Goal: Contribute content: Contribute content

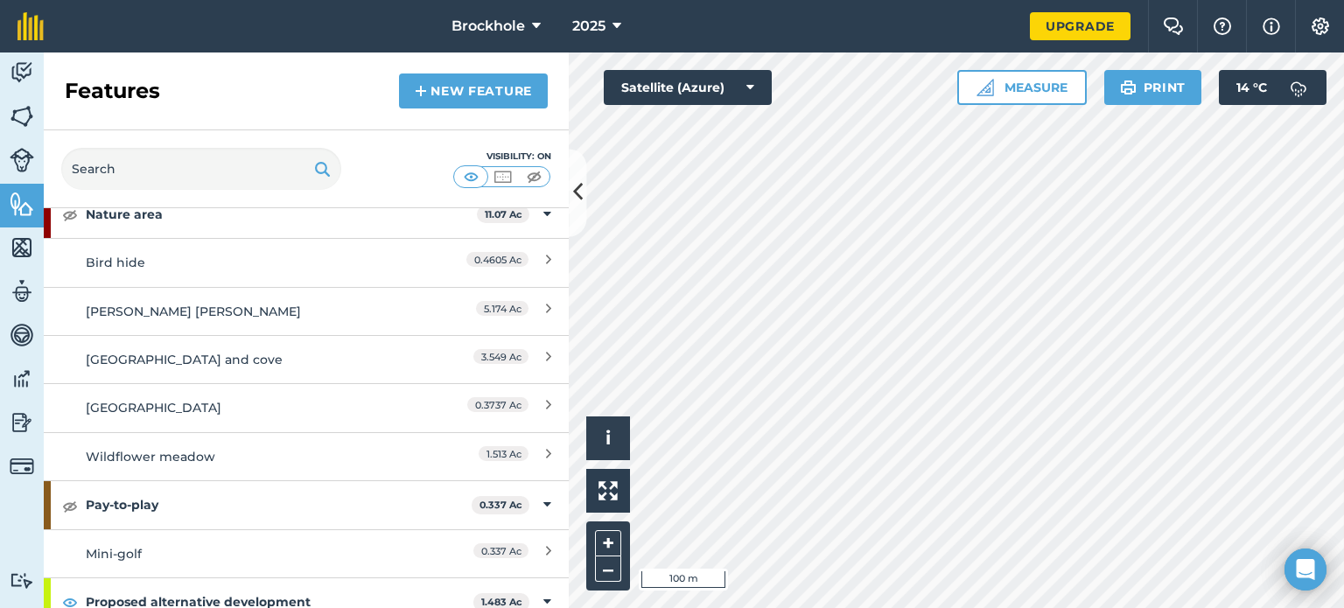
scroll to position [2695, 0]
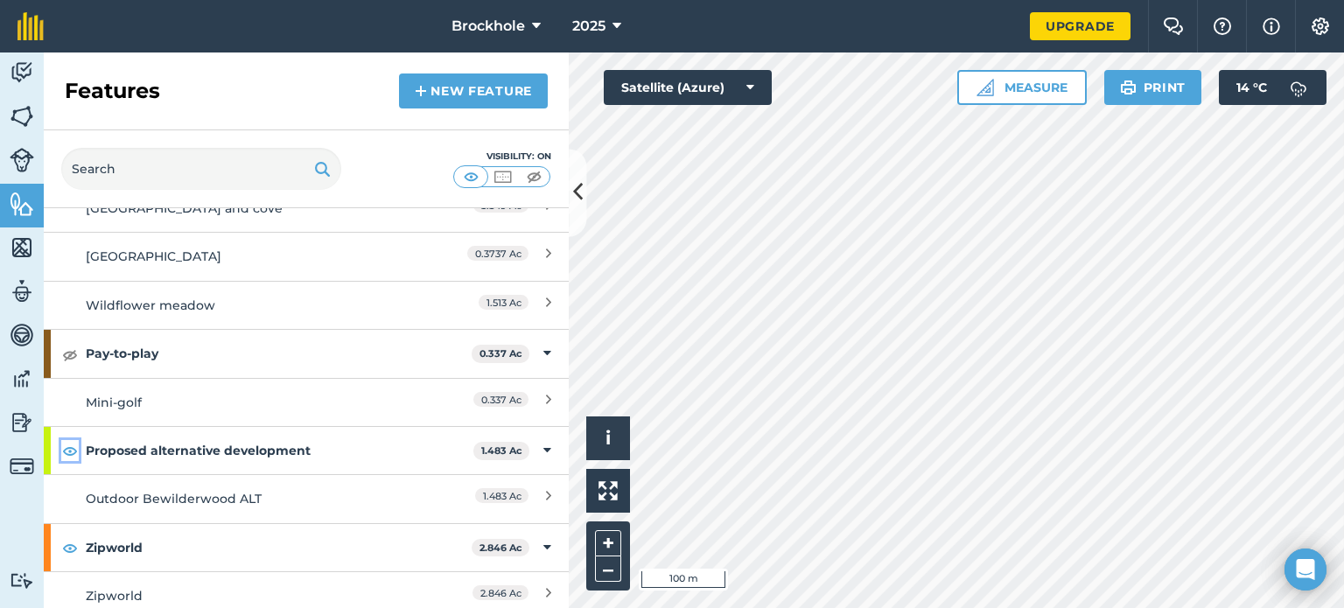
click at [70, 450] on img at bounding box center [70, 450] width 16 height 21
click at [580, 188] on icon at bounding box center [578, 193] width 10 height 31
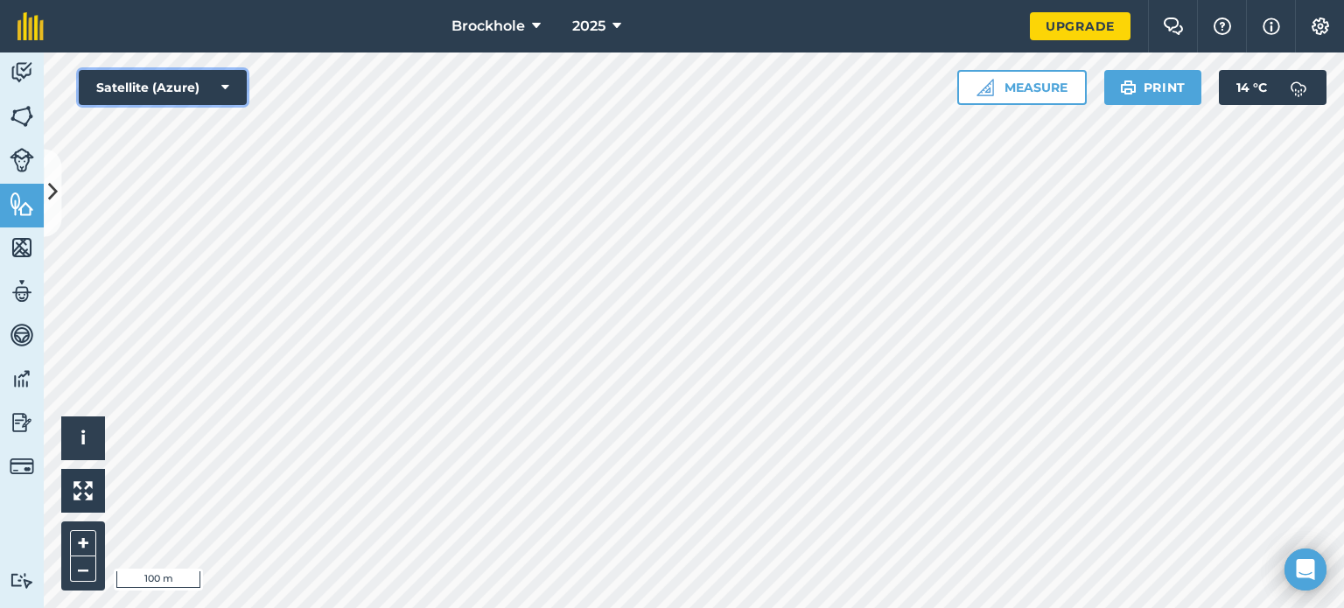
click at [207, 88] on button "Satellite (Azure)" at bounding box center [163, 87] width 168 height 35
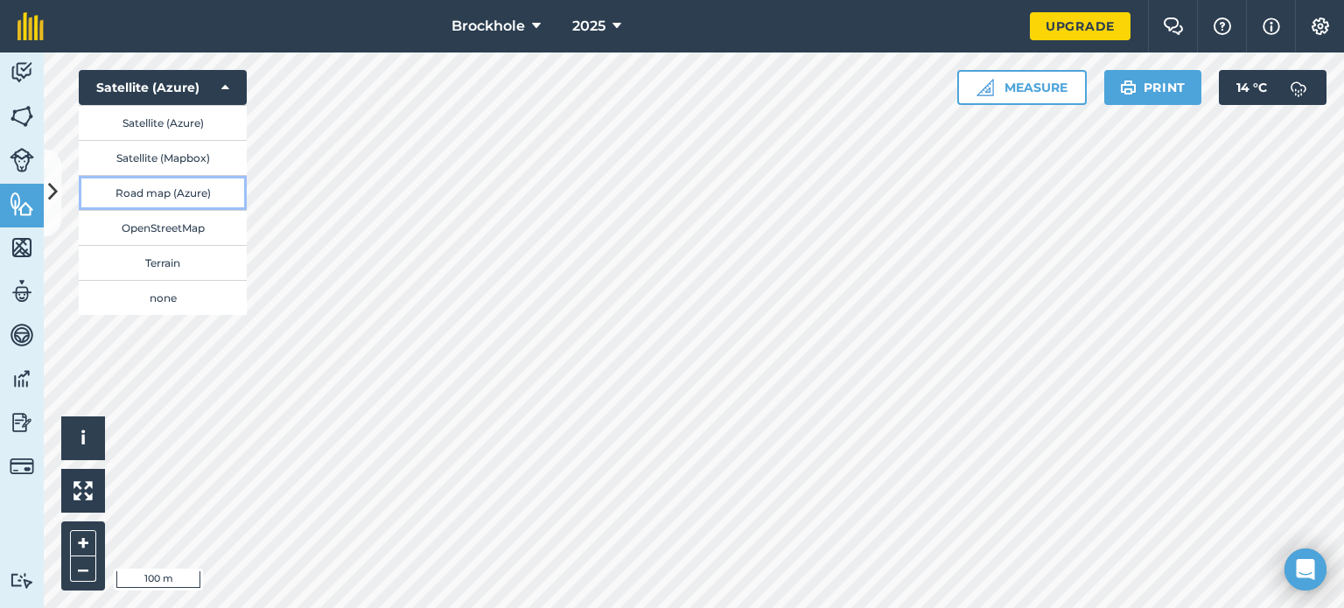
click at [200, 193] on button "Road map (Azure)" at bounding box center [163, 192] width 168 height 35
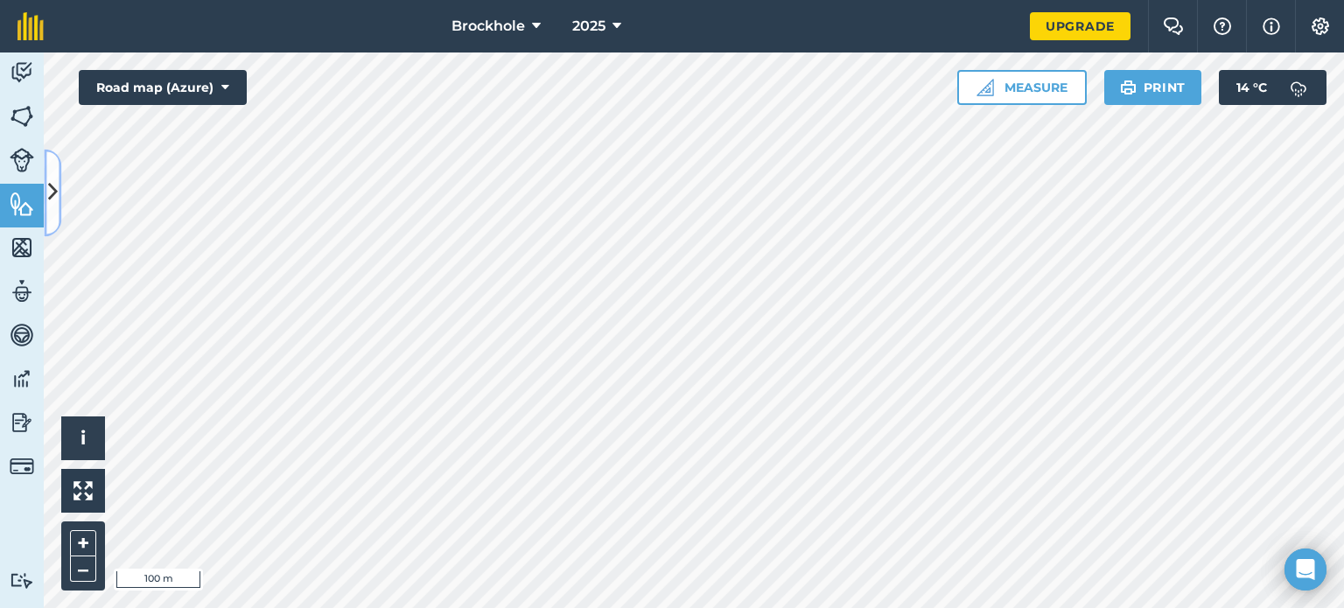
click at [52, 182] on icon at bounding box center [53, 193] width 10 height 31
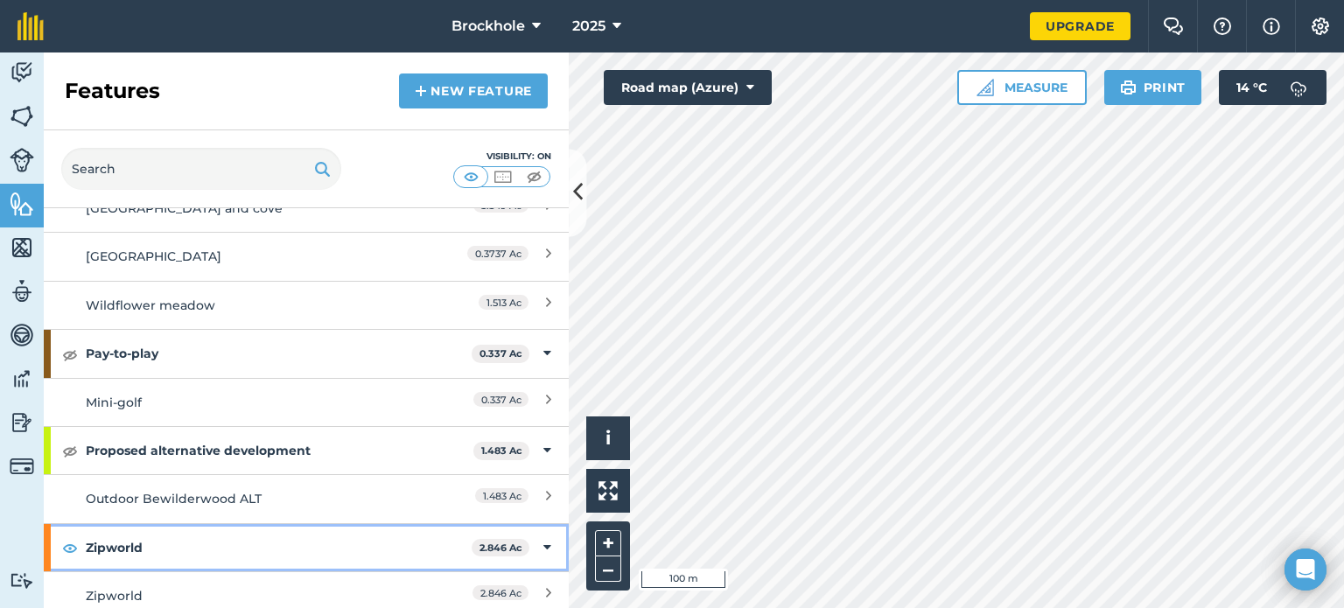
click at [65, 548] on div "Zipworld 2.846 Ac" at bounding box center [306, 547] width 525 height 47
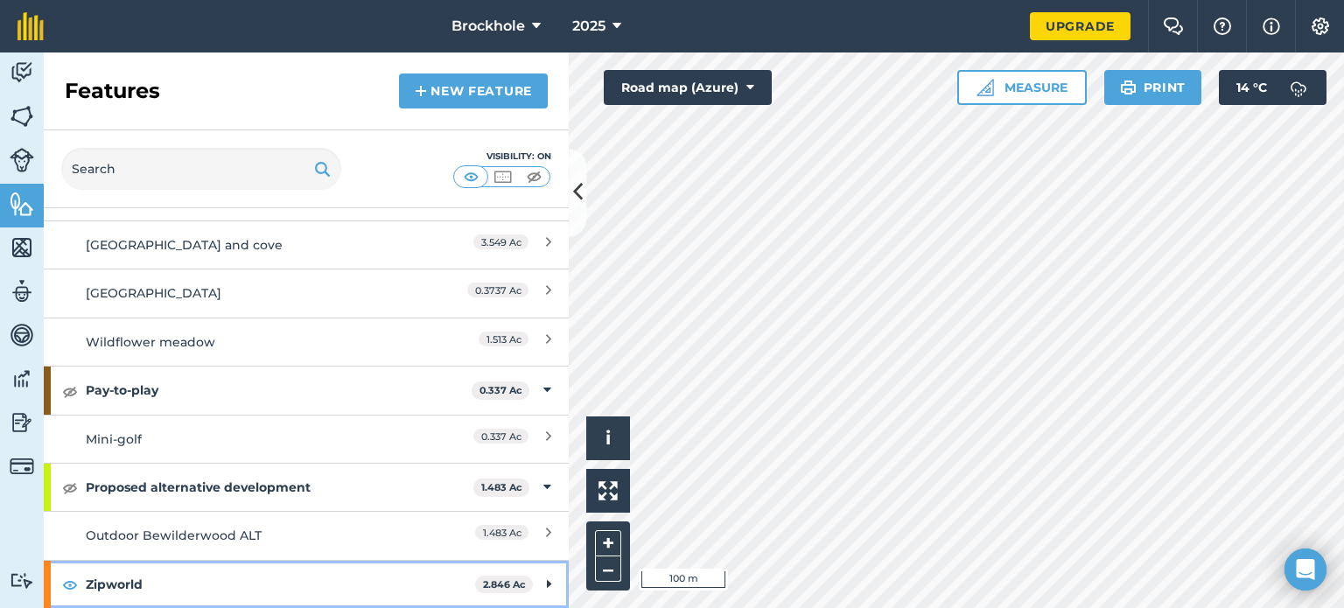
scroll to position [2647, 0]
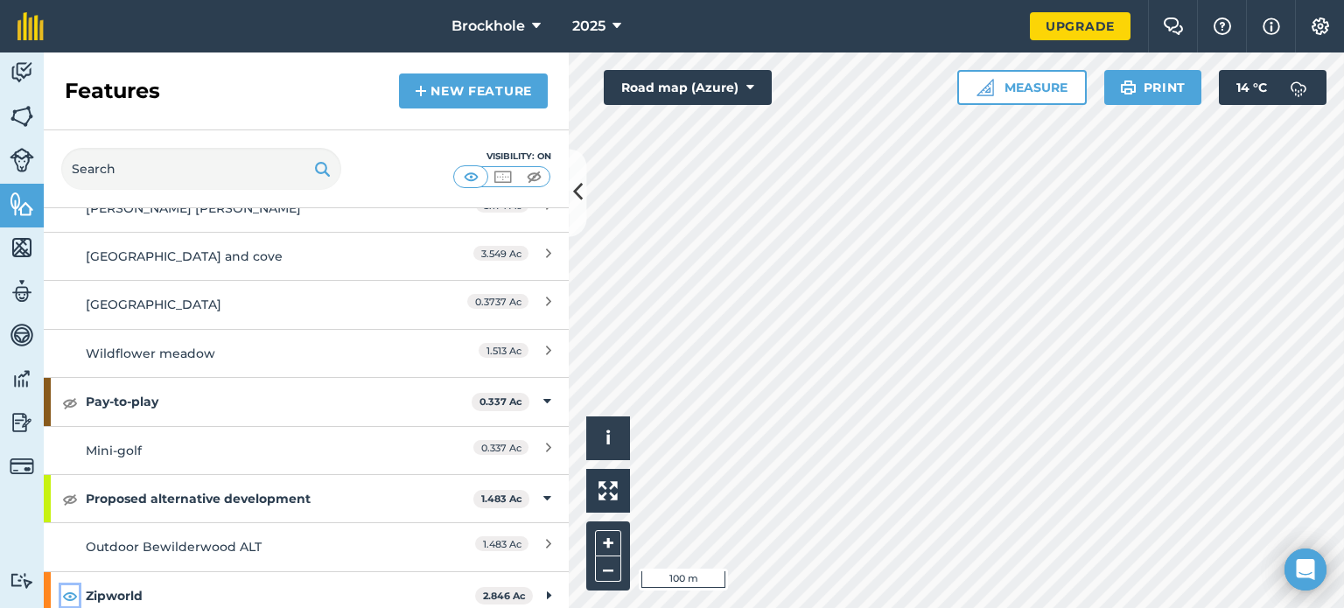
click at [70, 585] on img at bounding box center [70, 595] width 16 height 21
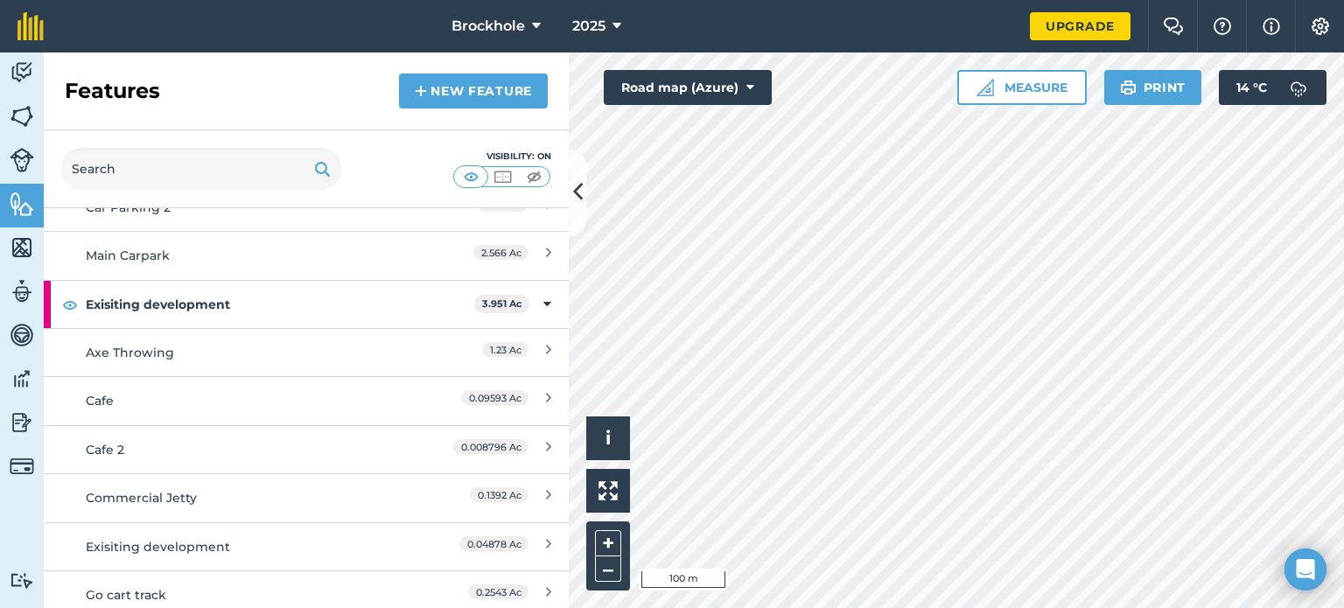
scroll to position [1043, 0]
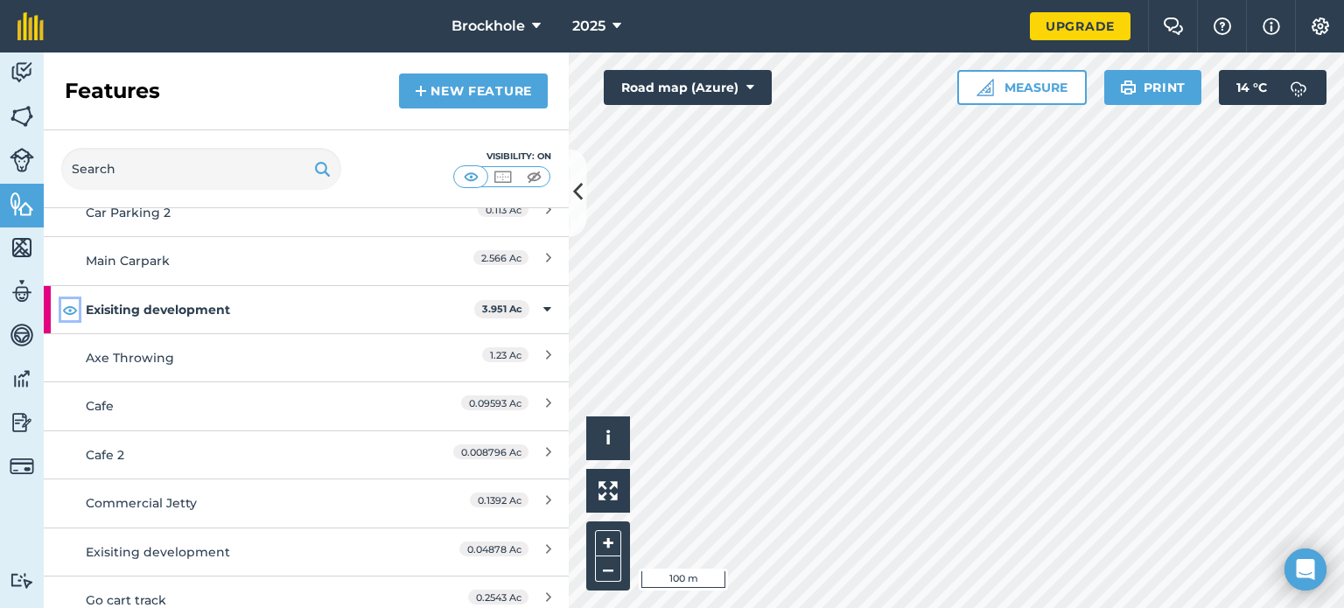
click at [66, 301] on img at bounding box center [70, 309] width 16 height 21
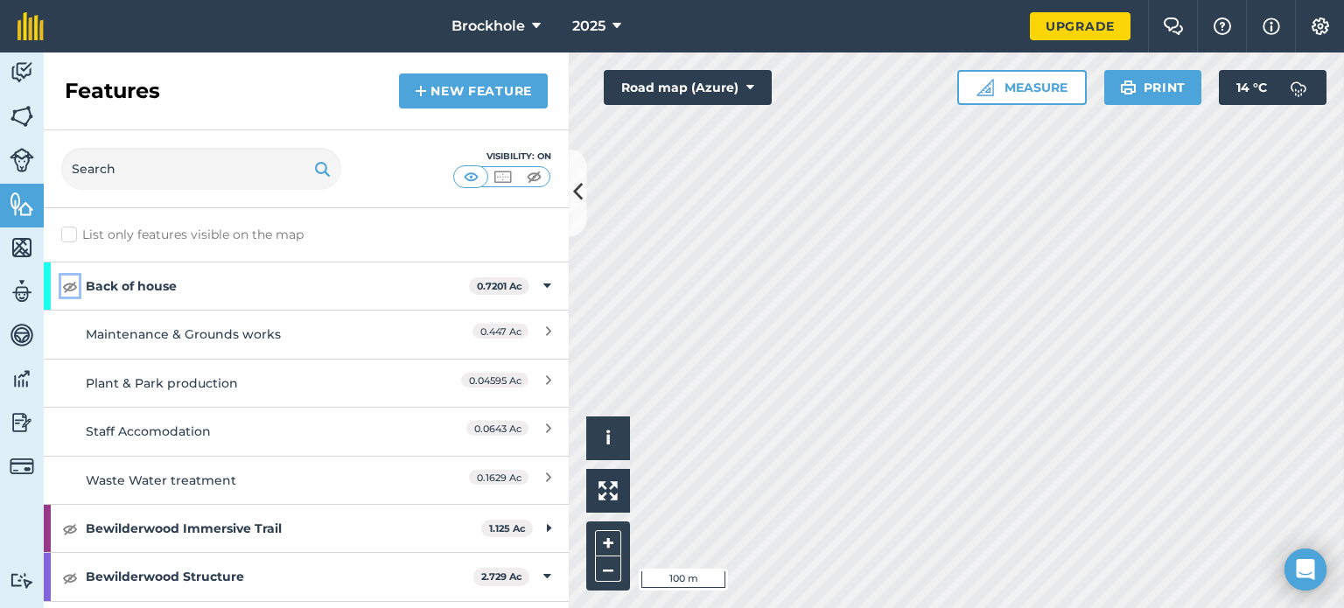
click at [67, 279] on img at bounding box center [70, 286] width 16 height 21
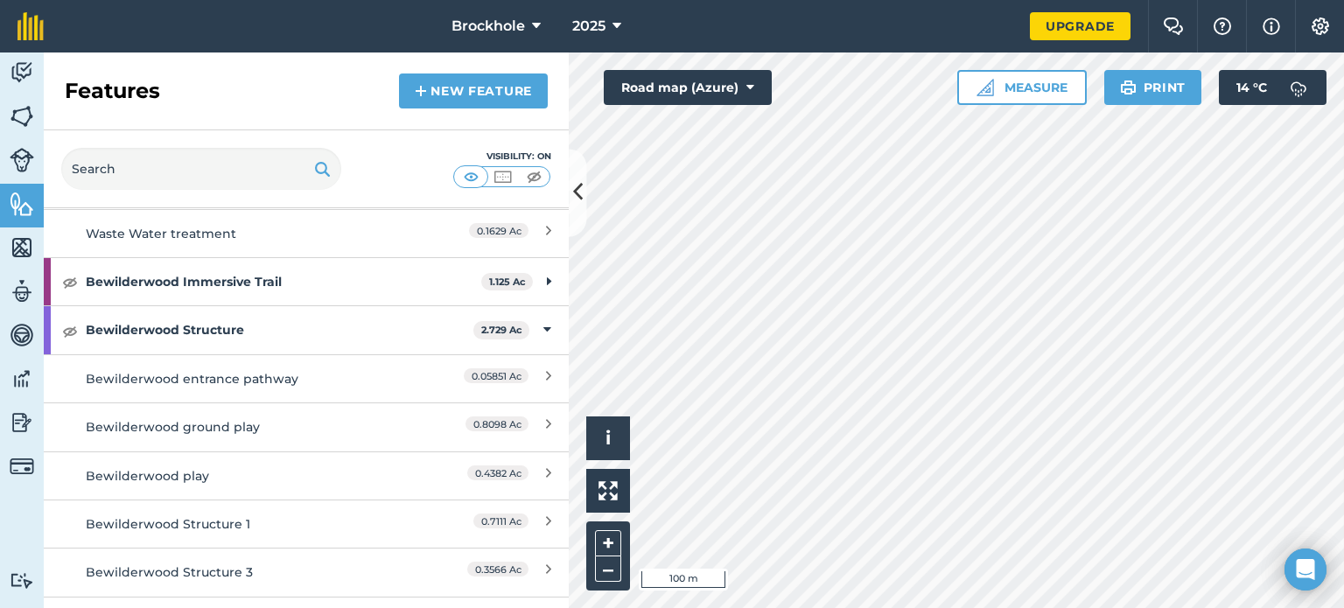
scroll to position [248, 0]
click at [67, 280] on img at bounding box center [70, 280] width 16 height 21
click at [69, 329] on img at bounding box center [70, 329] width 16 height 21
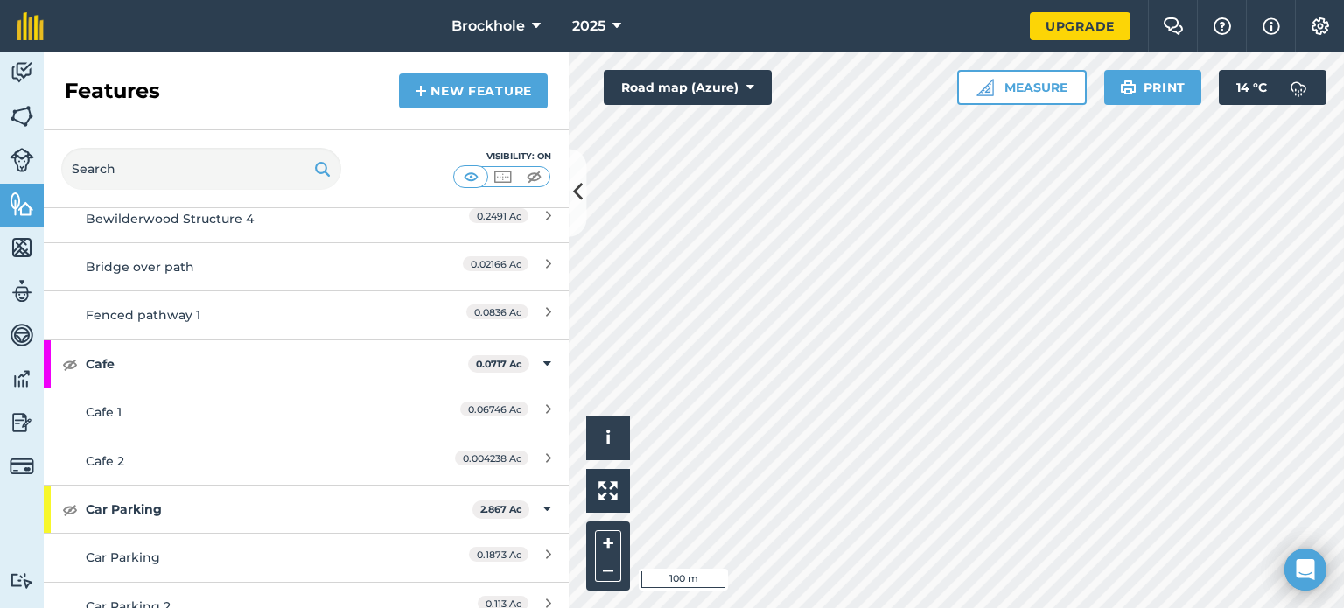
scroll to position [648, 0]
click at [70, 362] on img at bounding box center [70, 365] width 16 height 21
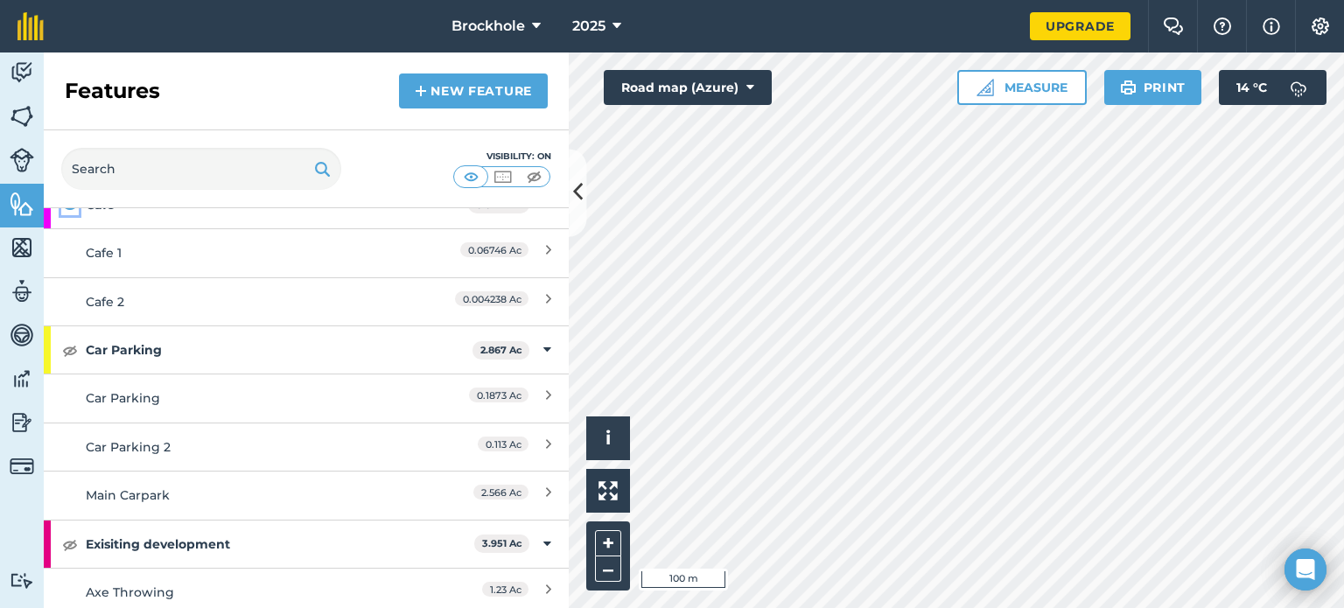
scroll to position [816, 0]
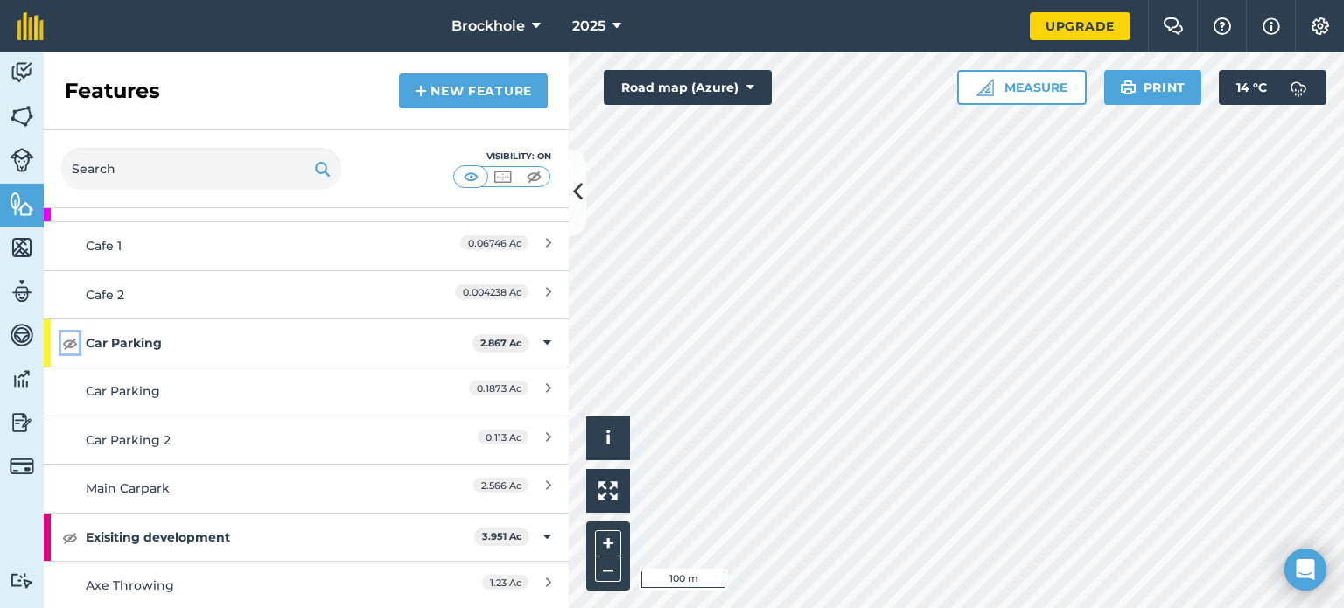
click at [70, 347] on img at bounding box center [70, 343] width 16 height 21
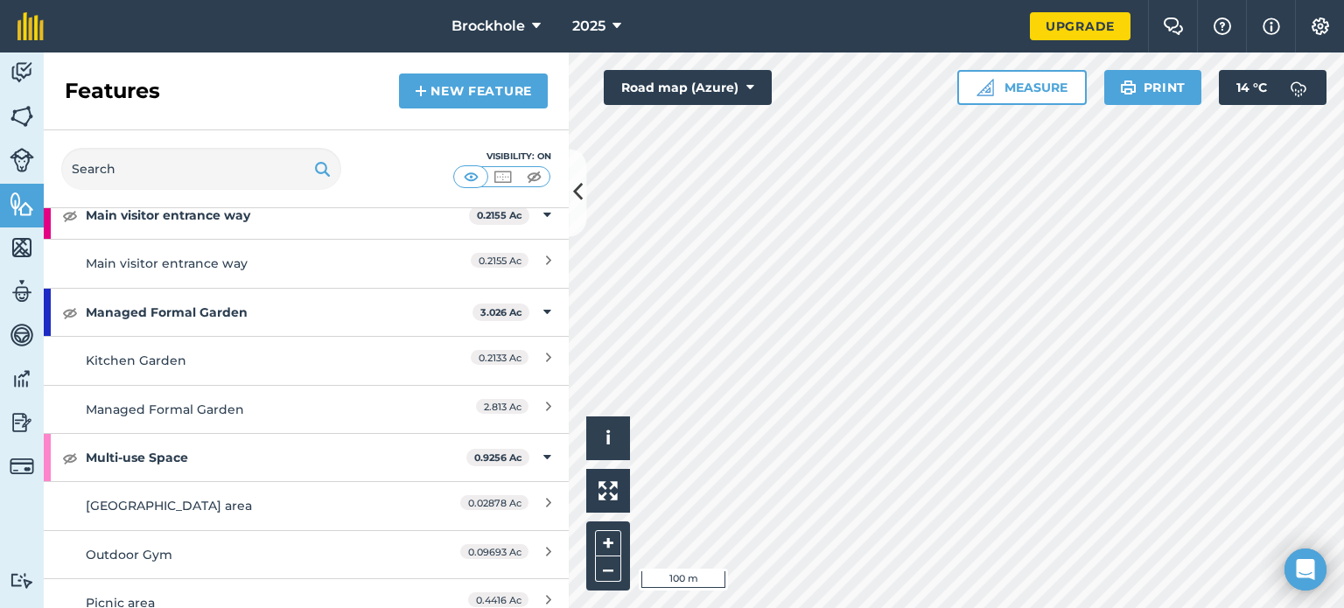
scroll to position [2058, 0]
click at [65, 307] on img at bounding box center [70, 312] width 16 height 21
click at [74, 311] on img at bounding box center [70, 312] width 16 height 21
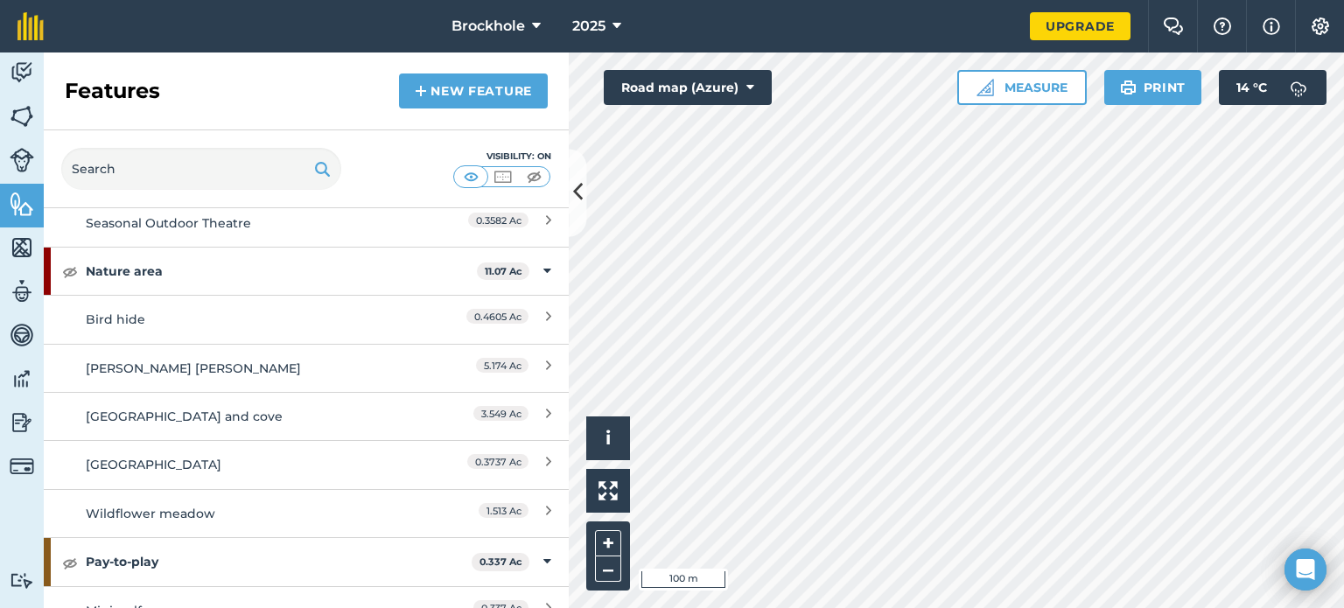
scroll to position [2485, 0]
click at [575, 157] on button at bounding box center [578, 193] width 18 height 88
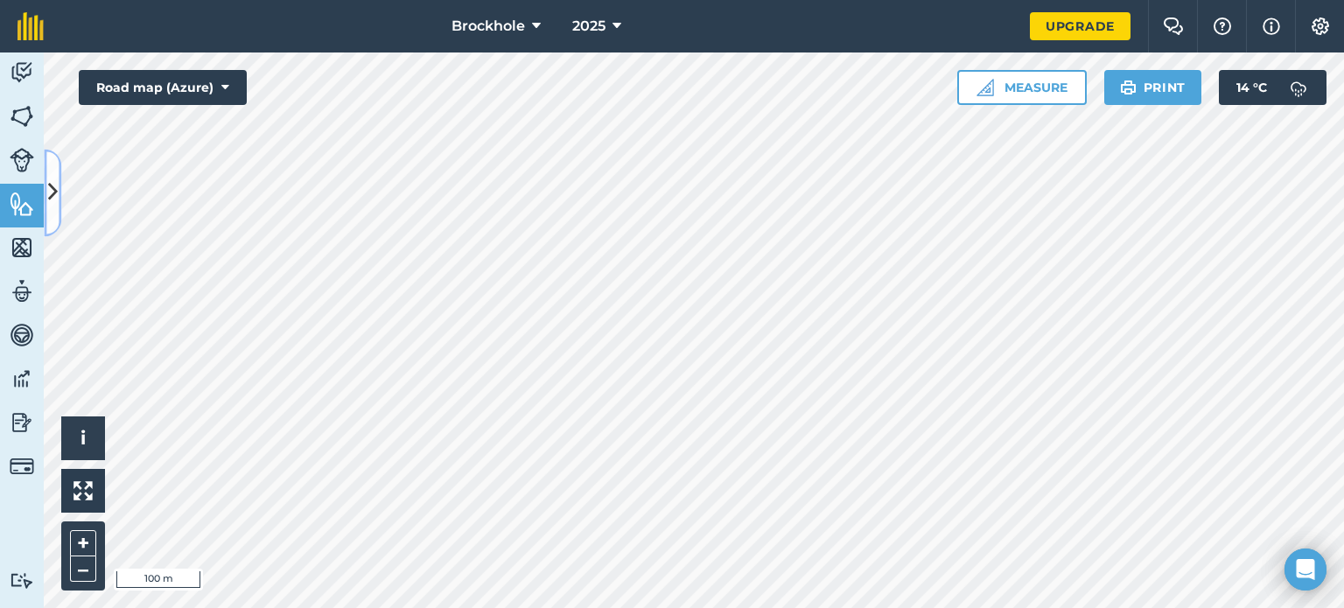
click at [52, 167] on button at bounding box center [53, 193] width 18 height 88
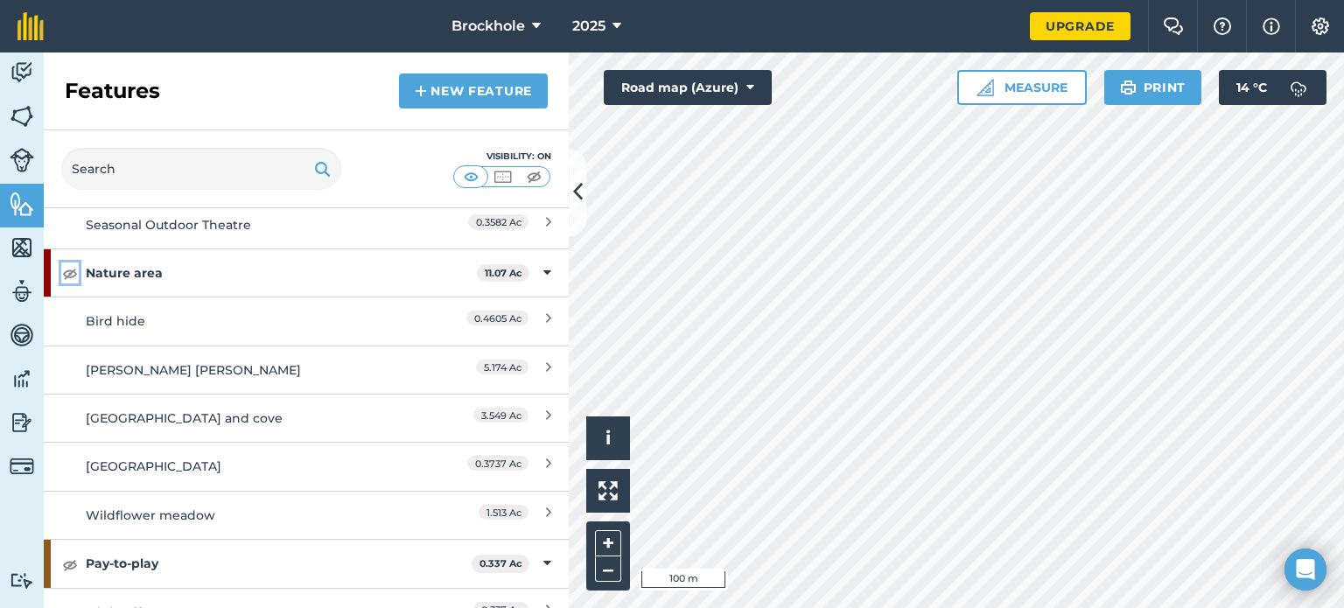
click at [70, 263] on img at bounding box center [70, 273] width 16 height 21
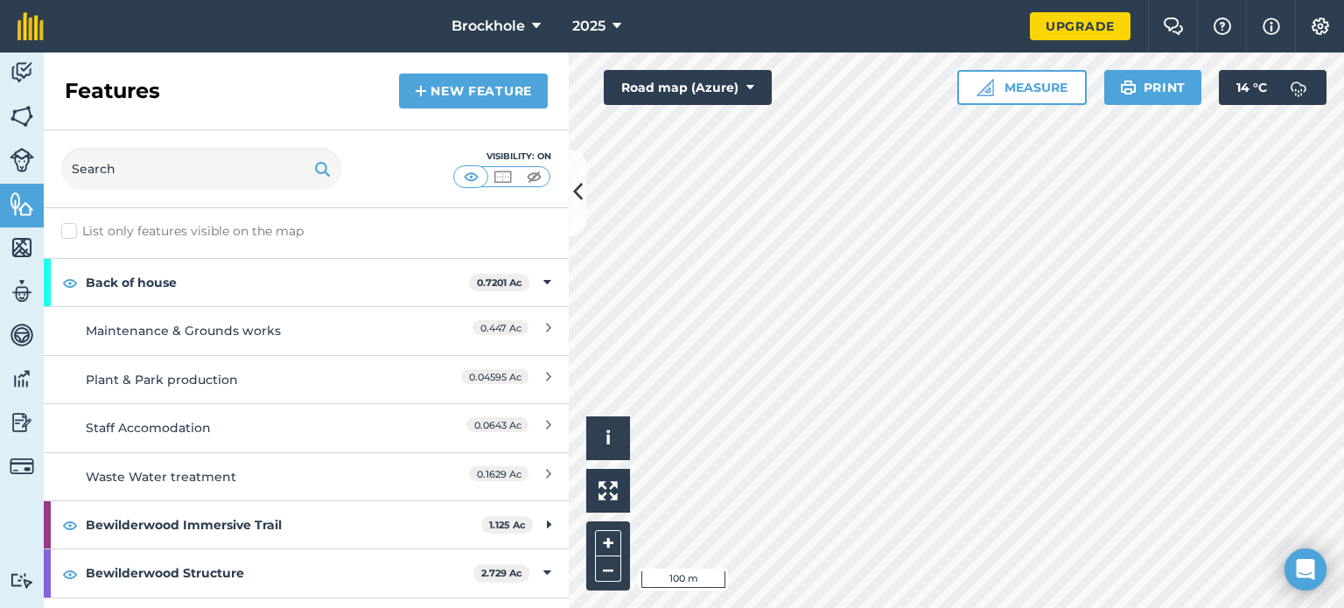
scroll to position [3, 0]
click at [74, 279] on img at bounding box center [70, 283] width 16 height 21
click at [63, 527] on img at bounding box center [70, 525] width 16 height 21
click at [66, 572] on img at bounding box center [70, 574] width 16 height 21
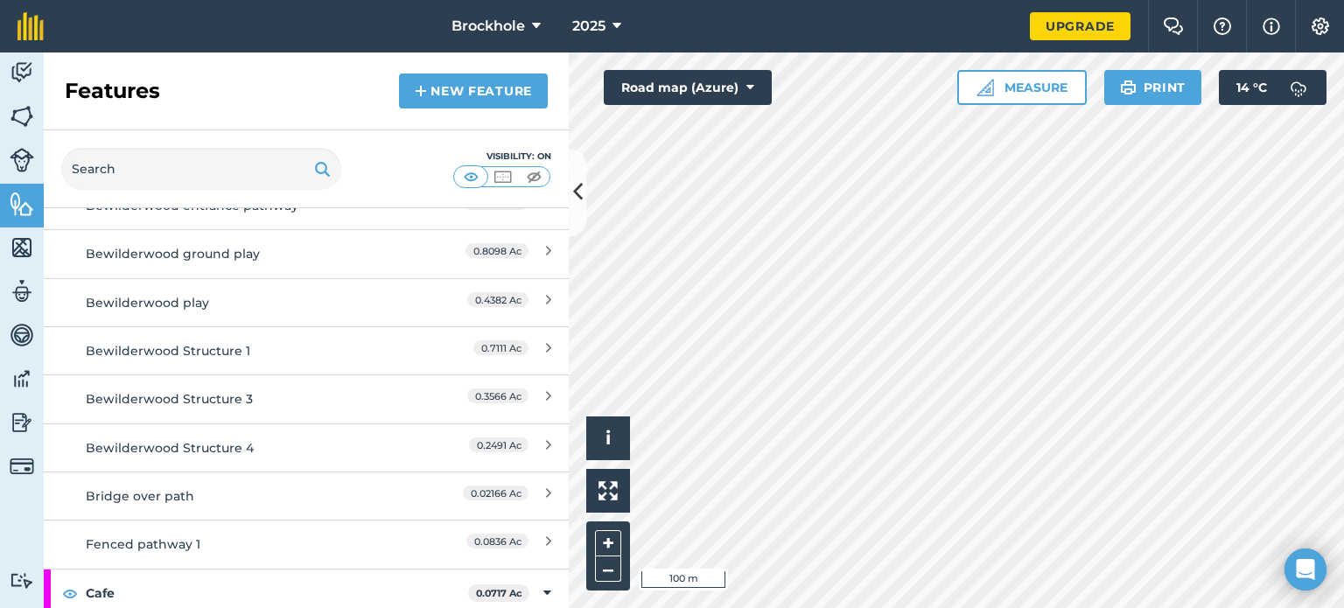
scroll to position [590, 0]
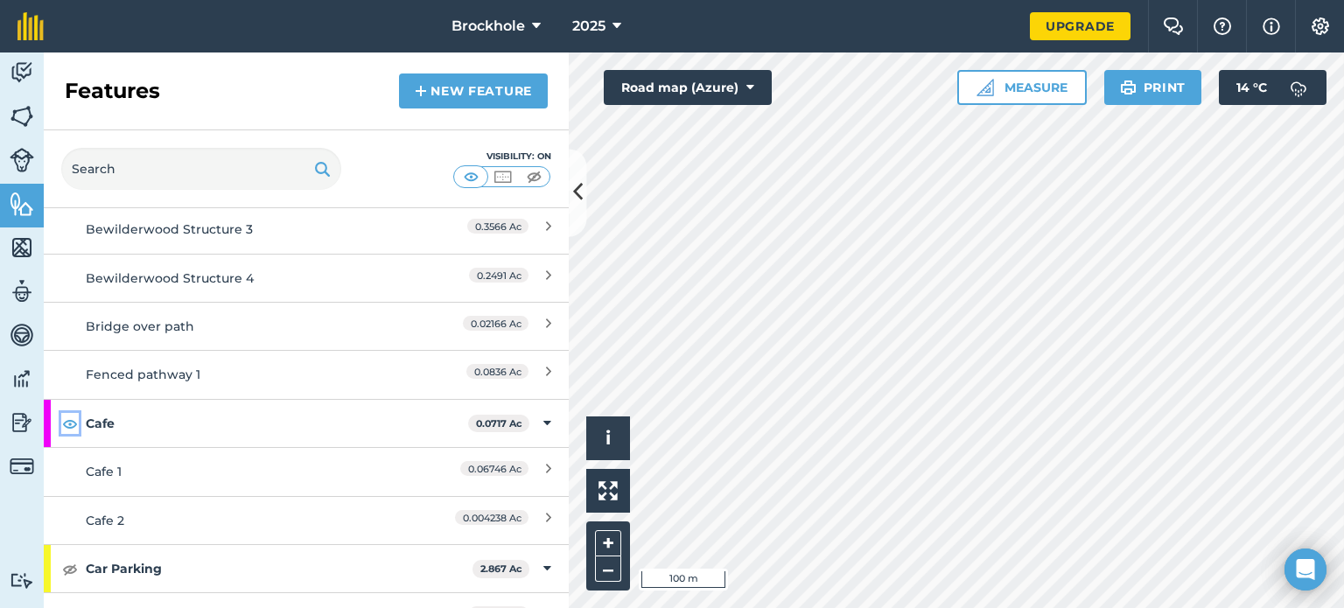
click at [67, 420] on img at bounding box center [70, 423] width 16 height 21
click at [576, 186] on icon at bounding box center [578, 193] width 10 height 31
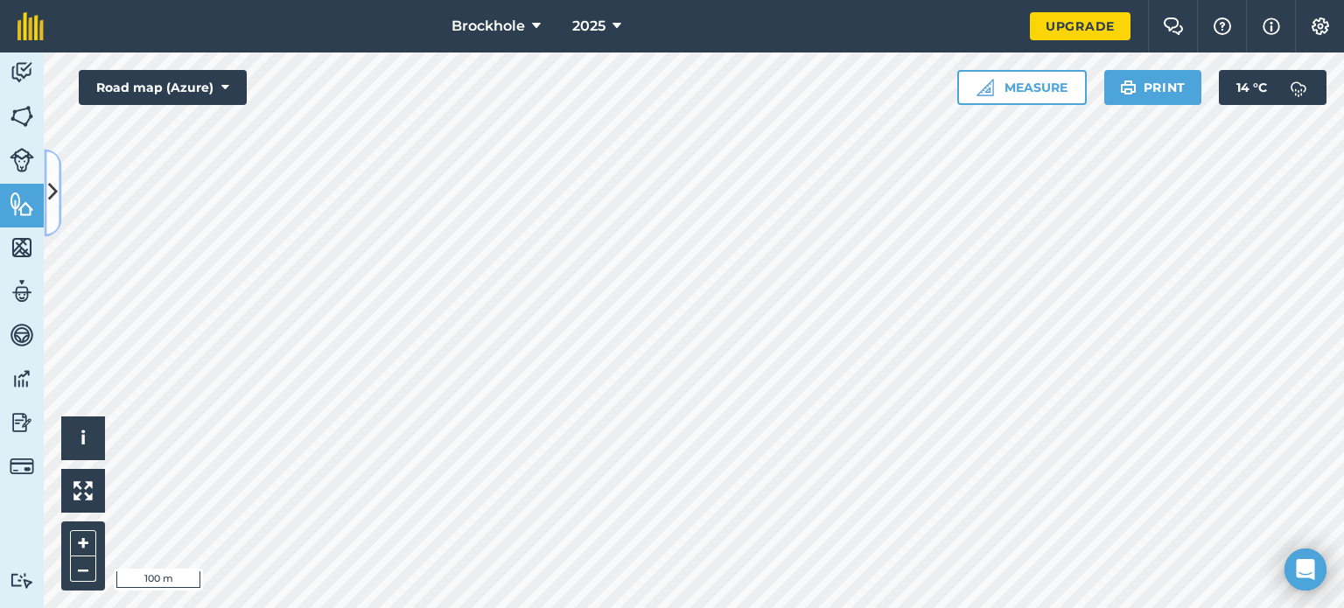
click at [52, 187] on icon at bounding box center [53, 193] width 10 height 31
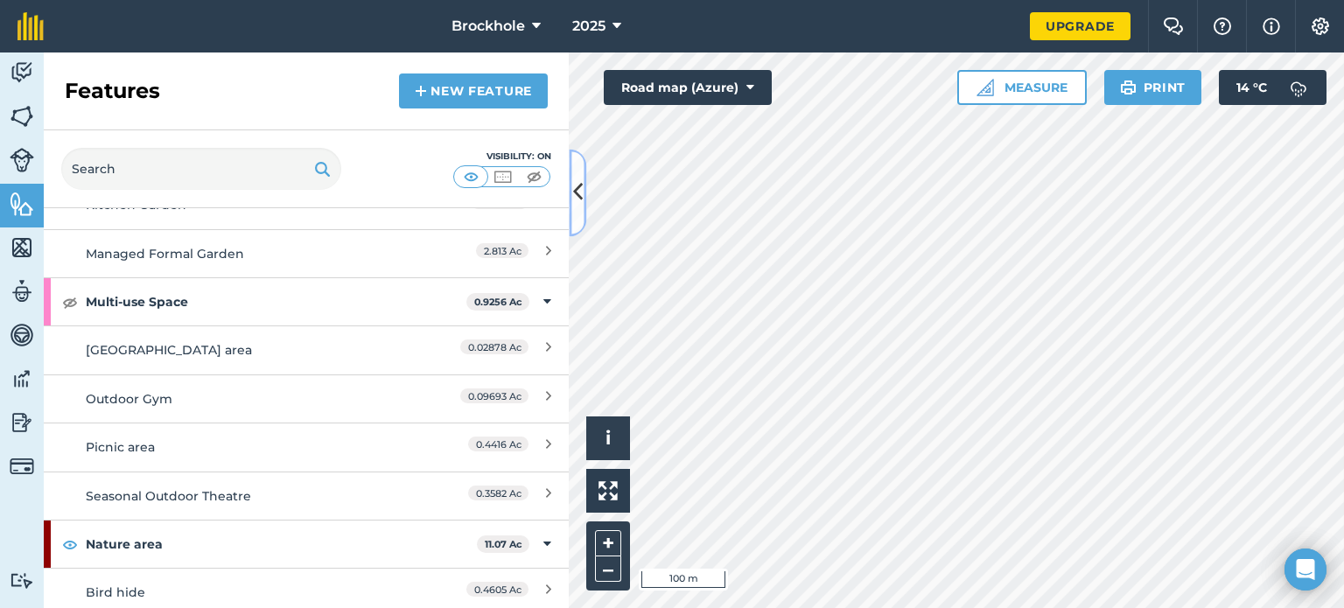
scroll to position [2256, 0]
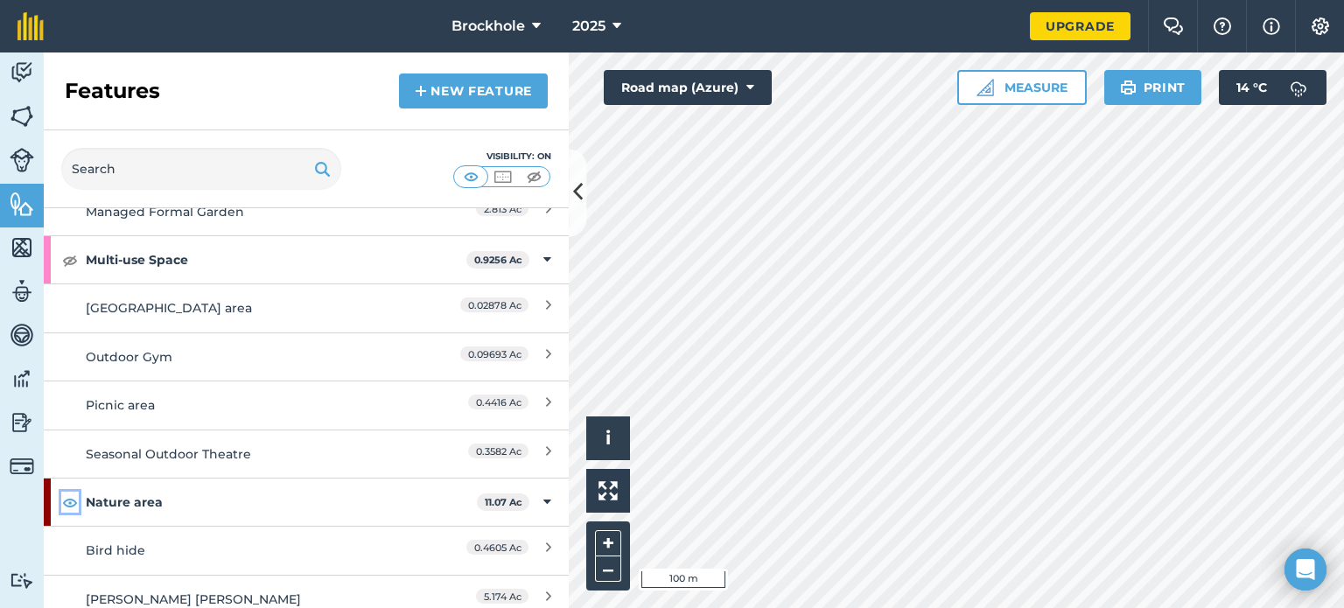
click at [67, 494] on img at bounding box center [70, 502] width 16 height 21
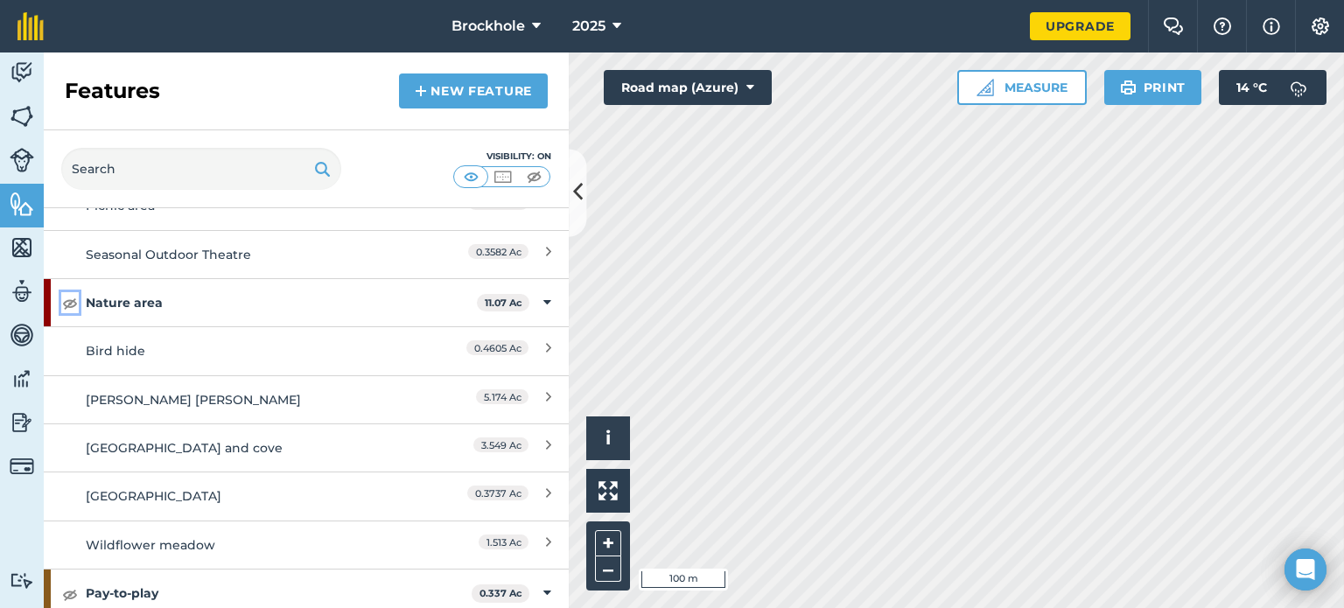
scroll to position [2647, 0]
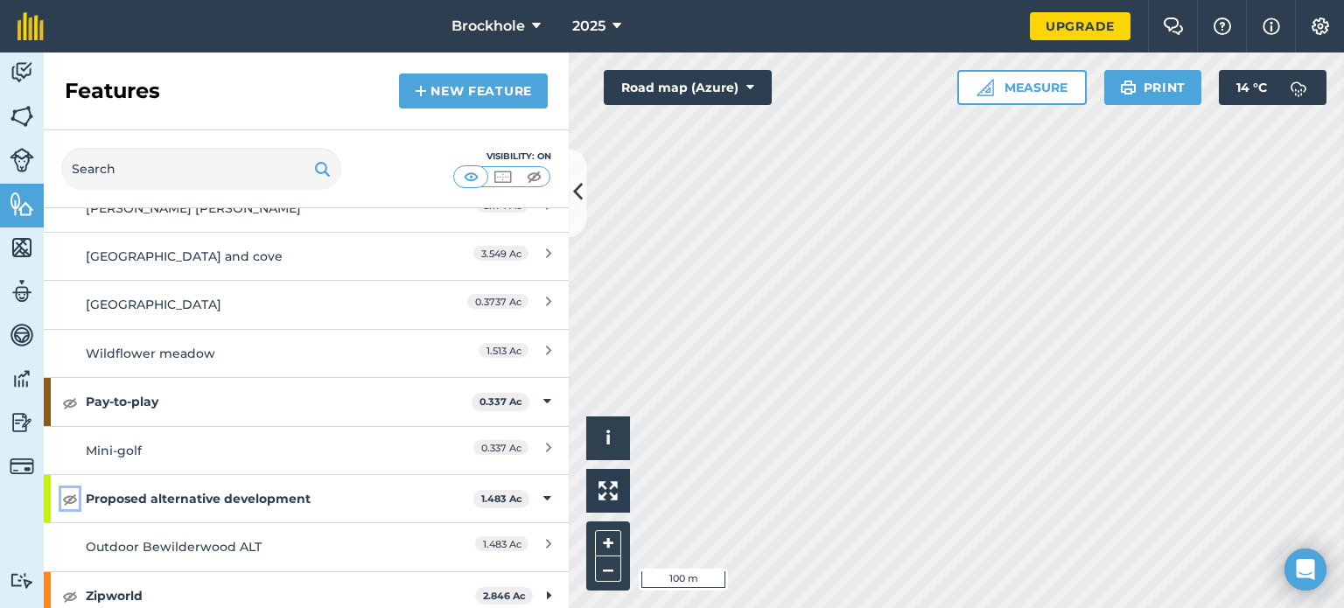
click at [73, 496] on img at bounding box center [70, 498] width 16 height 21
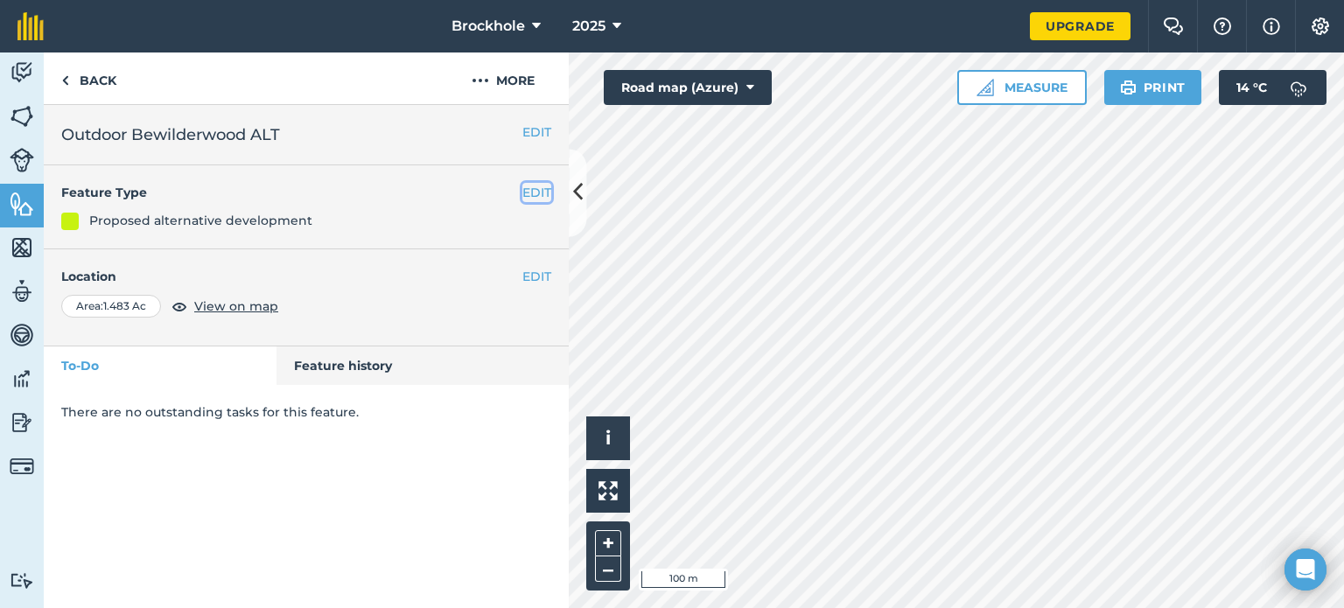
click at [540, 197] on button "EDIT" at bounding box center [536, 192] width 29 height 19
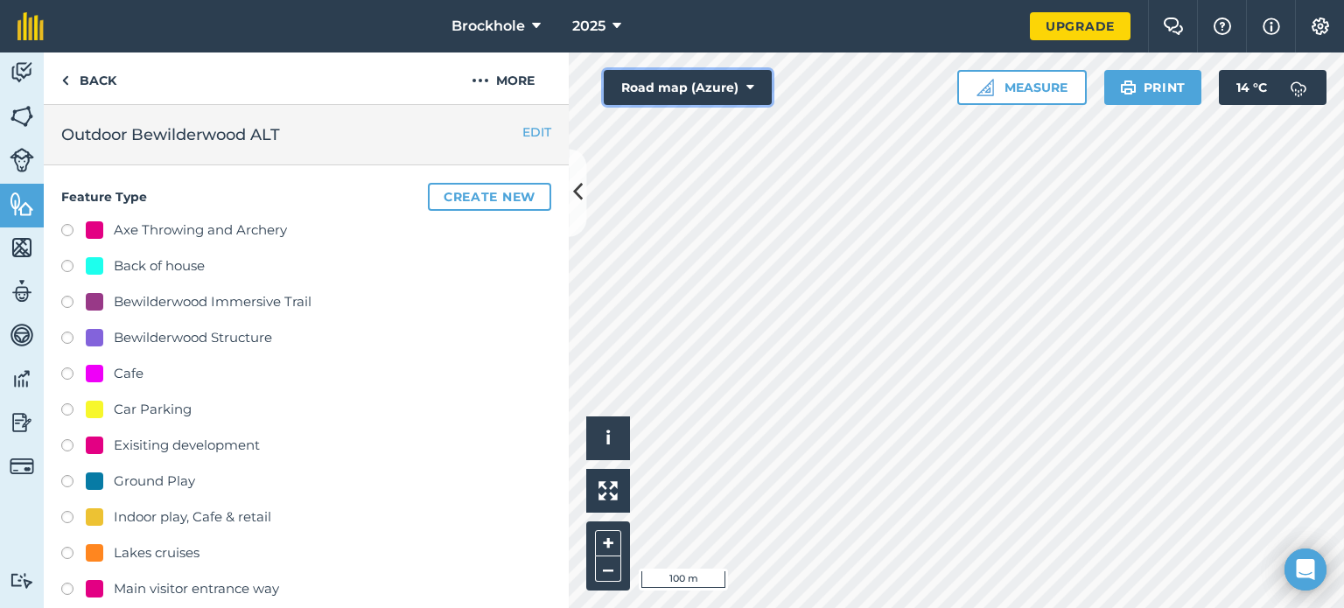
click at [759, 98] on button "Road map (Azure)" at bounding box center [688, 87] width 168 height 35
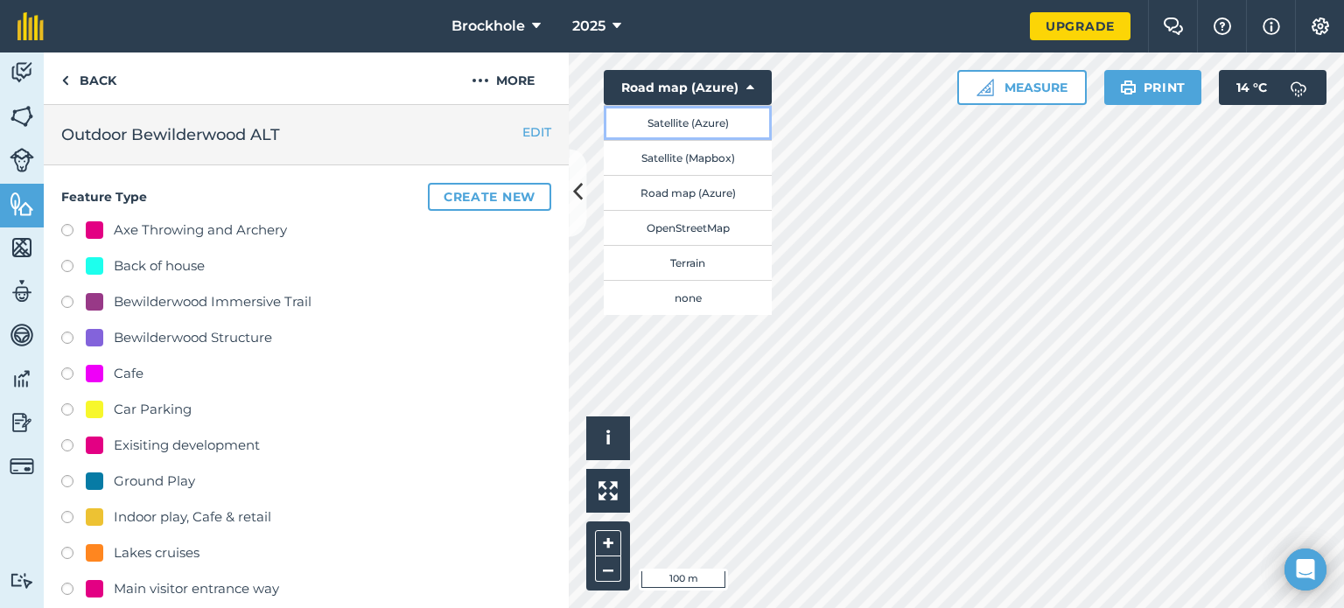
click at [715, 123] on button "Satellite (Azure)" at bounding box center [688, 122] width 168 height 35
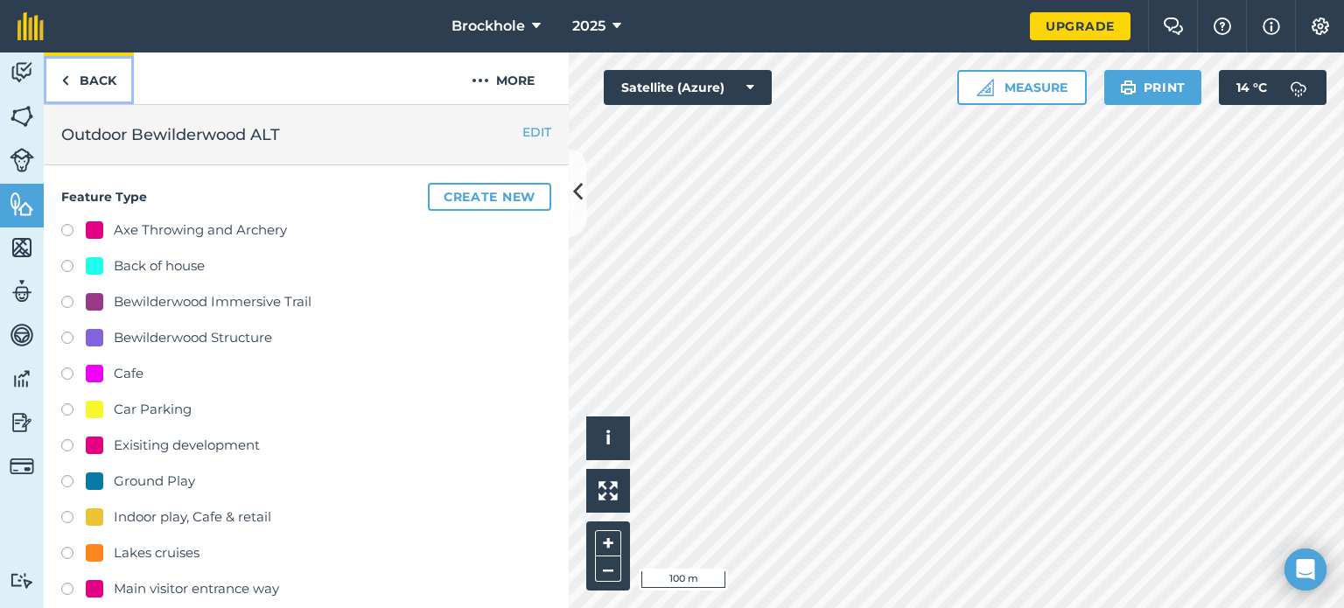
click at [74, 86] on link "Back" at bounding box center [89, 79] width 90 height 52
click at [111, 80] on link "Back" at bounding box center [89, 79] width 90 height 52
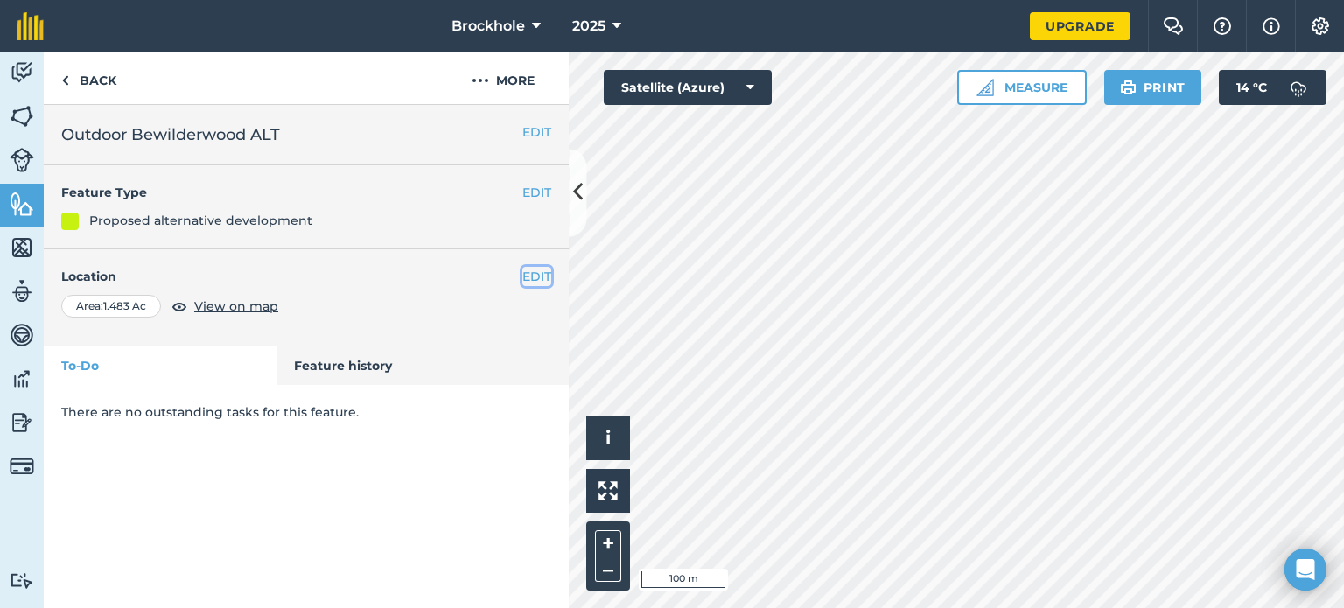
click at [524, 277] on button "EDIT" at bounding box center [536, 276] width 29 height 19
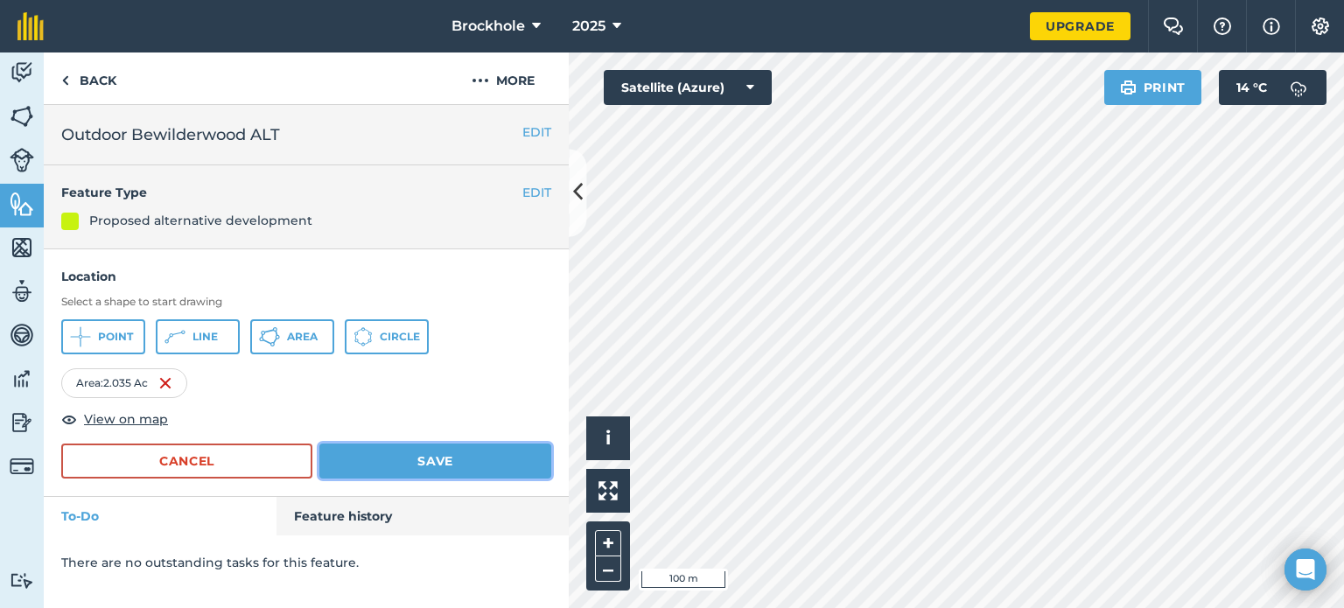
click at [461, 460] on button "Save" at bounding box center [435, 461] width 232 height 35
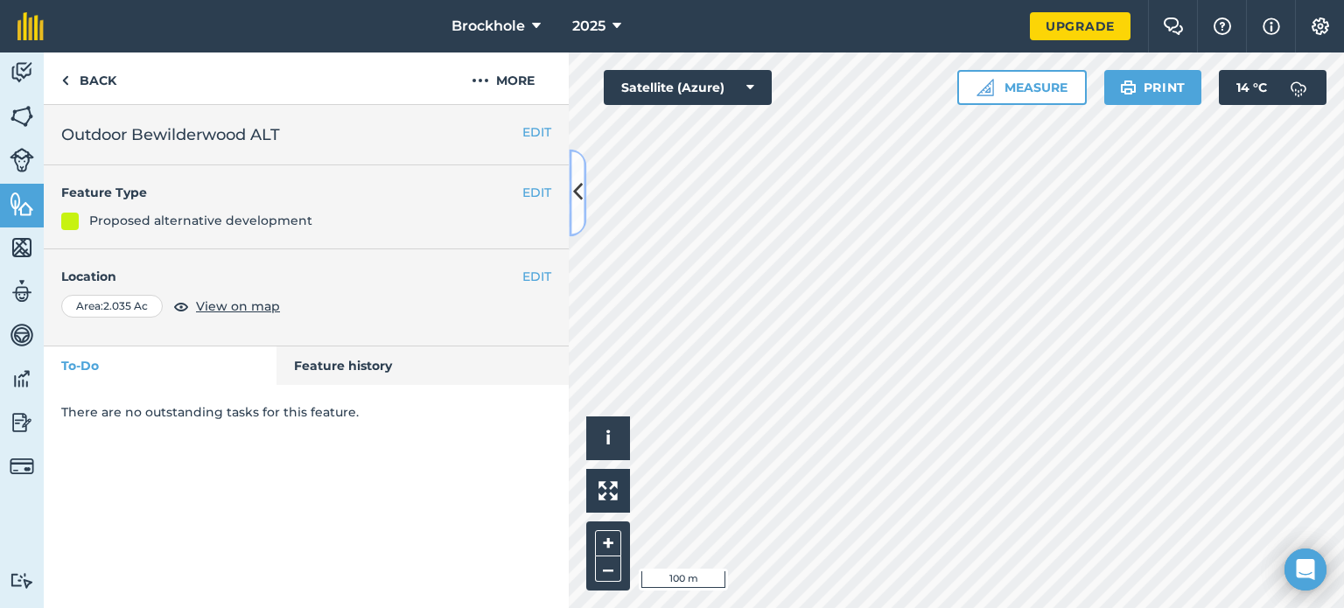
click at [574, 171] on button at bounding box center [578, 193] width 18 height 88
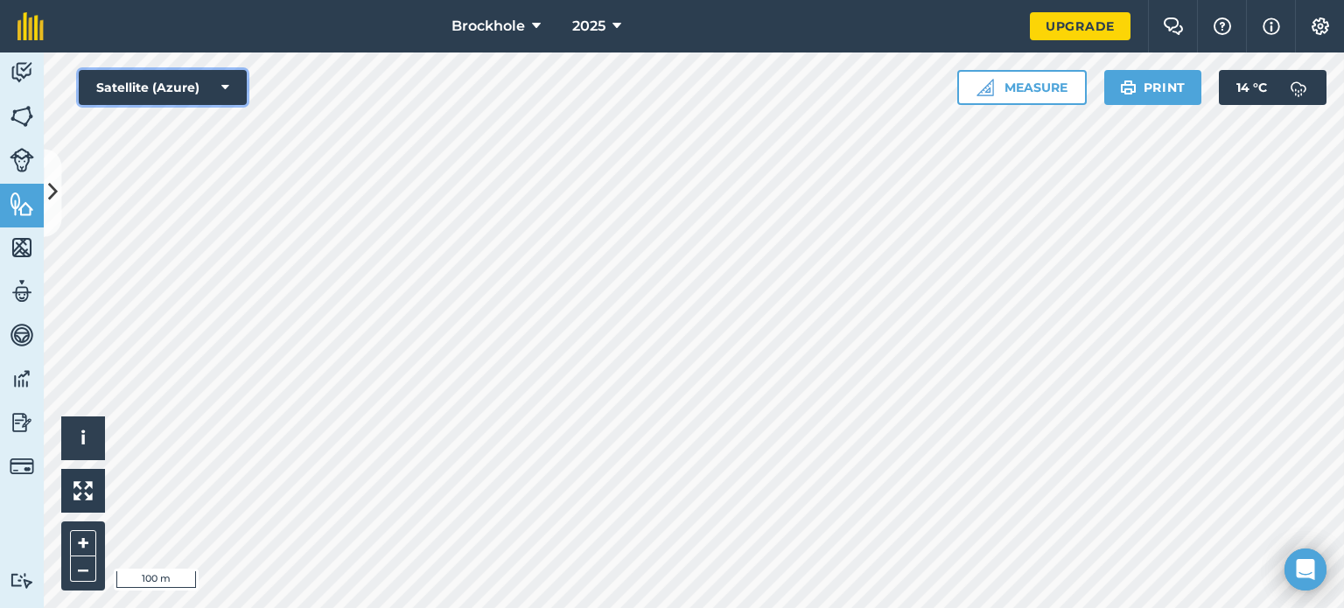
click at [153, 94] on button "Satellite (Azure)" at bounding box center [163, 87] width 168 height 35
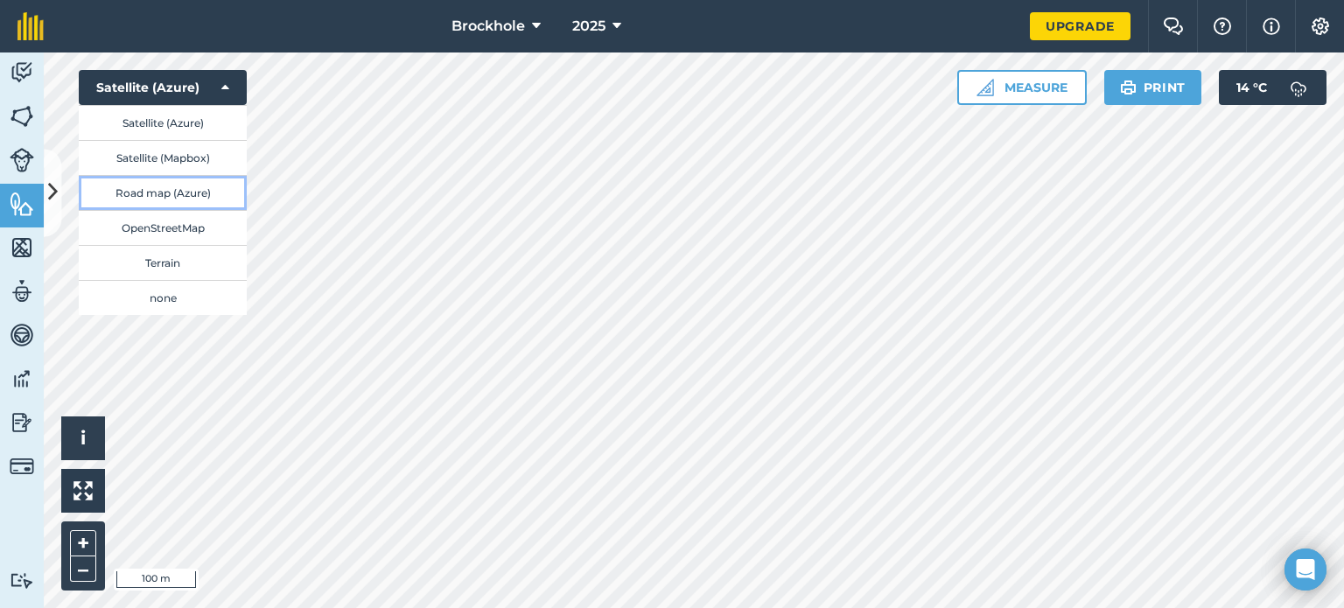
click at [172, 197] on button "Road map (Azure)" at bounding box center [163, 192] width 168 height 35
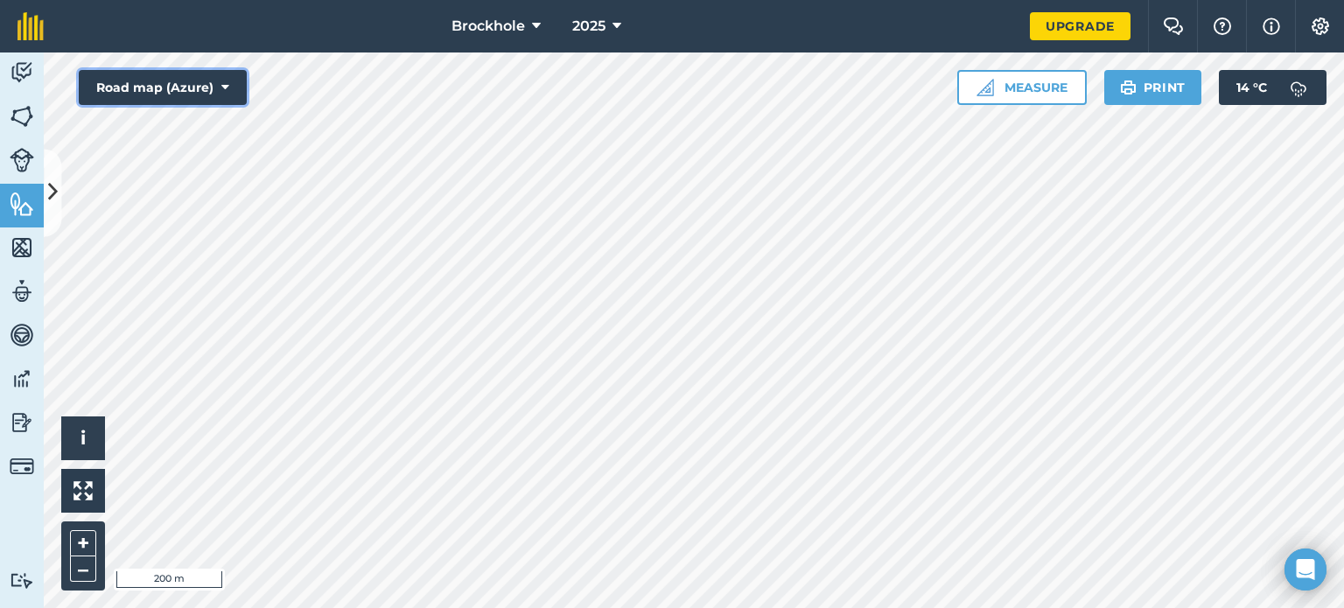
click at [217, 85] on button "Road map (Azure)" at bounding box center [163, 87] width 168 height 35
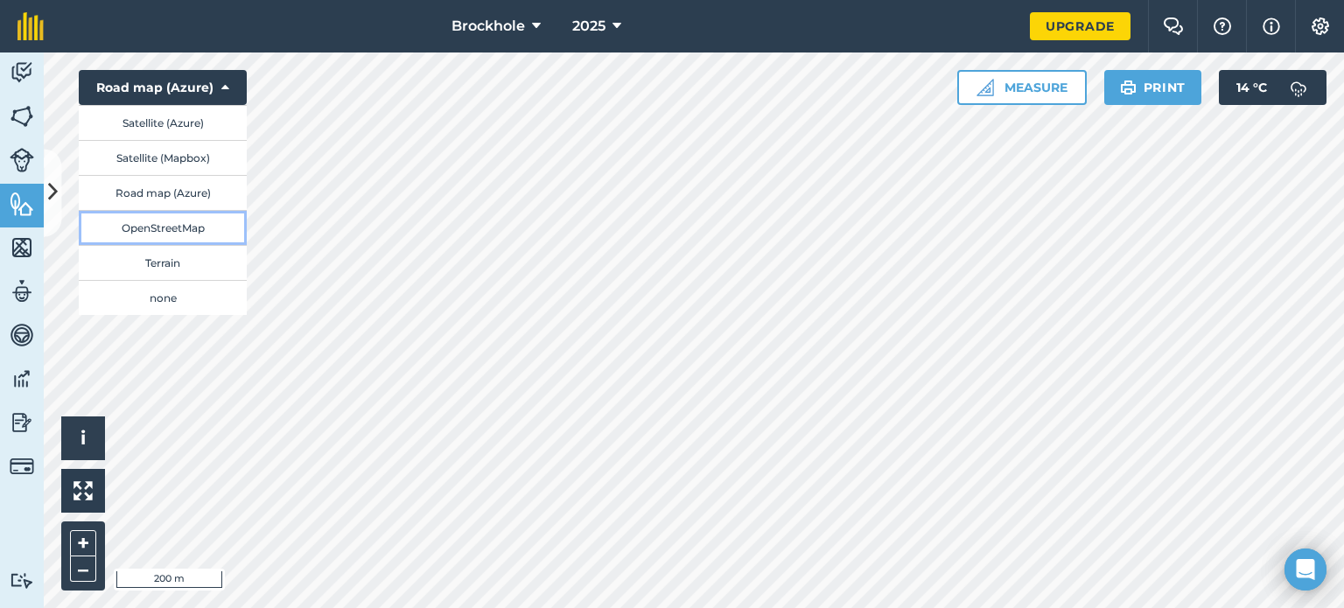
click at [189, 226] on button "OpenStreetMap" at bounding box center [163, 227] width 168 height 35
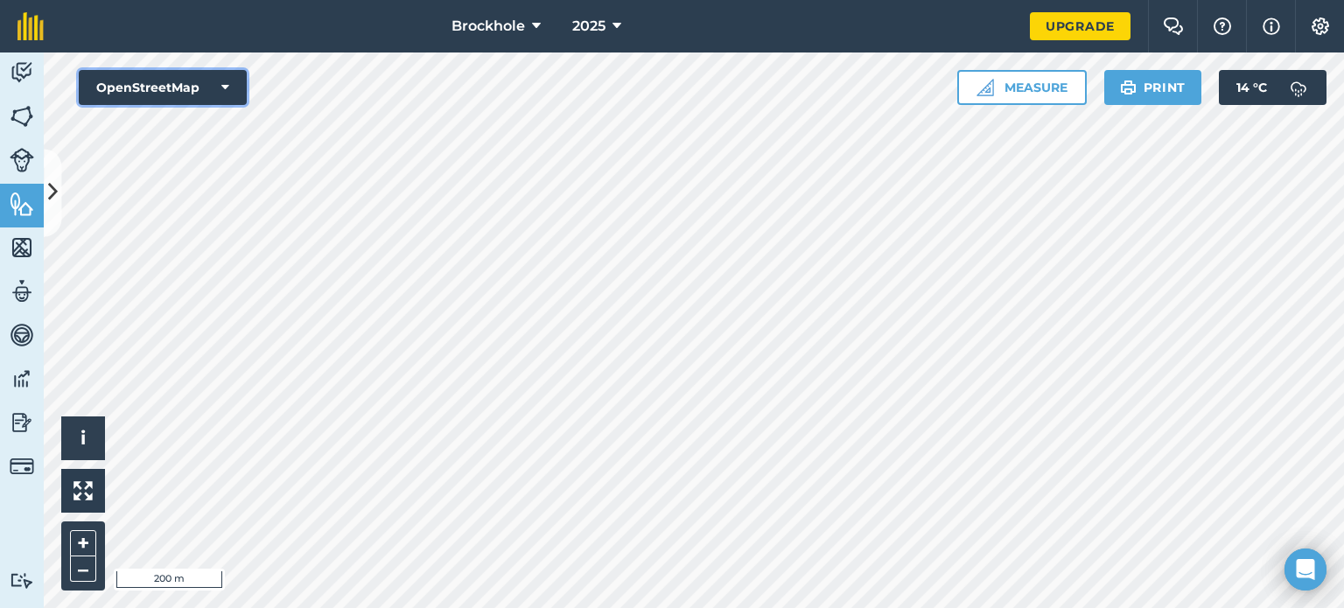
click at [191, 81] on button "OpenStreetMap" at bounding box center [163, 87] width 168 height 35
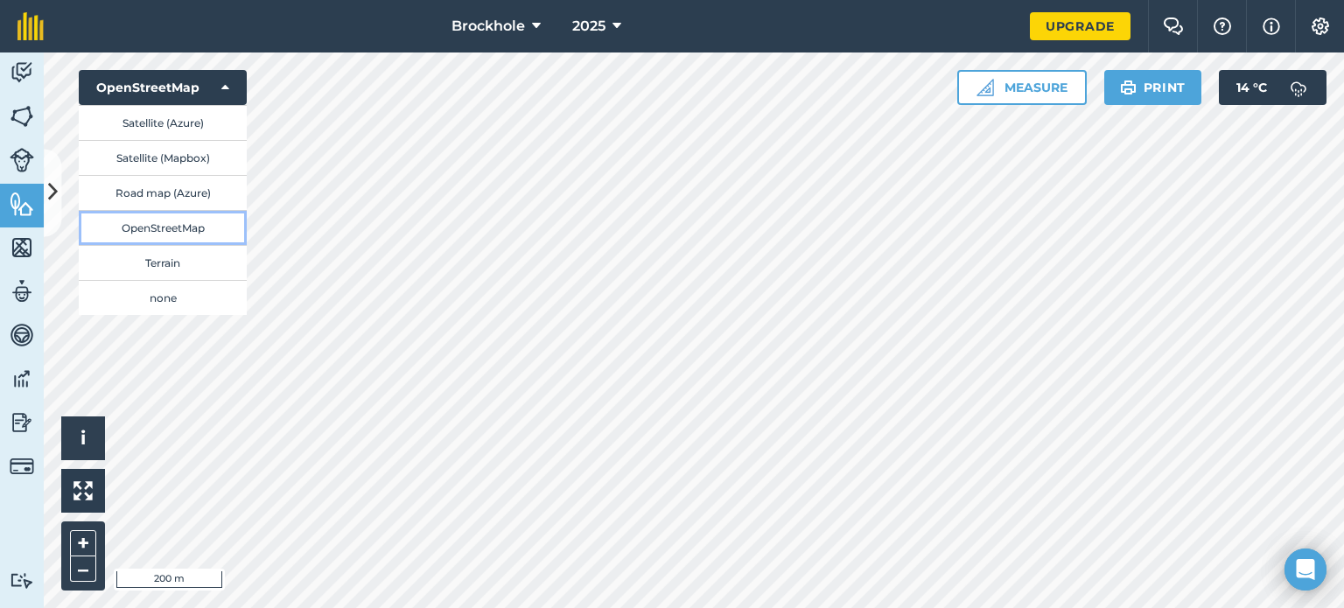
click at [198, 227] on button "OpenStreetMap" at bounding box center [163, 227] width 168 height 35
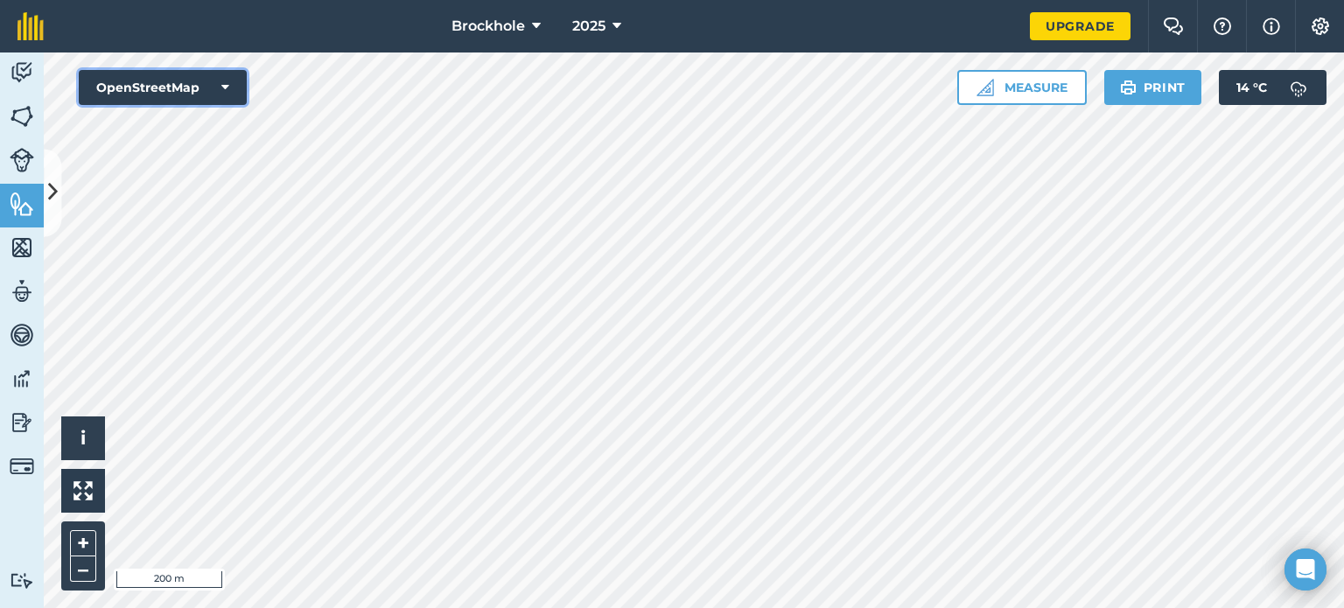
click at [140, 74] on button "OpenStreetMap" at bounding box center [163, 87] width 168 height 35
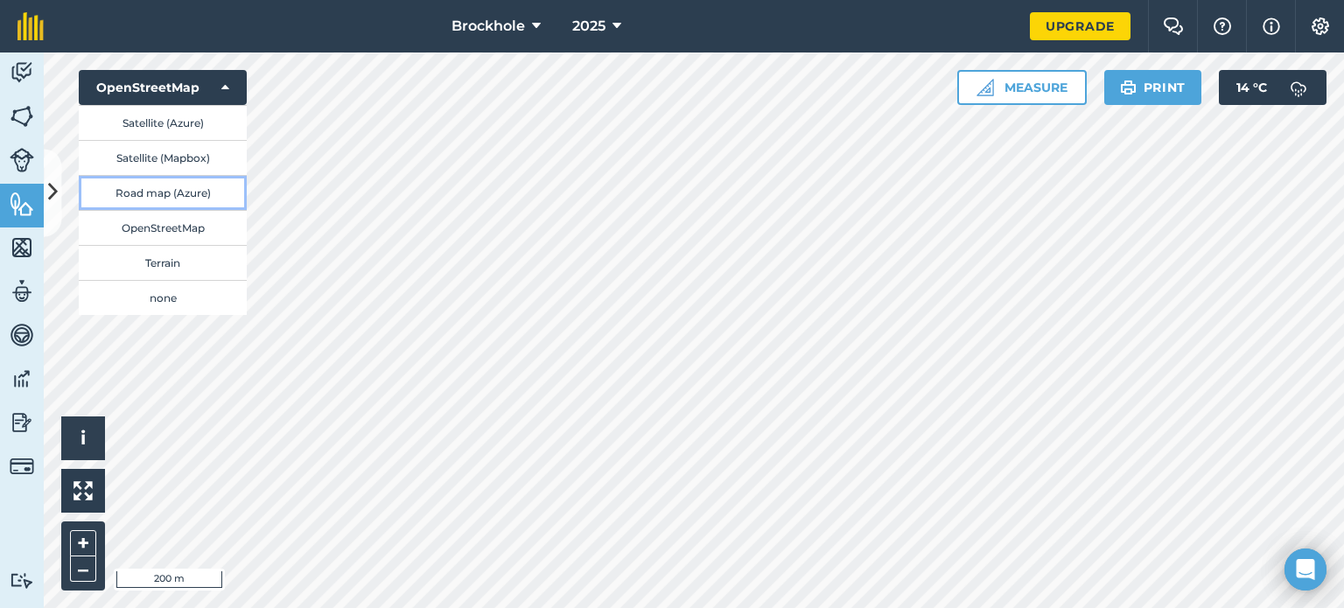
click at [139, 193] on button "Road map (Azure)" at bounding box center [163, 192] width 168 height 35
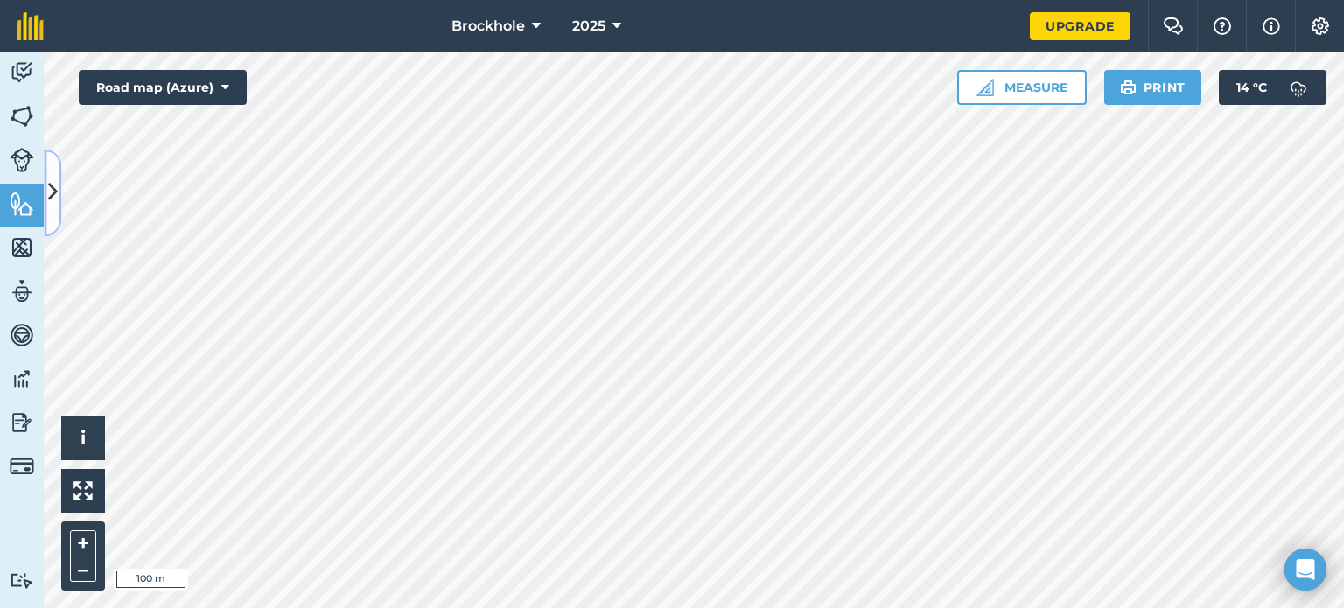
click at [50, 183] on icon at bounding box center [53, 193] width 10 height 31
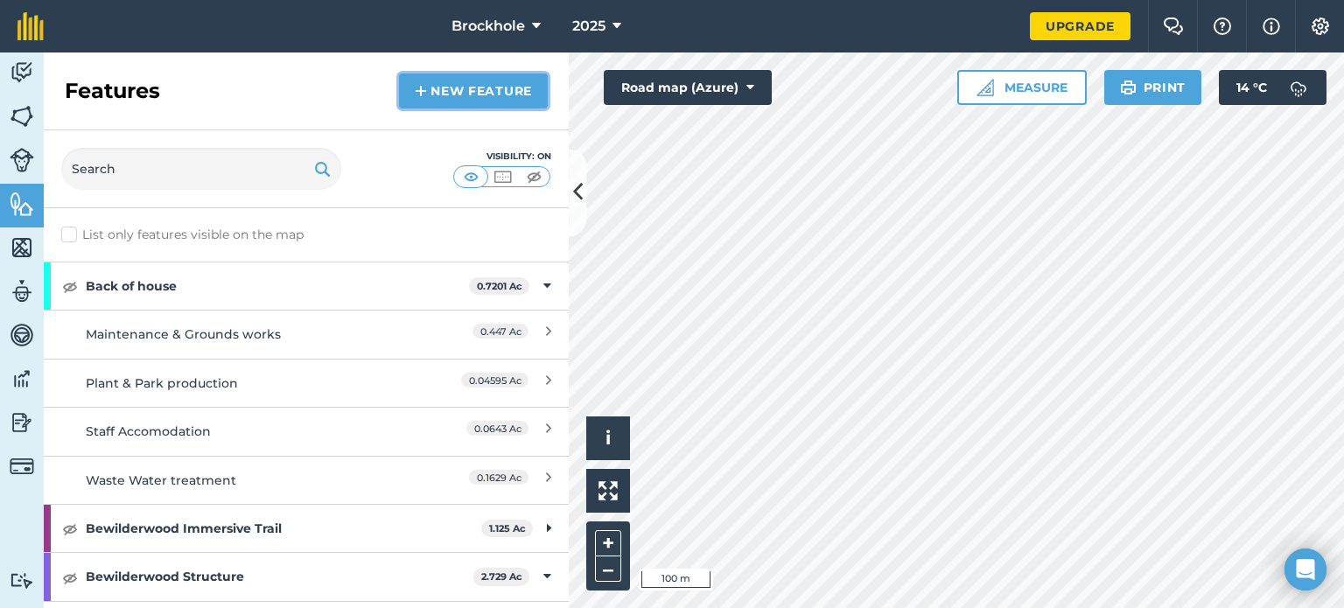
click at [436, 93] on link "New feature" at bounding box center [473, 91] width 149 height 35
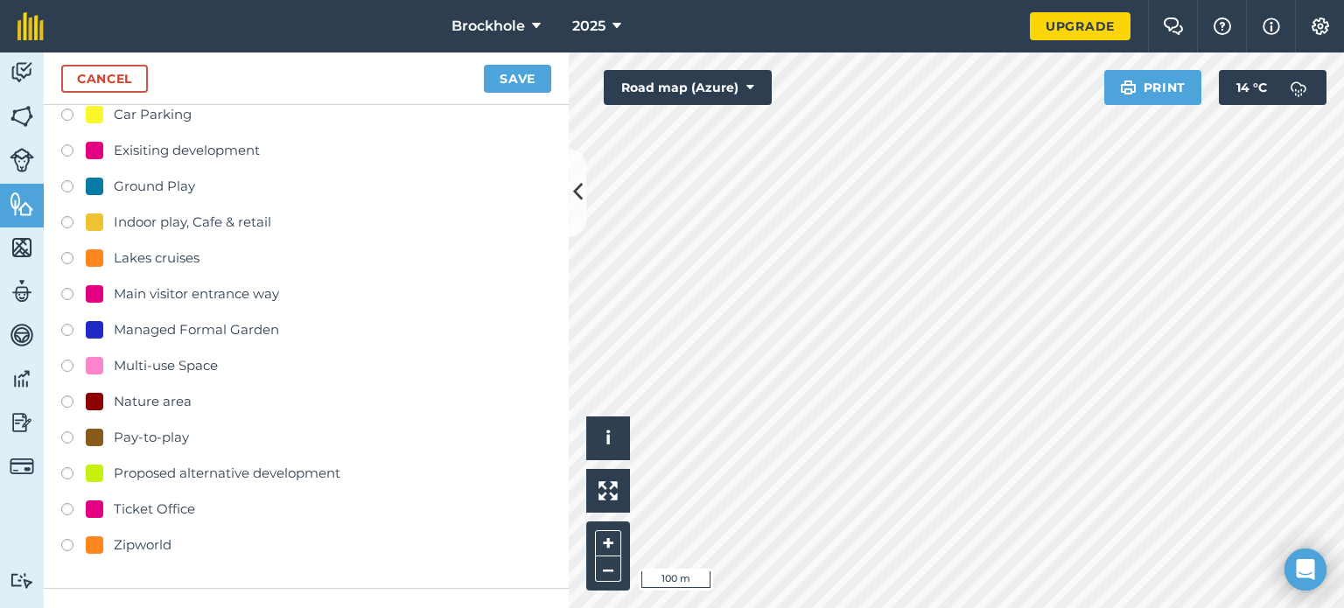
scroll to position [236, 0]
click at [70, 476] on label at bounding box center [73, 475] width 25 height 18
radio input "true"
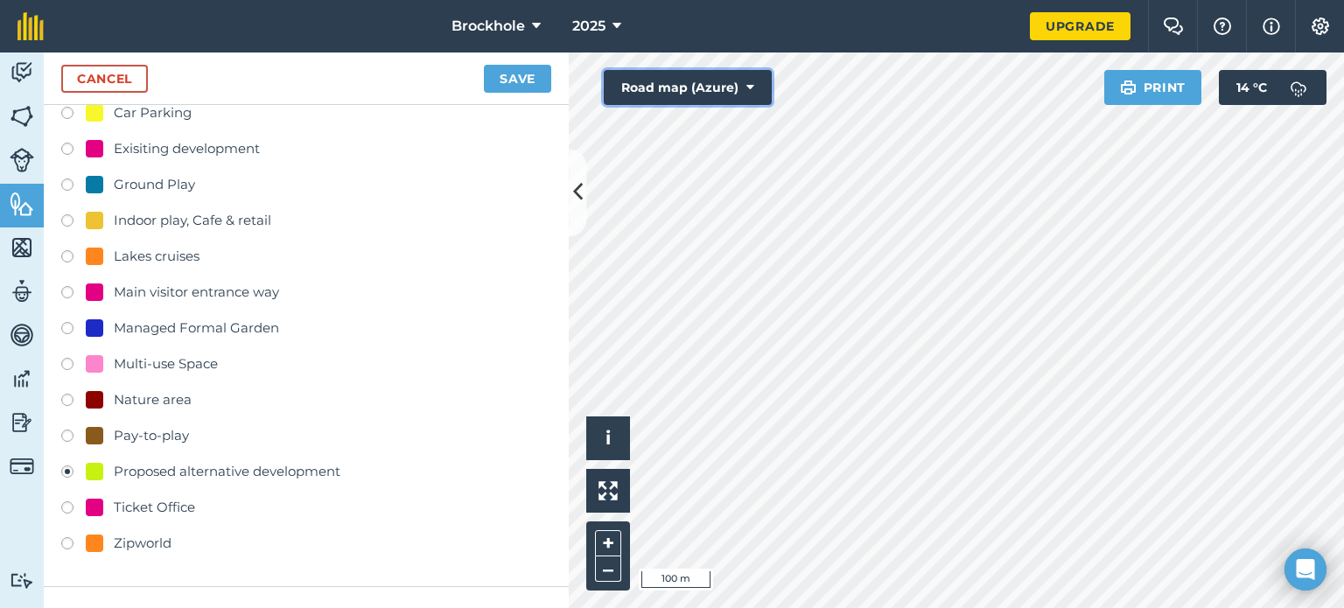
click at [696, 95] on button "Road map (Azure)" at bounding box center [688, 87] width 168 height 35
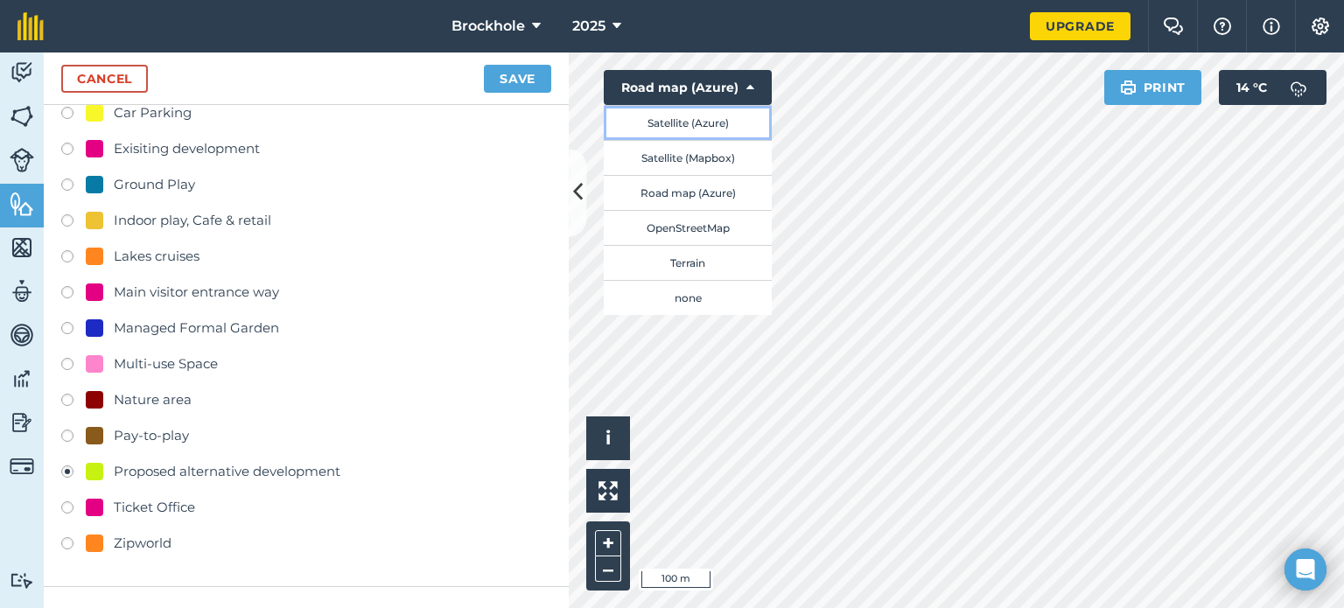
click at [686, 129] on button "Satellite (Azure)" at bounding box center [688, 122] width 168 height 35
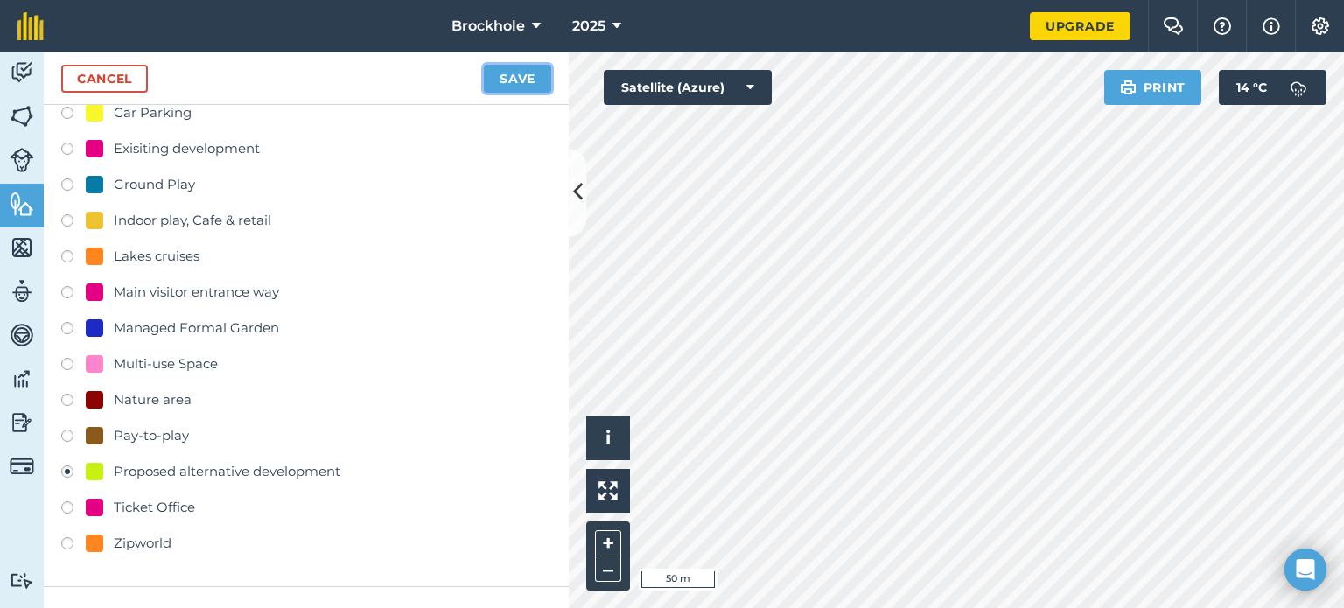
click at [529, 74] on button "Save" at bounding box center [517, 79] width 67 height 28
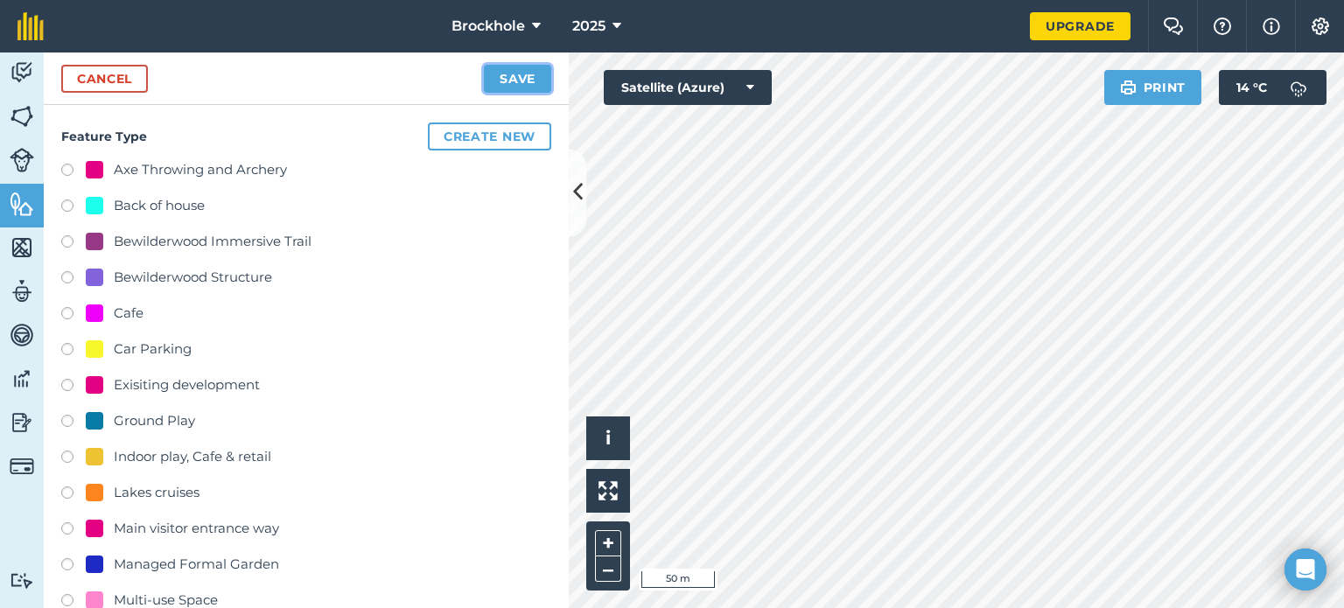
click at [502, 79] on button "Save" at bounding box center [517, 79] width 67 height 28
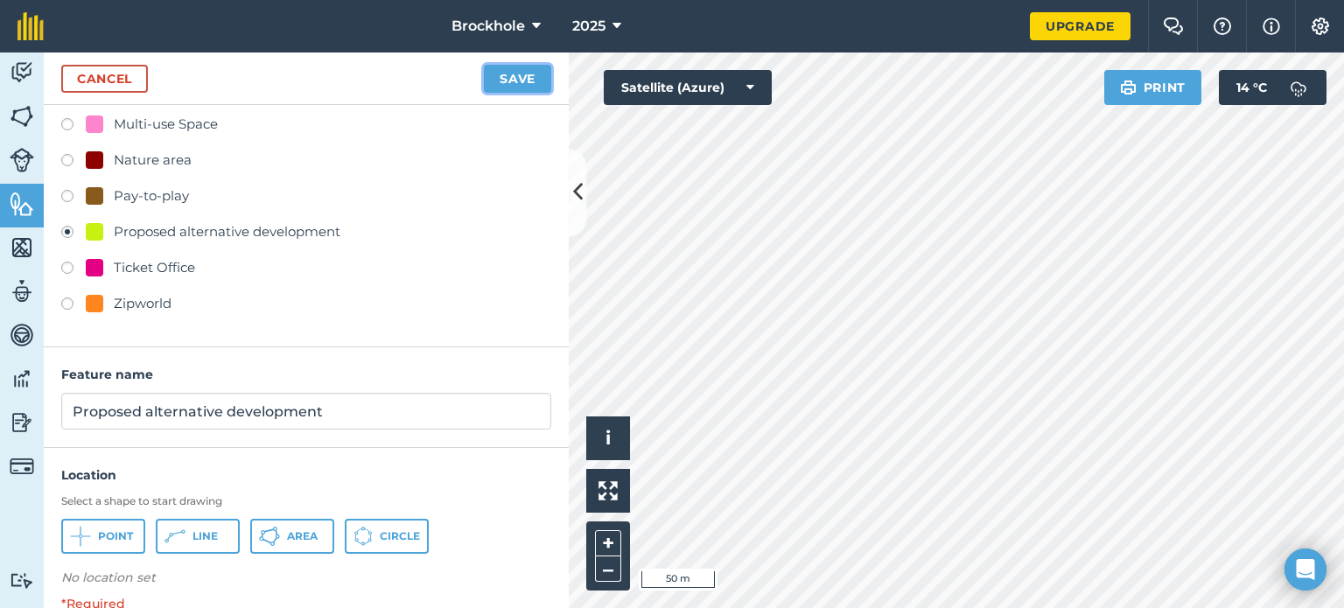
scroll to position [513, 0]
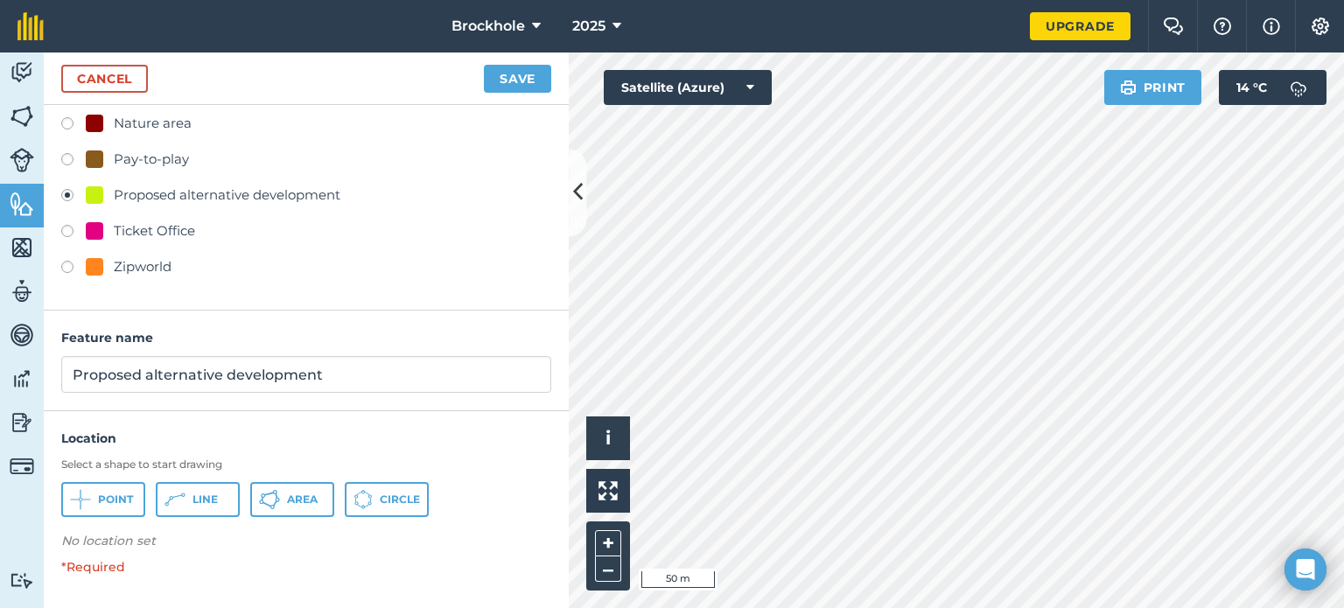
click at [275, 516] on div "Location Select a shape to start drawing Point Line Area Circle No location set" at bounding box center [306, 493] width 525 height 129
click at [719, 90] on button "Satellite (Azure)" at bounding box center [688, 87] width 168 height 35
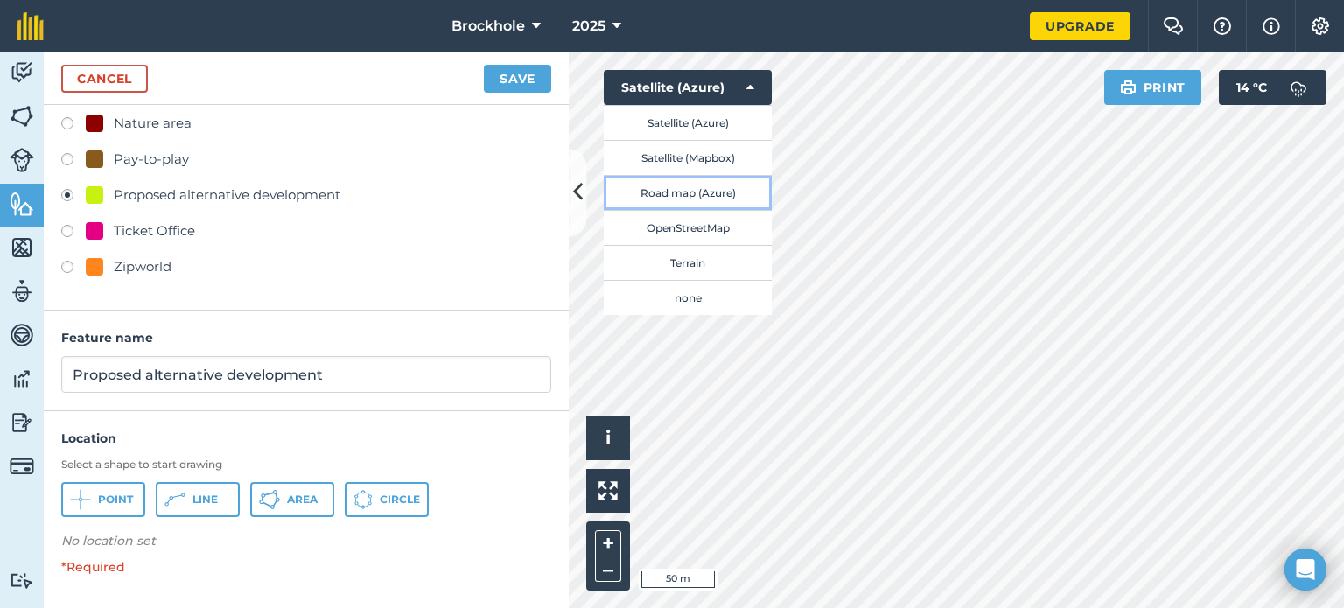
click at [706, 192] on button "Road map (Azure)" at bounding box center [688, 192] width 168 height 35
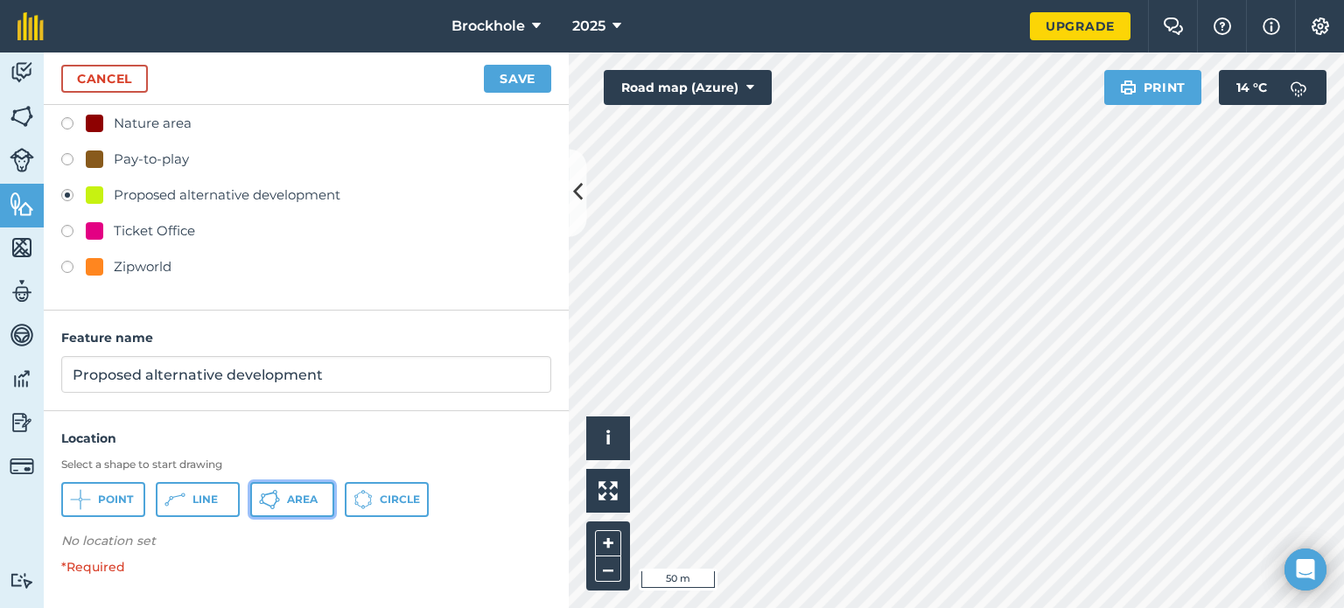
click at [287, 505] on button "Area" at bounding box center [292, 499] width 84 height 35
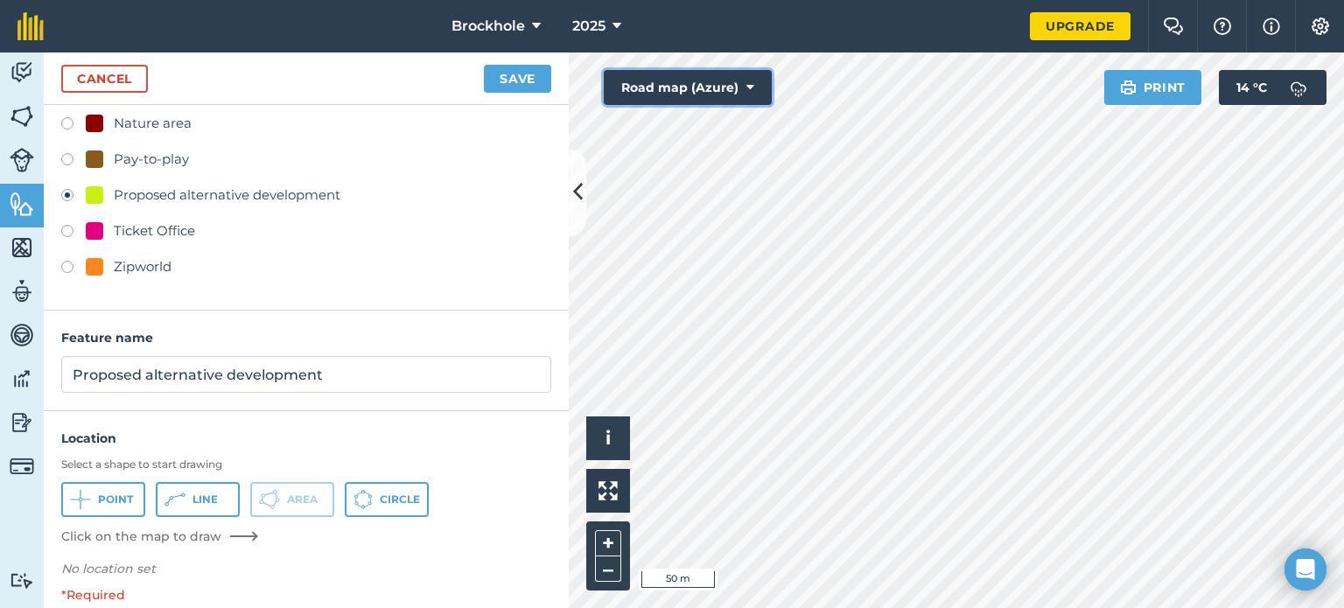
click at [676, 89] on button "Road map (Azure)" at bounding box center [688, 87] width 168 height 35
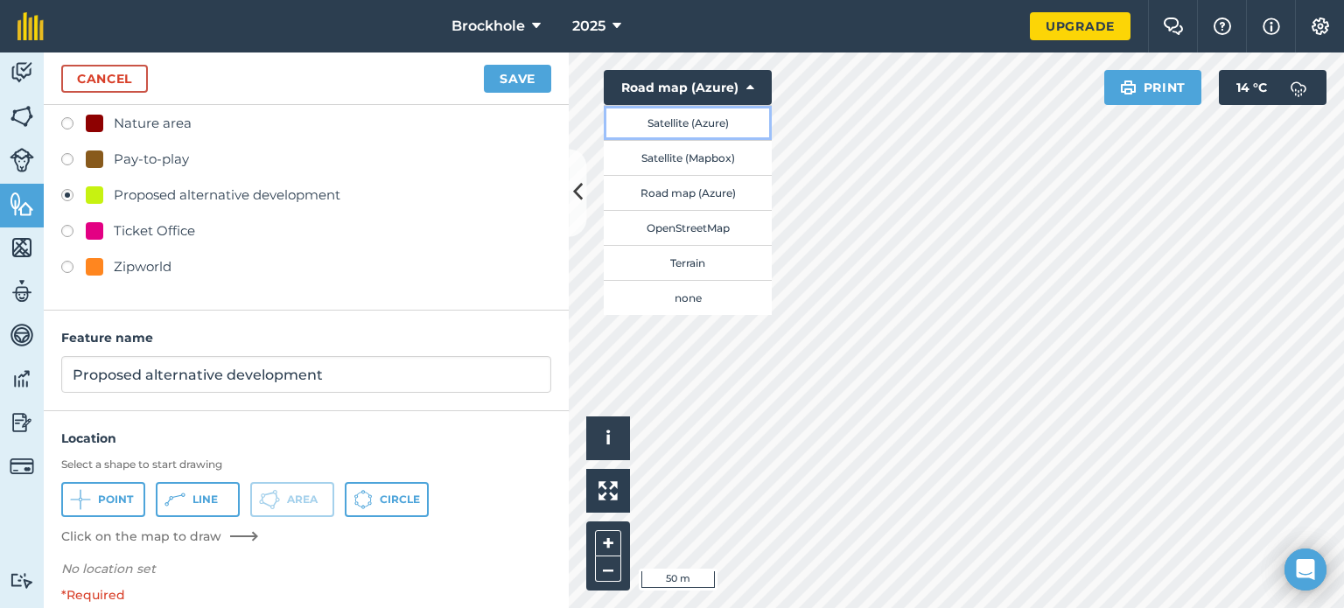
click at [676, 126] on button "Satellite (Azure)" at bounding box center [688, 122] width 168 height 35
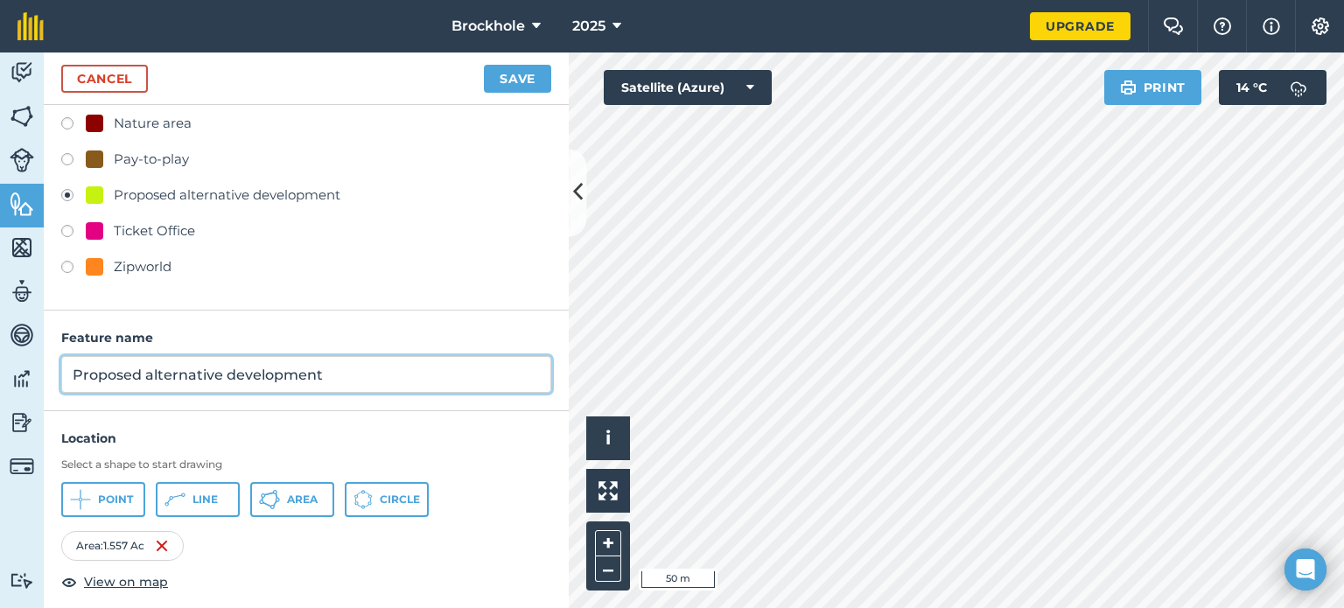
click at [357, 384] on input "Proposed alternative development" at bounding box center [306, 374] width 490 height 37
type input "Proposed alternative development B"
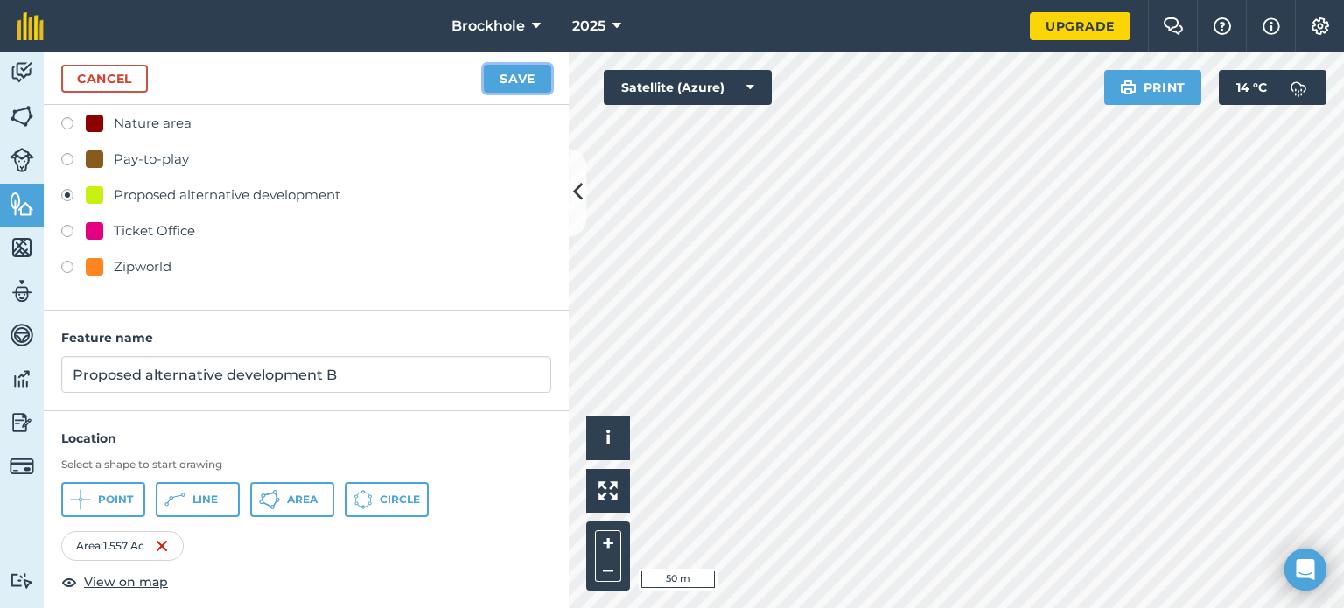
click at [507, 74] on button "Save" at bounding box center [517, 79] width 67 height 28
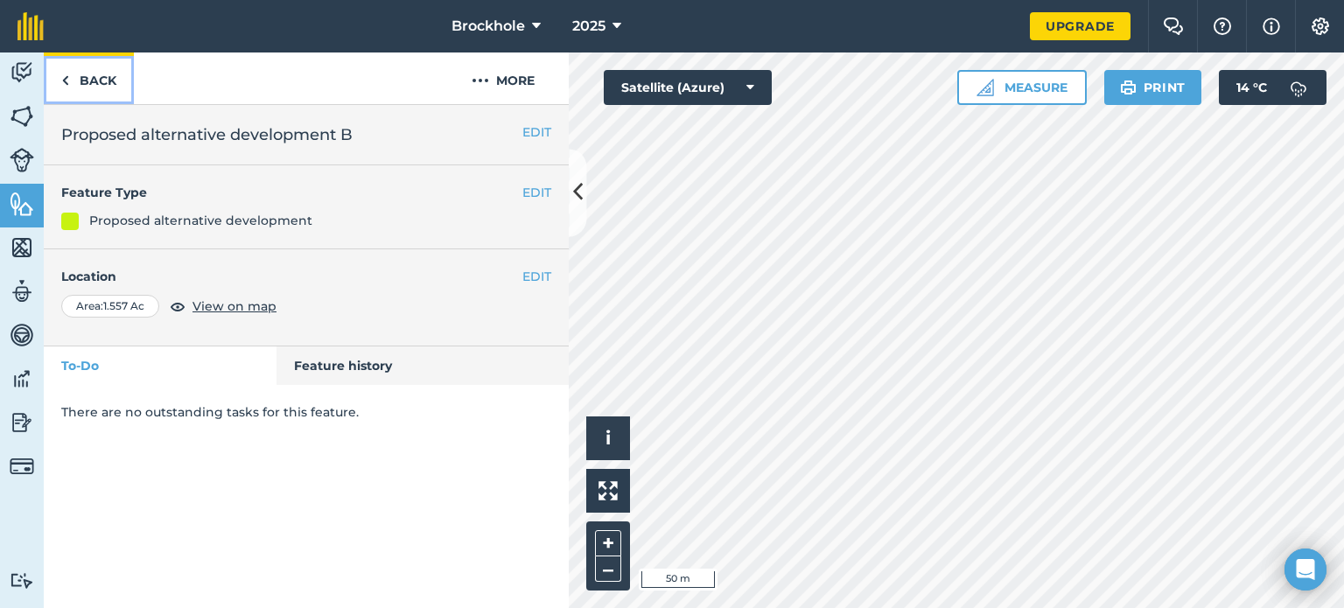
click at [91, 88] on link "Back" at bounding box center [89, 79] width 90 height 52
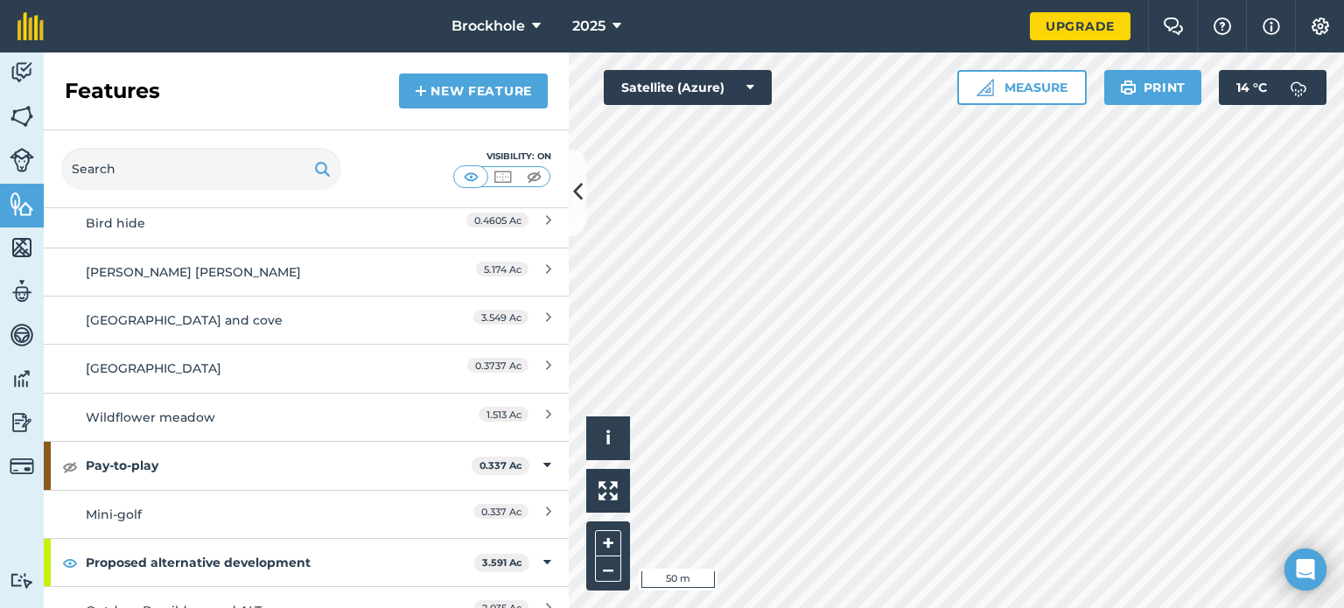
scroll to position [2695, 0]
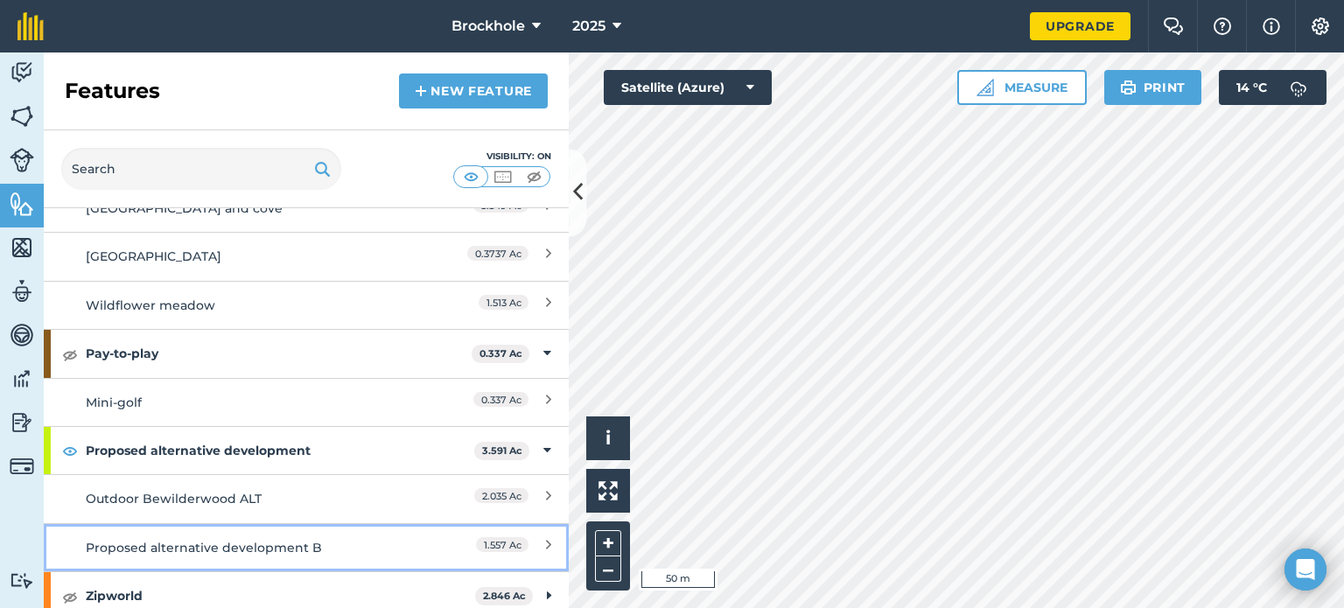
click at [87, 523] on link "Proposed alternative development B 1.557 Ac" at bounding box center [306, 547] width 525 height 48
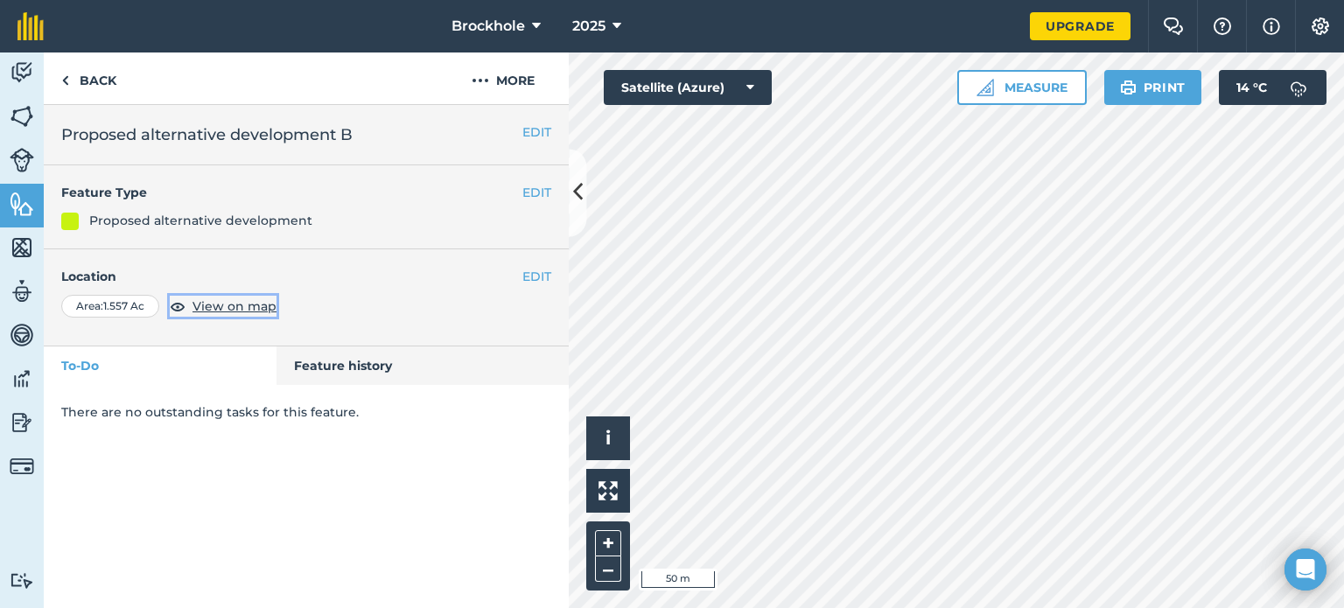
click at [176, 308] on img at bounding box center [178, 306] width 16 height 21
click at [70, 87] on link "Back" at bounding box center [89, 79] width 90 height 52
click at [548, 187] on button "EDIT" at bounding box center [536, 192] width 29 height 19
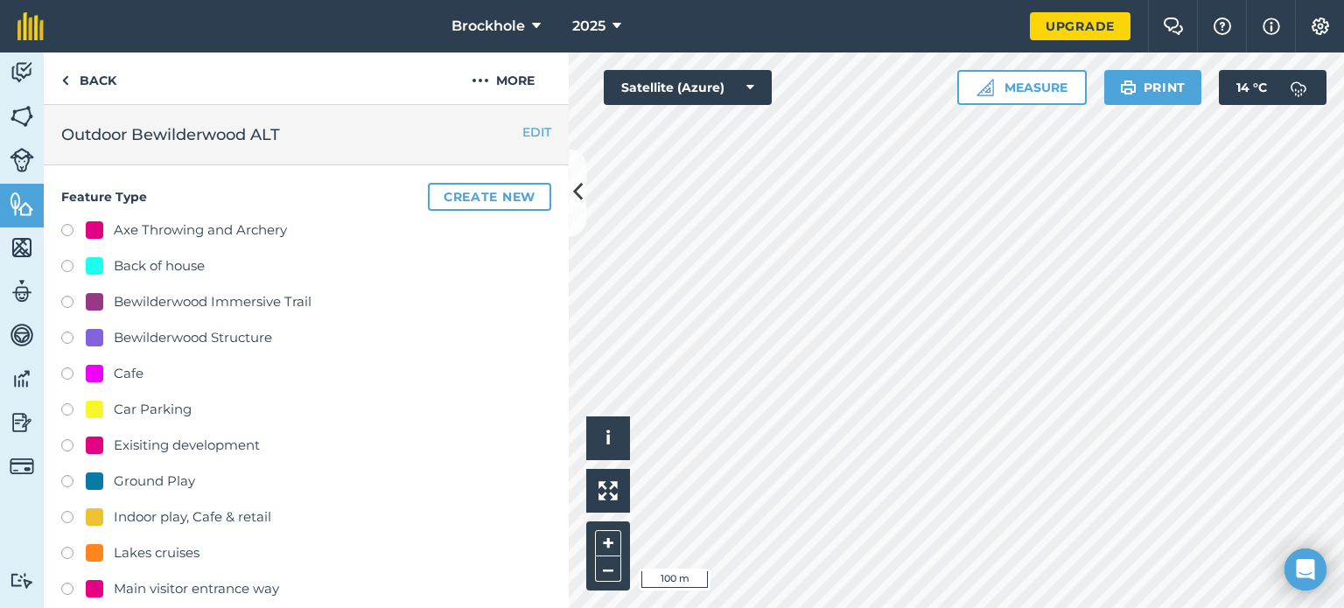
scroll to position [502, 0]
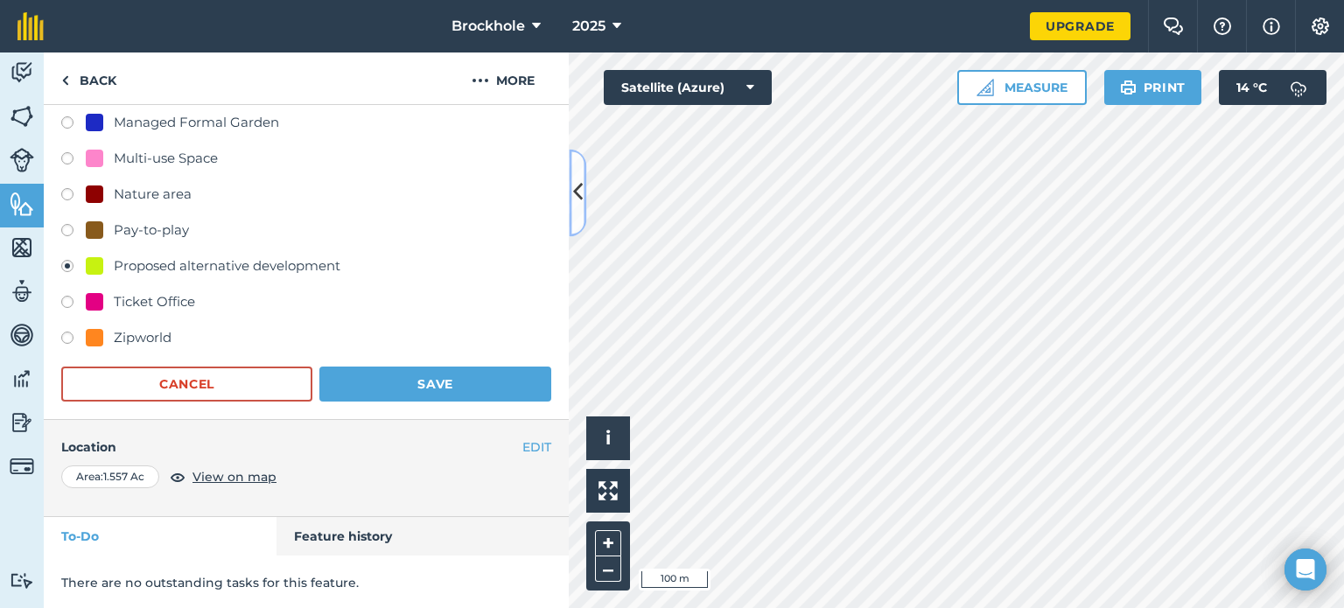
click at [571, 165] on button at bounding box center [578, 193] width 18 height 88
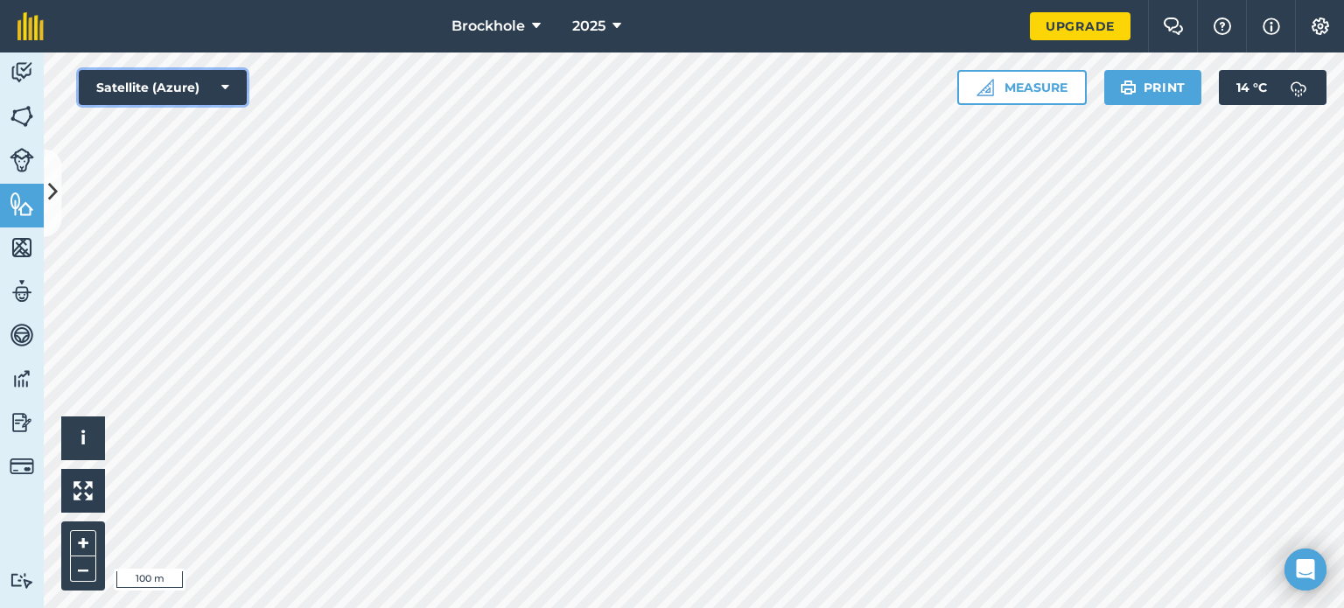
click at [165, 79] on button "Satellite (Azure)" at bounding box center [163, 87] width 168 height 35
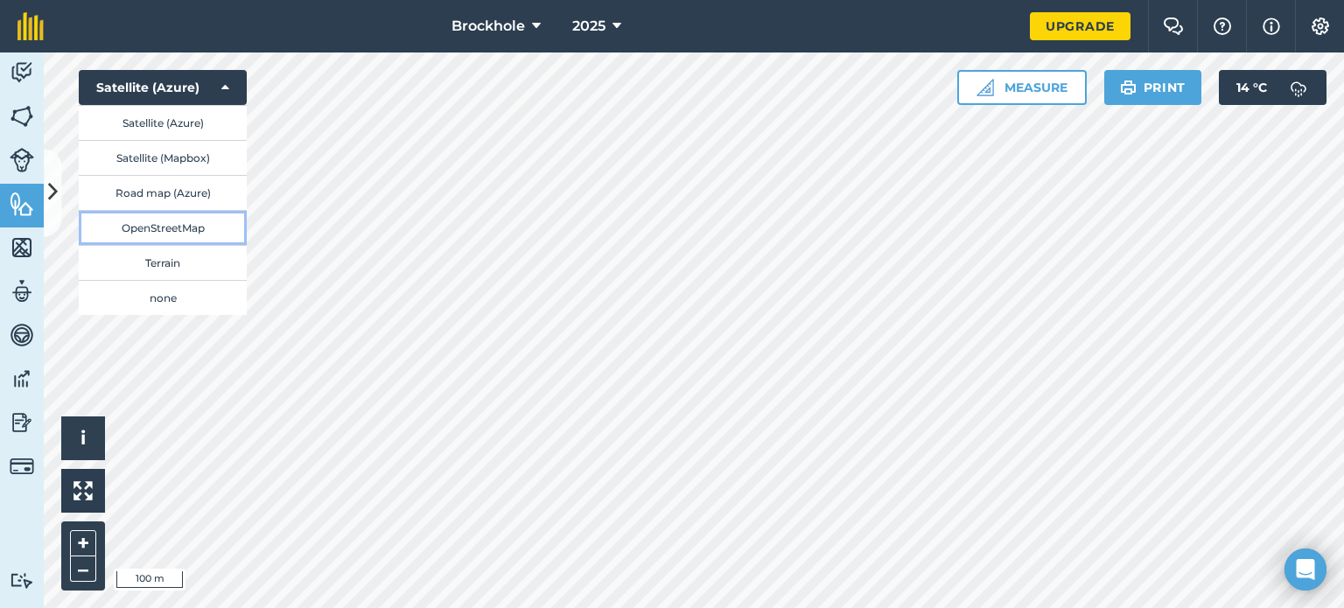
click at [181, 227] on button "OpenStreetMap" at bounding box center [163, 227] width 168 height 35
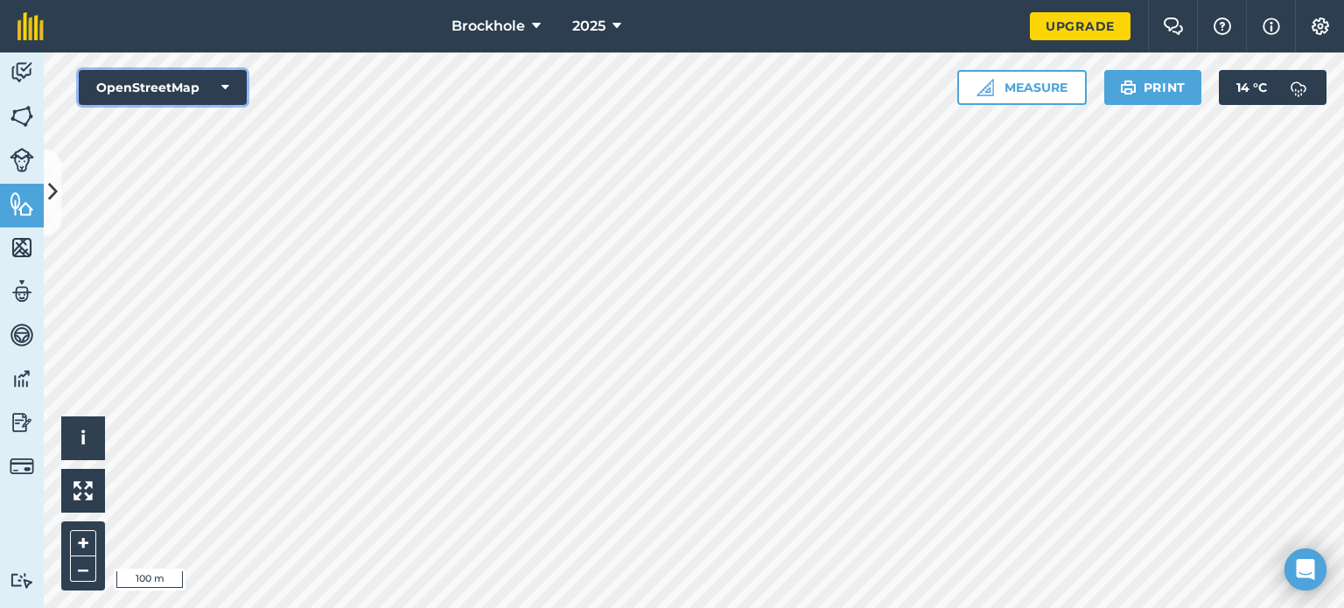
click at [179, 76] on button "OpenStreetMap" at bounding box center [163, 87] width 168 height 35
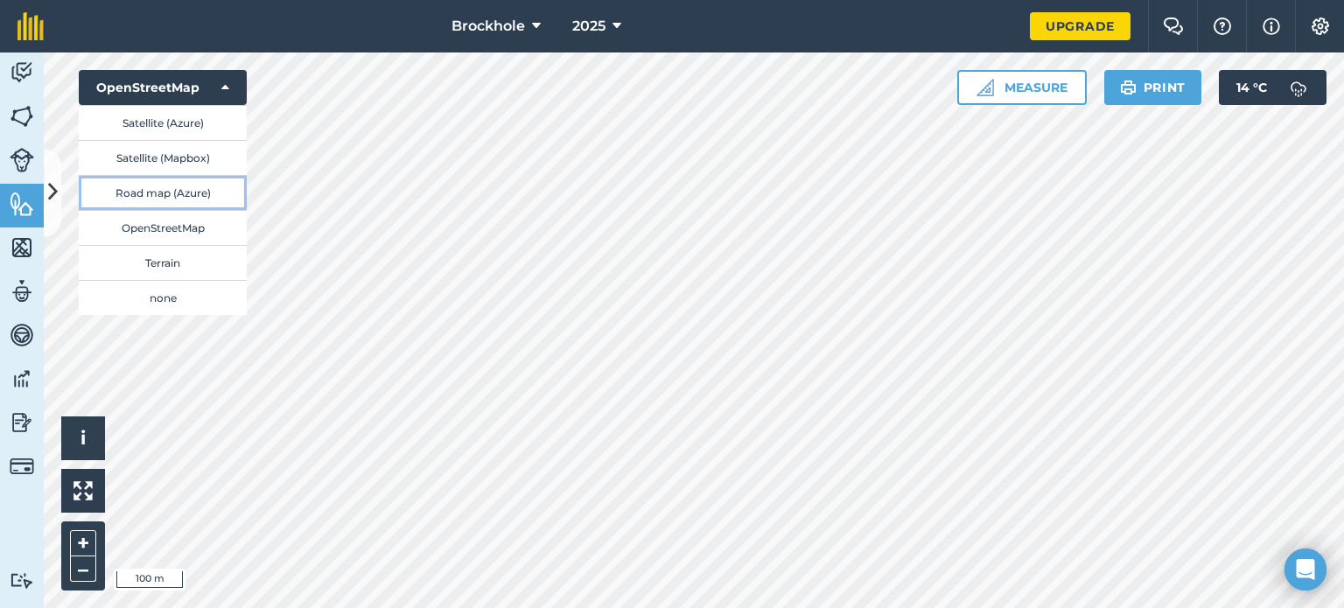
click at [173, 193] on button "Road map (Azure)" at bounding box center [163, 192] width 168 height 35
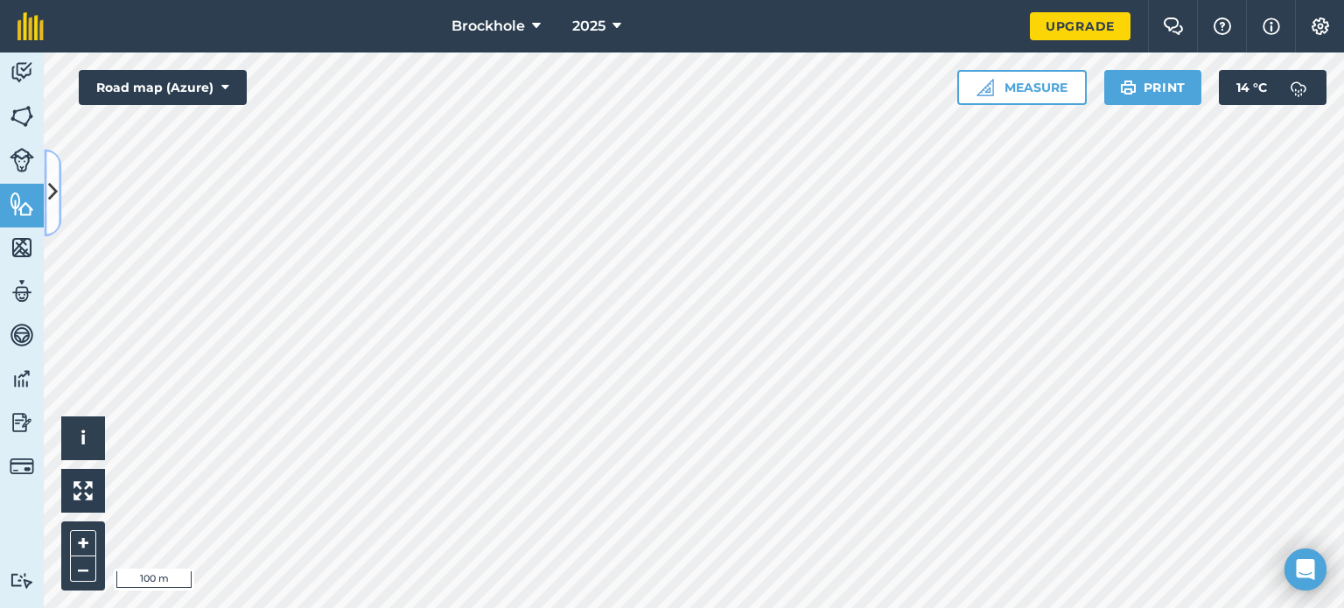
click at [49, 189] on icon at bounding box center [53, 193] width 10 height 31
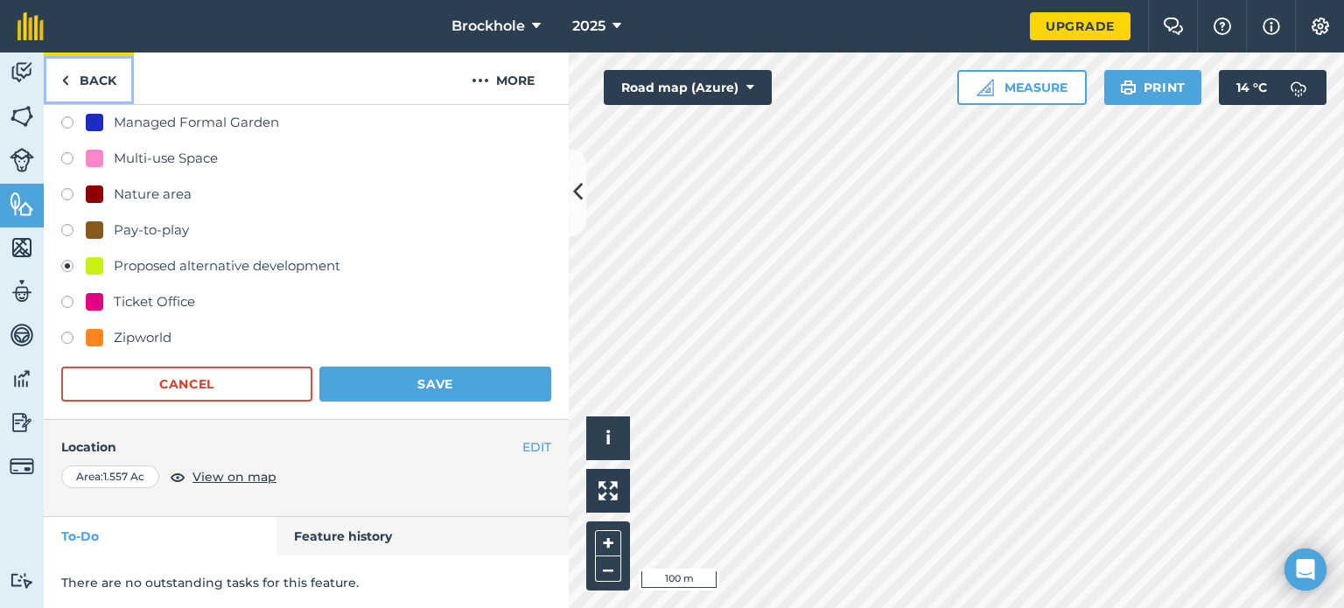
click at [74, 61] on link "Back" at bounding box center [89, 79] width 90 height 52
click at [57, 66] on link "Back" at bounding box center [89, 79] width 90 height 52
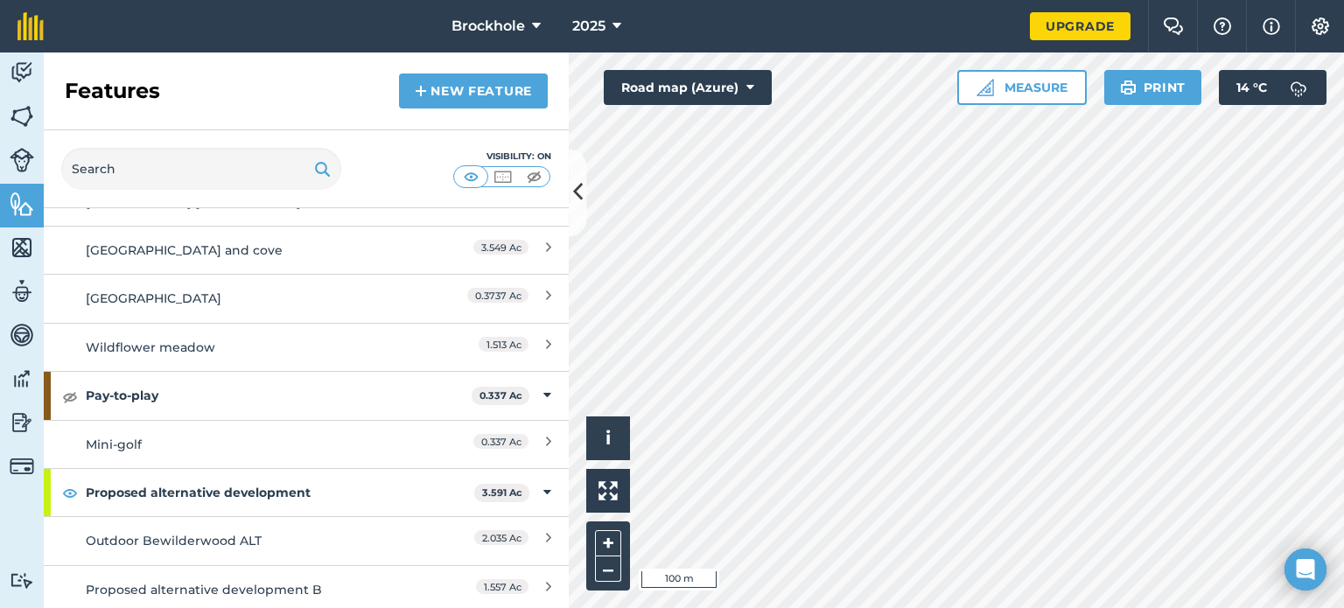
scroll to position [2695, 0]
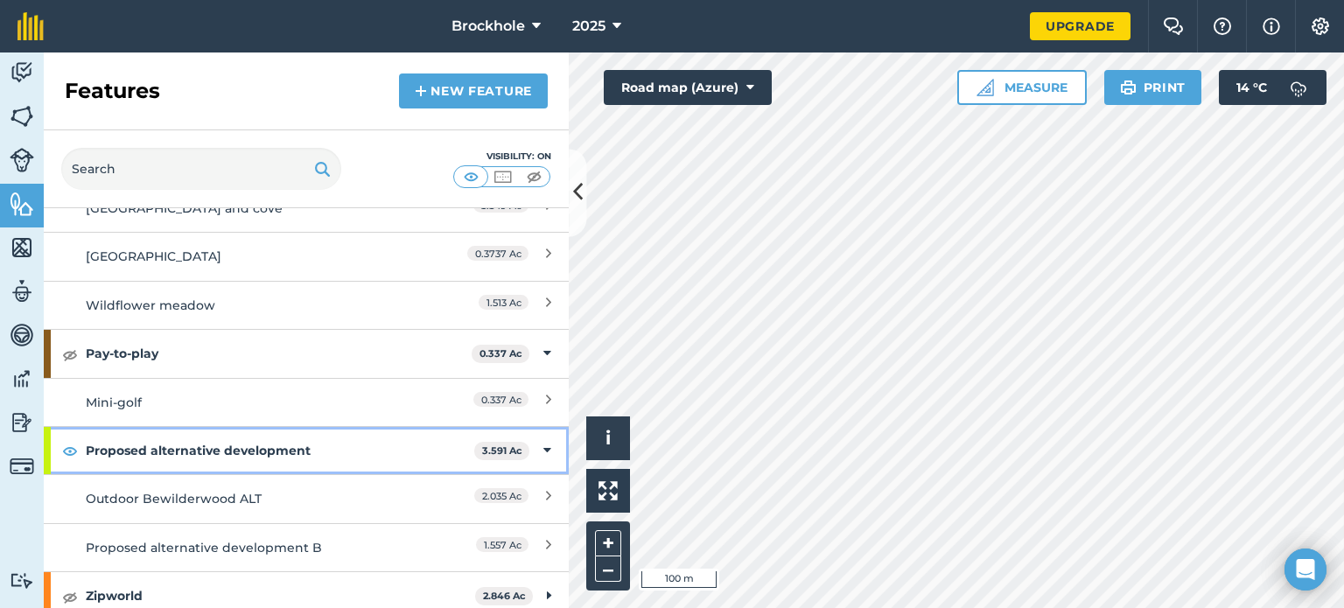
click at [67, 454] on div "Proposed alternative development 3.591 Ac" at bounding box center [306, 450] width 525 height 47
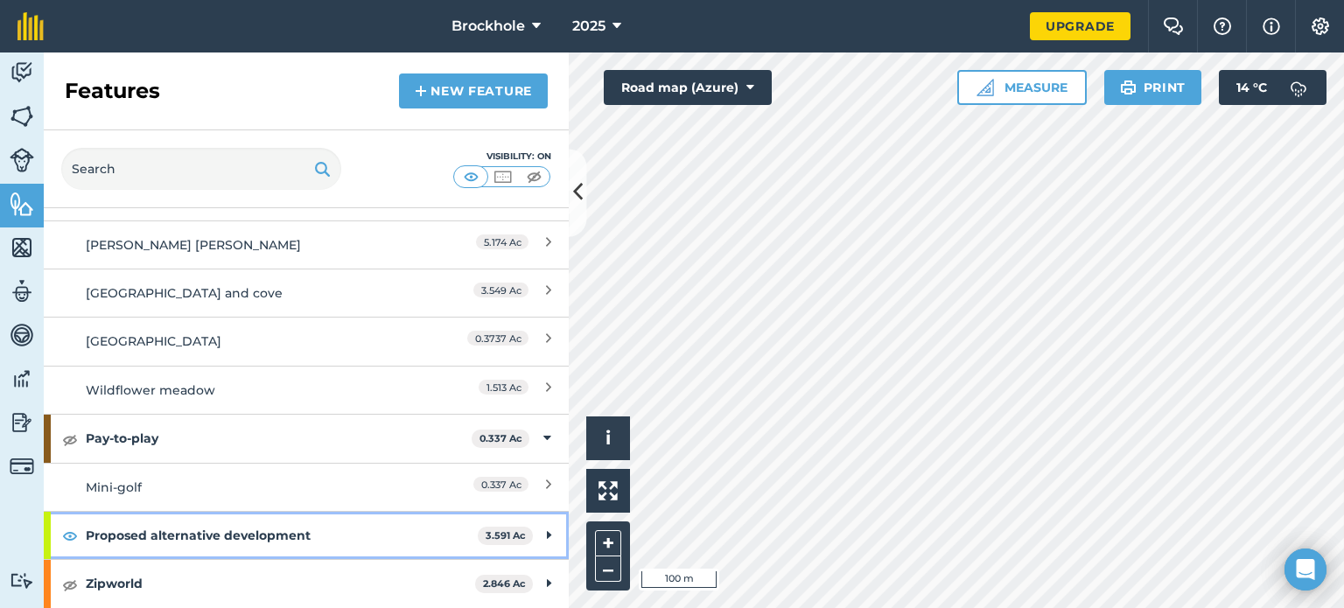
scroll to position [2599, 0]
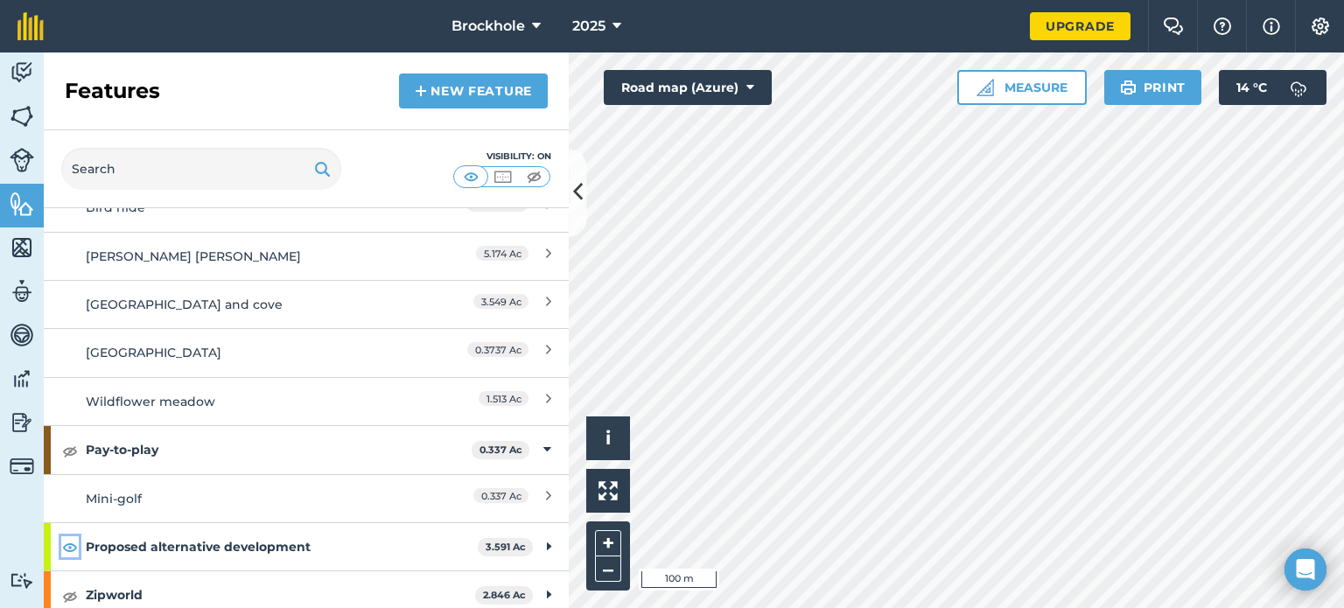
click at [67, 536] on img at bounding box center [70, 546] width 16 height 21
click at [502, 97] on link "New feature" at bounding box center [473, 91] width 149 height 35
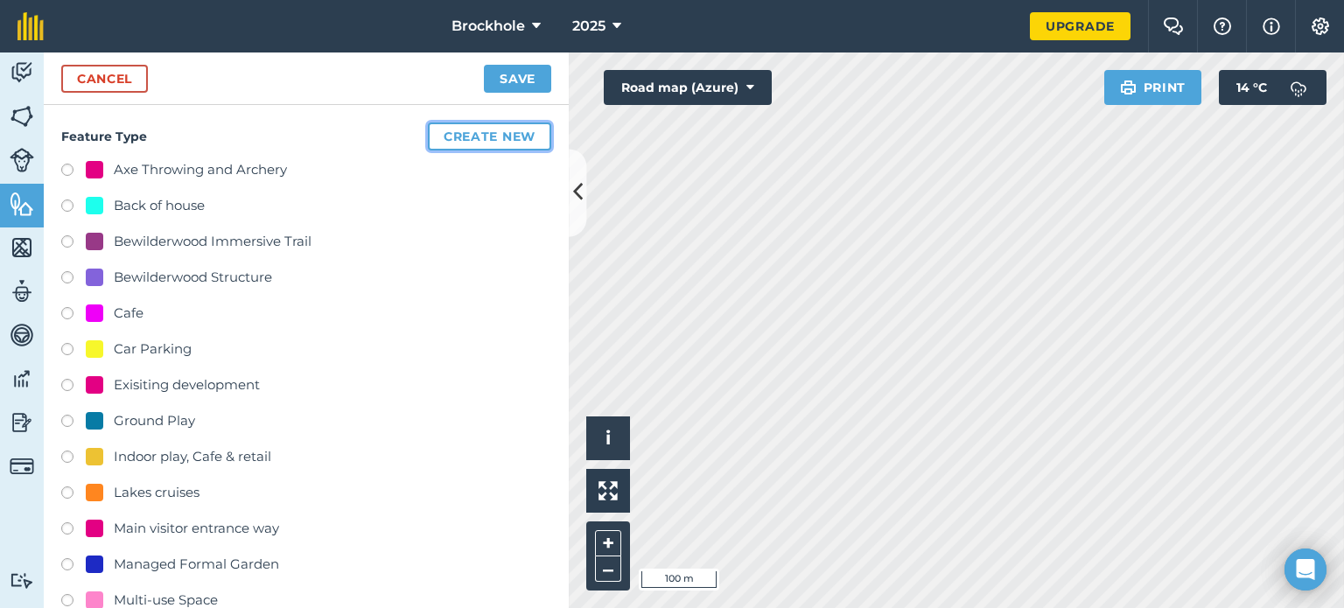
click at [448, 144] on button "Create new" at bounding box center [489, 137] width 123 height 28
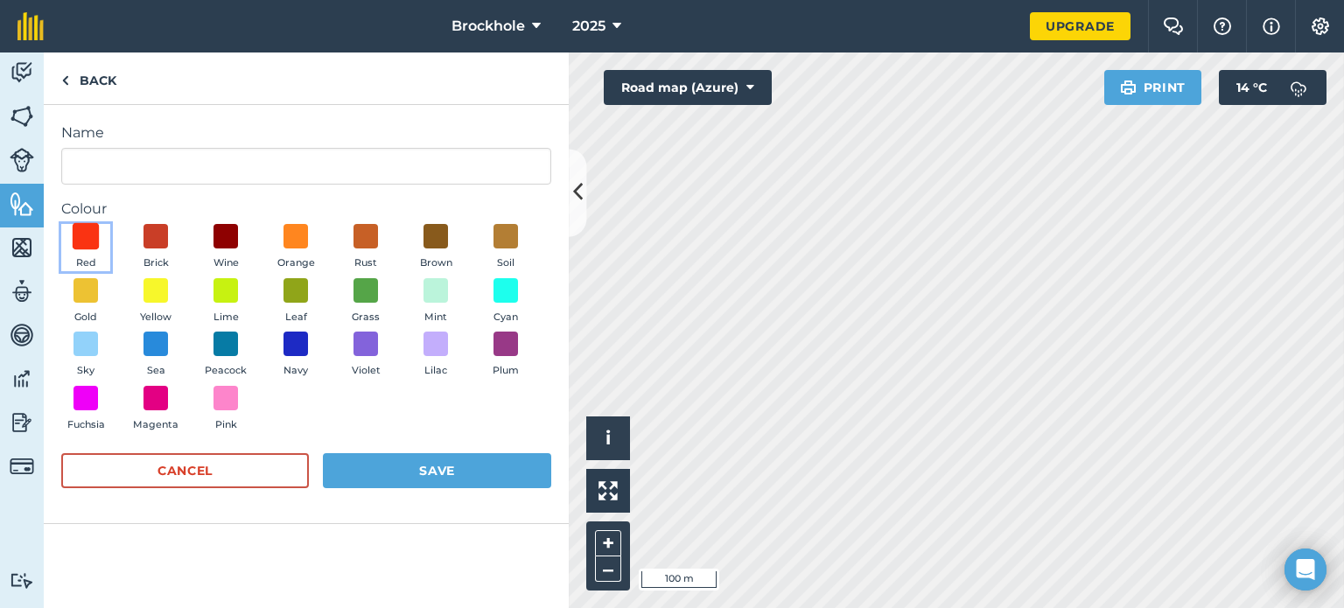
click at [83, 239] on span at bounding box center [86, 236] width 27 height 27
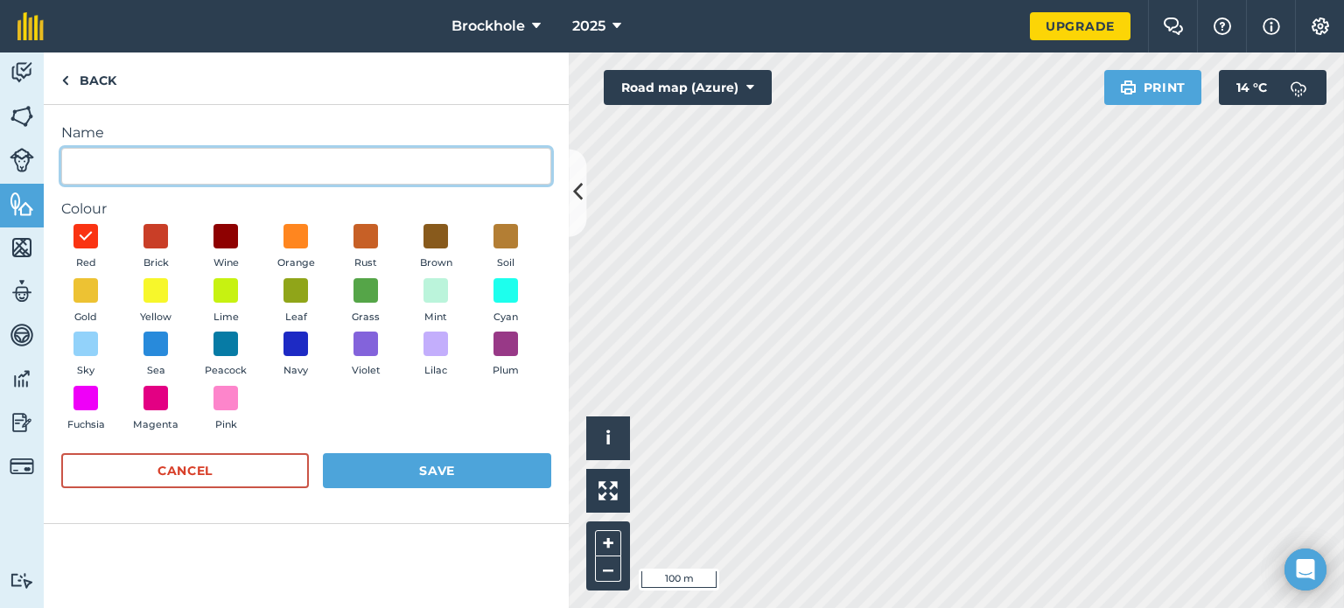
click at [101, 171] on input "Name" at bounding box center [306, 166] width 490 height 37
type input "P"
type input "No development (Planners)"
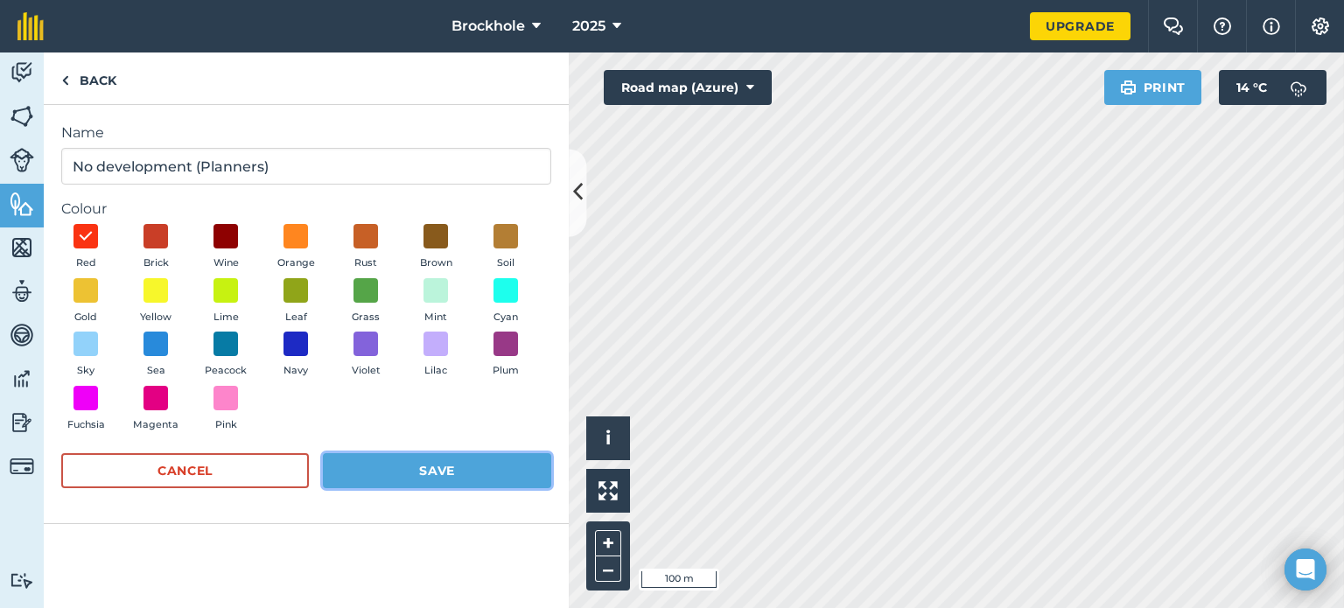
click at [395, 467] on button "Save" at bounding box center [437, 470] width 228 height 35
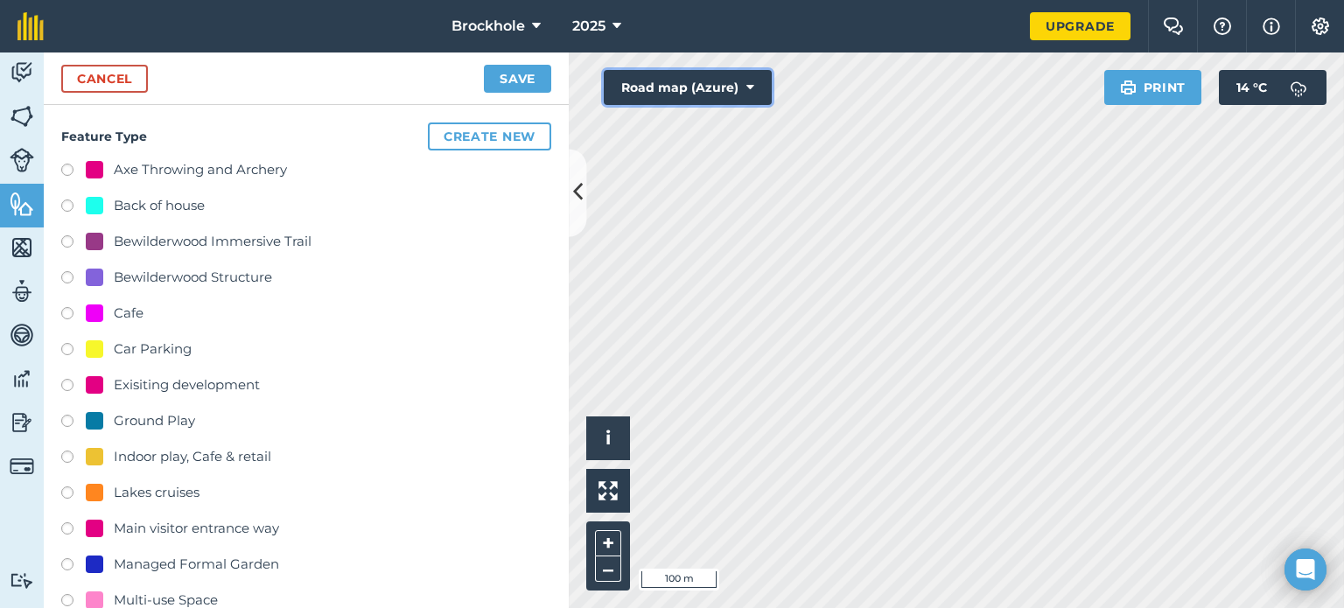
click at [730, 77] on button "Road map (Azure)" at bounding box center [688, 87] width 168 height 35
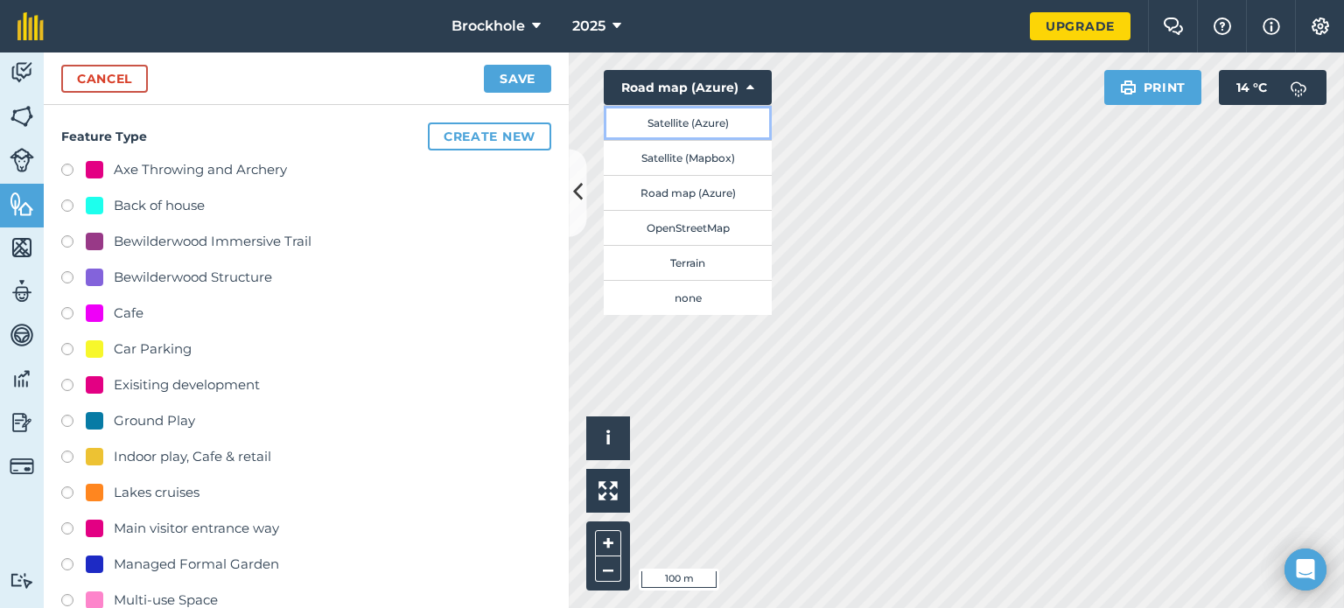
click at [709, 132] on button "Satellite (Azure)" at bounding box center [688, 122] width 168 height 35
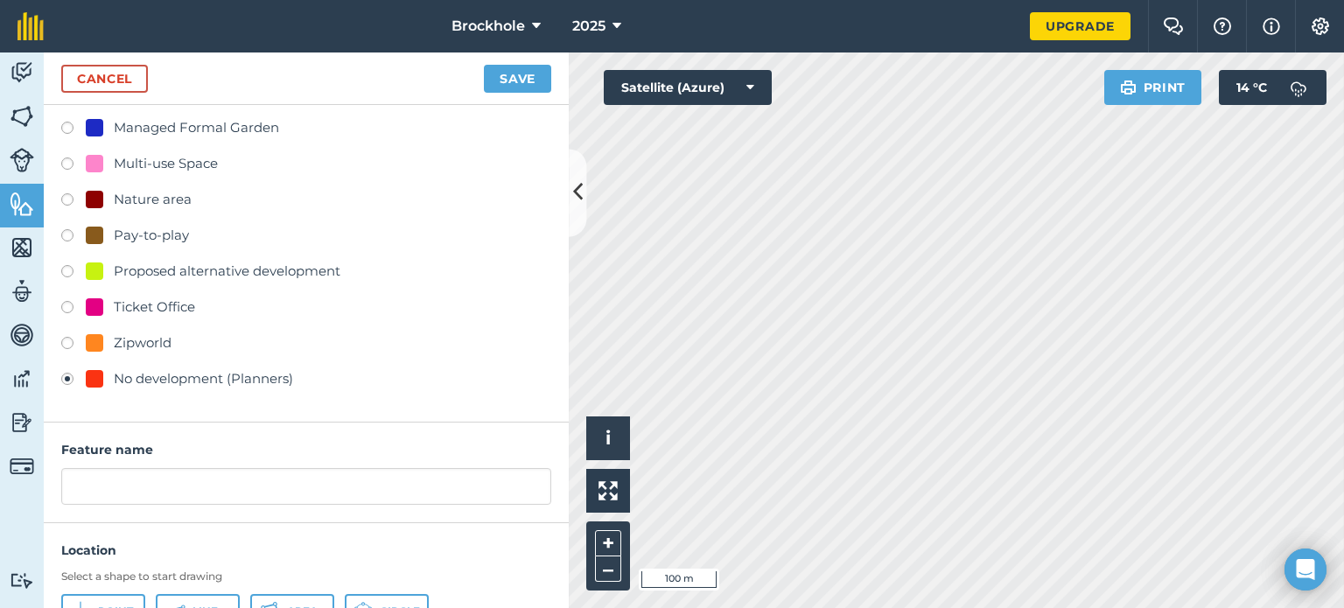
scroll to position [454, 0]
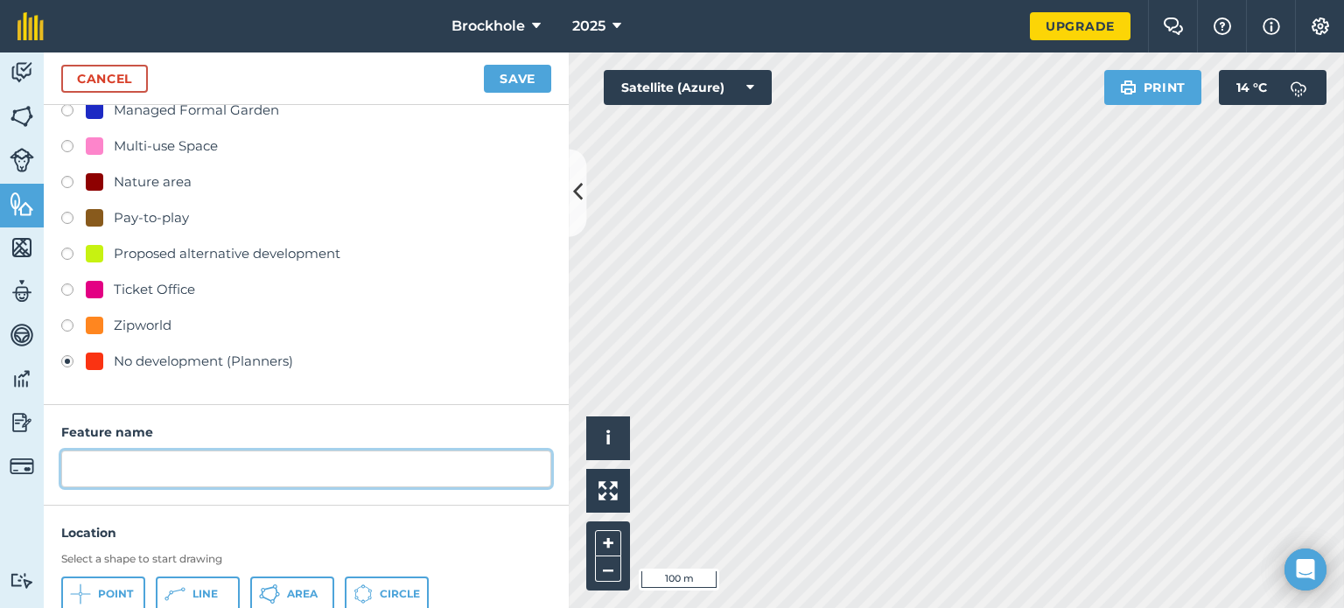
click at [236, 473] on input "text" at bounding box center [306, 469] width 490 height 37
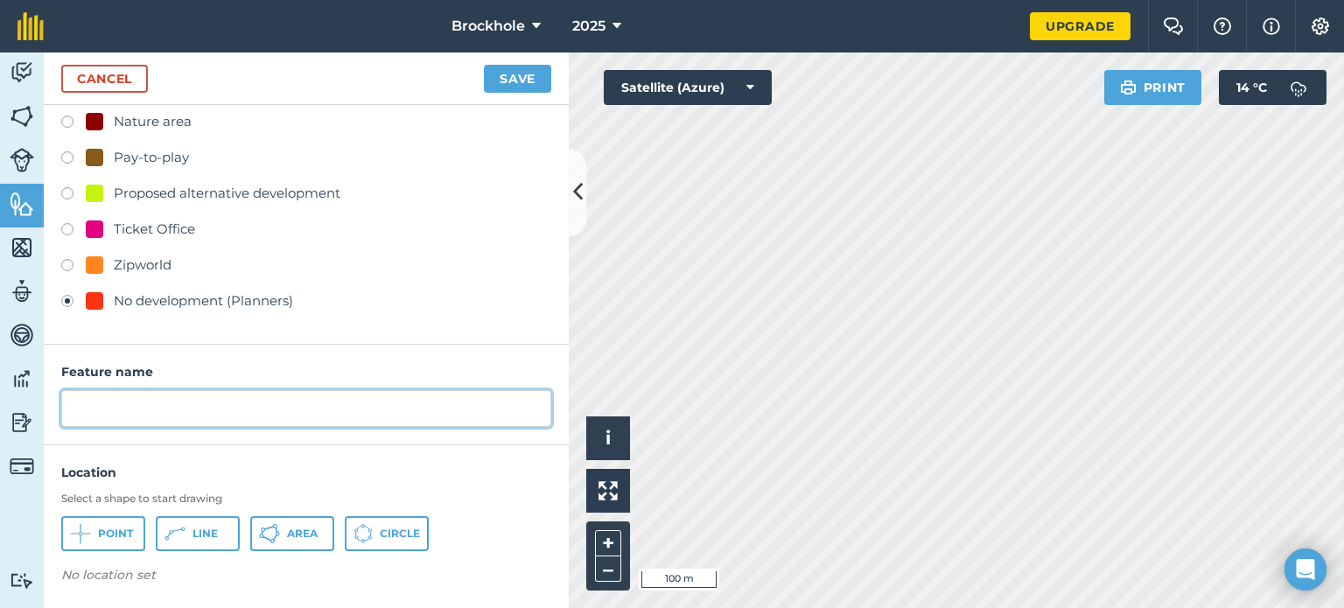
scroll to position [515, 0]
type input "Lawn area"
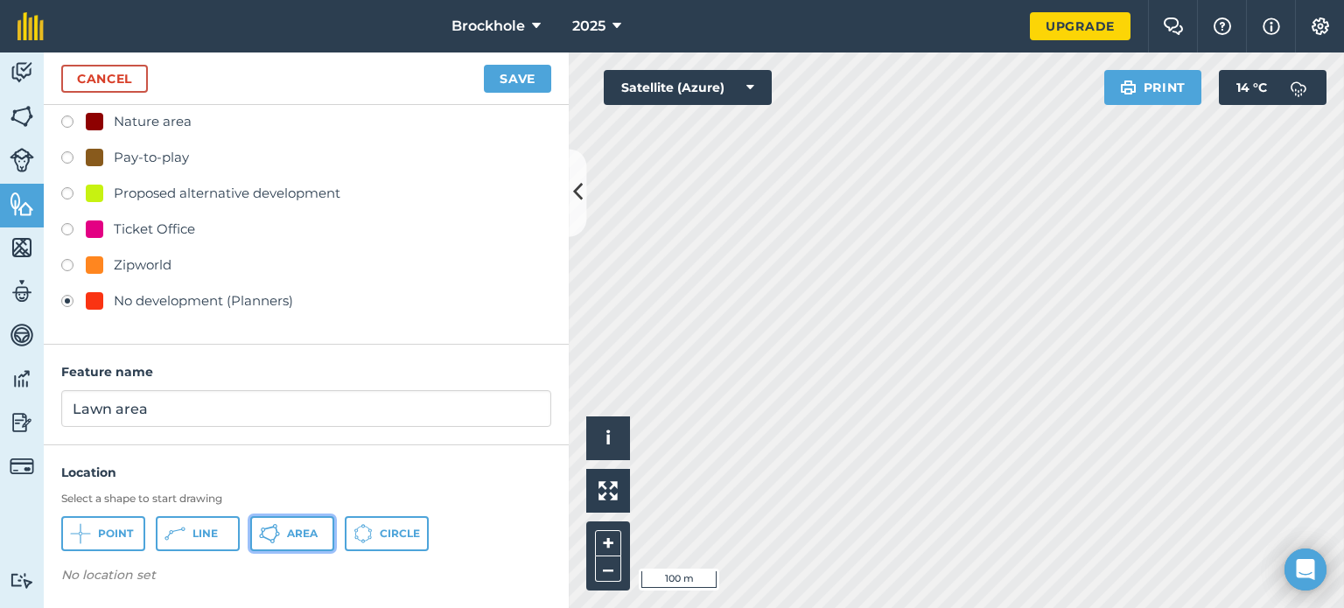
click at [283, 528] on button "Area" at bounding box center [292, 533] width 84 height 35
click at [508, 78] on button "Save" at bounding box center [517, 79] width 67 height 28
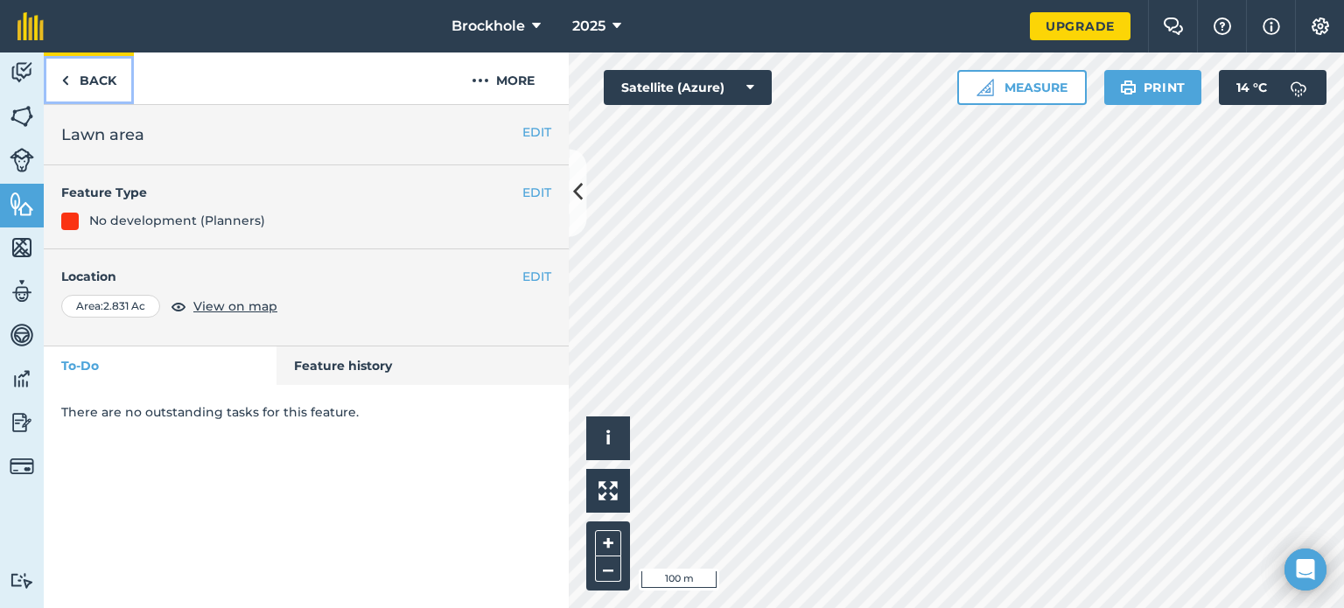
click at [100, 76] on link "Back" at bounding box center [89, 79] width 90 height 52
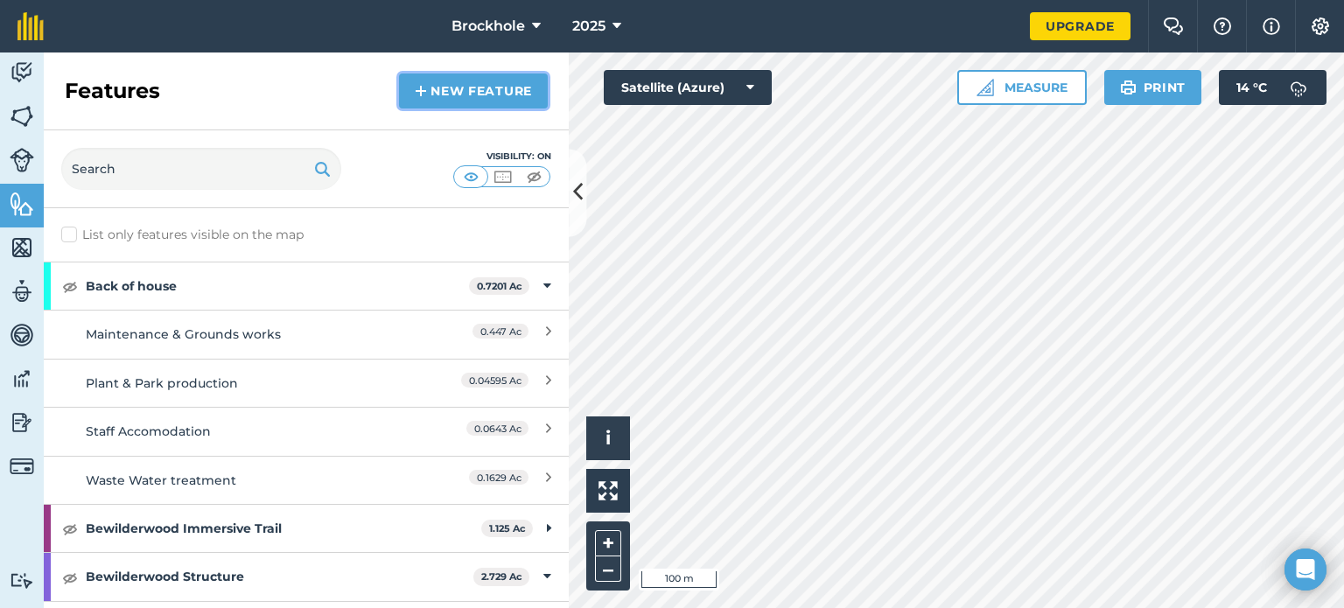
click at [506, 101] on link "New feature" at bounding box center [473, 91] width 149 height 35
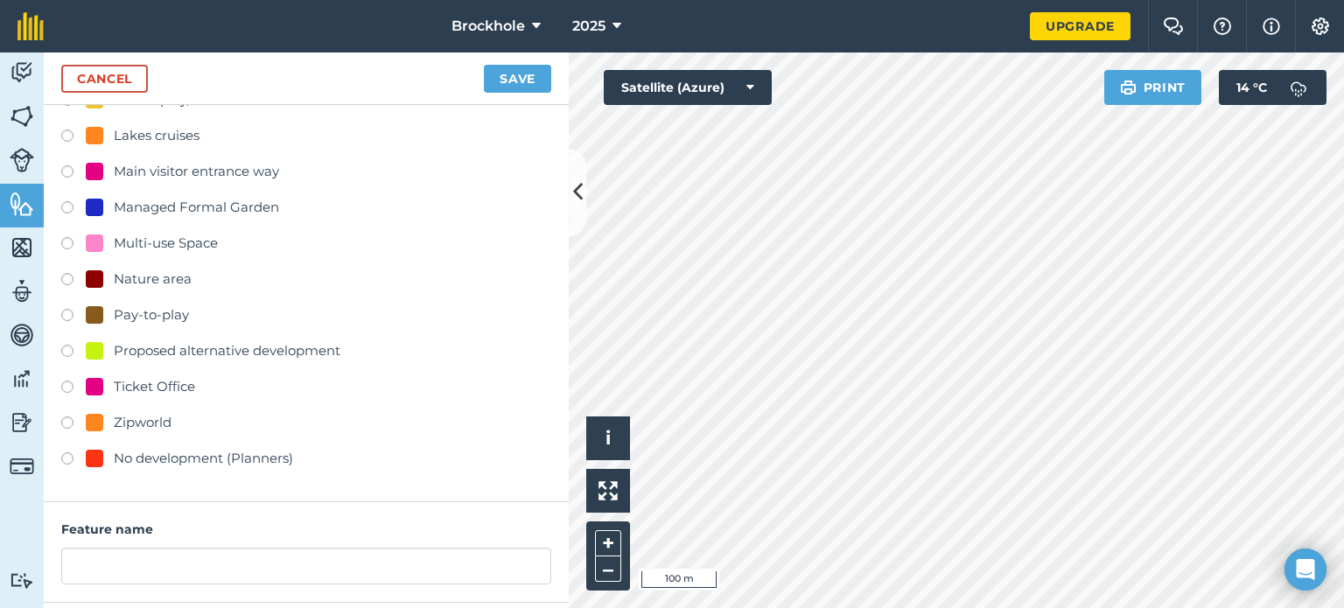
scroll to position [515, 0]
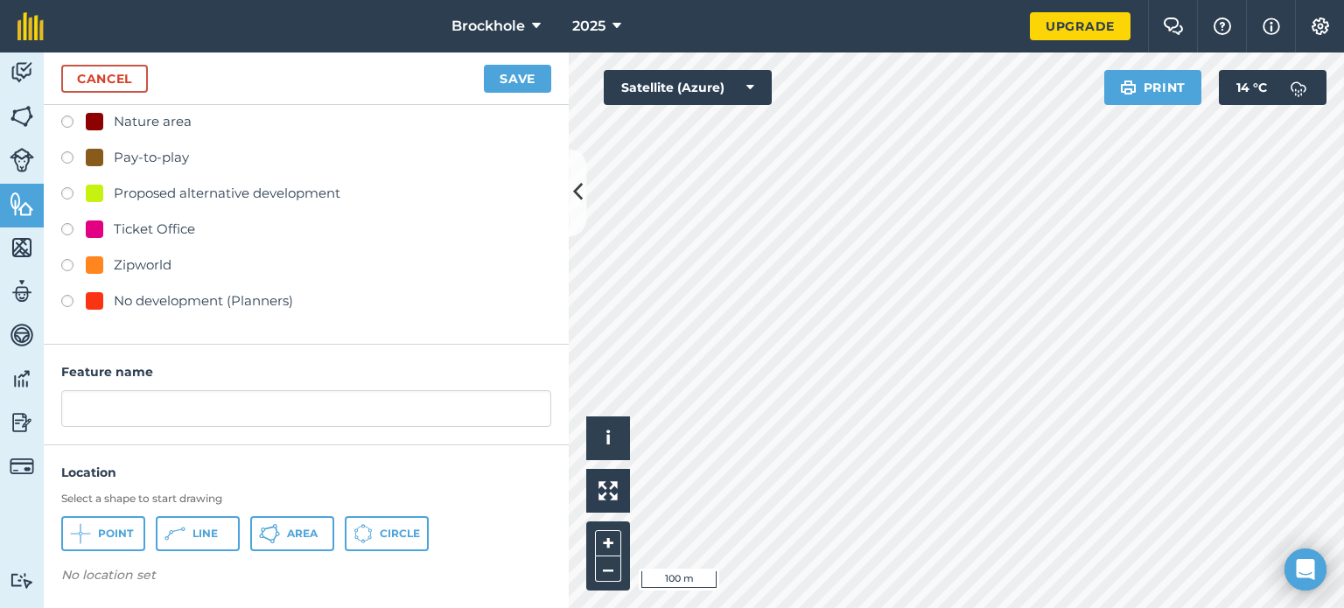
click at [195, 303] on div "No development (Planners)" at bounding box center [203, 301] width 179 height 21
radio input "true"
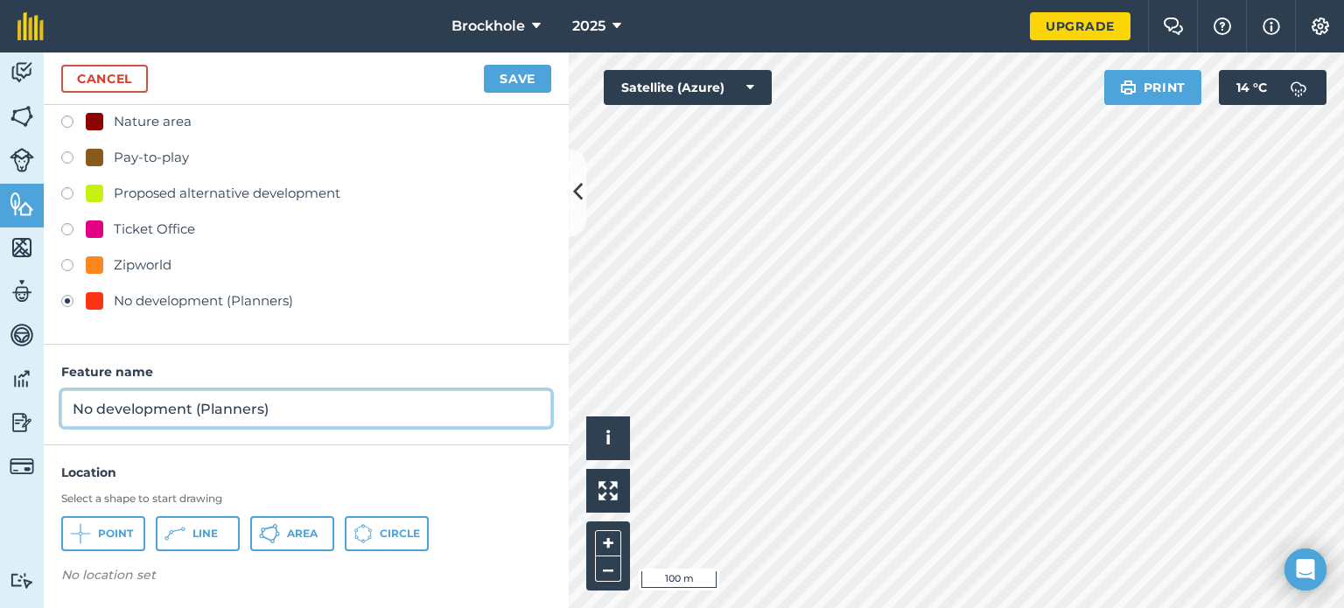
drag, startPoint x: 298, startPoint y: 409, endPoint x: 0, endPoint y: 379, distance: 299.9
click at [0, 379] on div "Activity Fields Livestock Features Maps Team Vehicles Data Reporting Billing Tu…" at bounding box center [672, 331] width 1344 height 556
type input "Croquet Lawn"
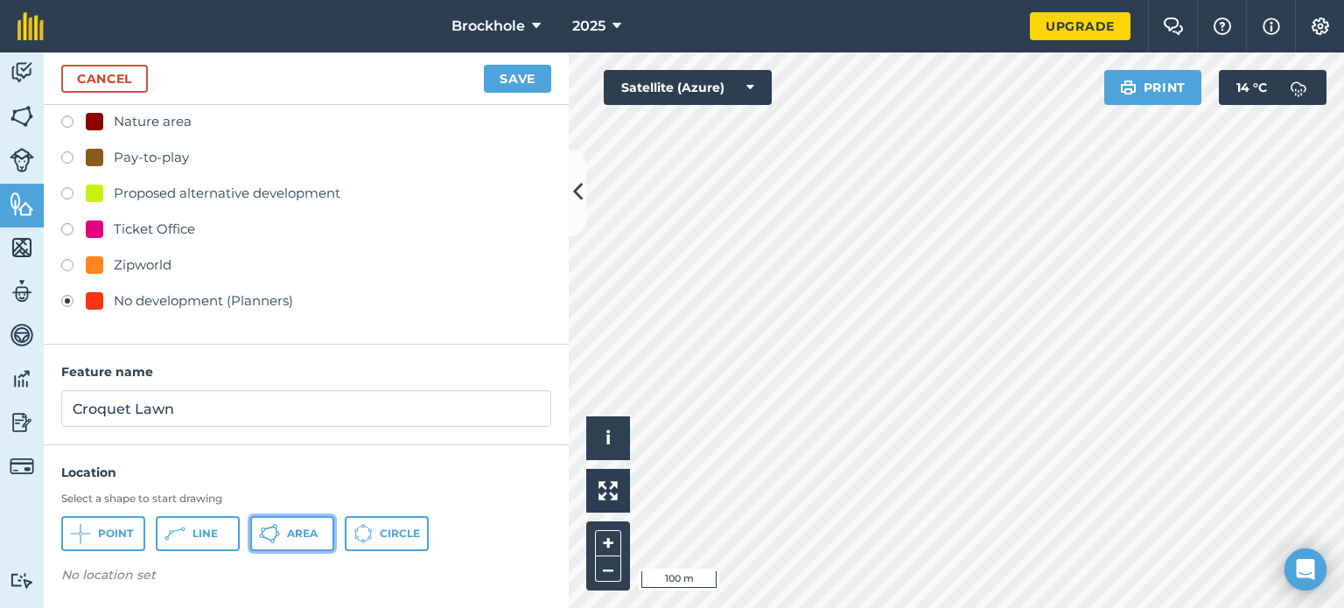
click at [313, 532] on span "Area" at bounding box center [302, 534] width 31 height 14
click at [515, 82] on button "Save" at bounding box center [517, 79] width 67 height 28
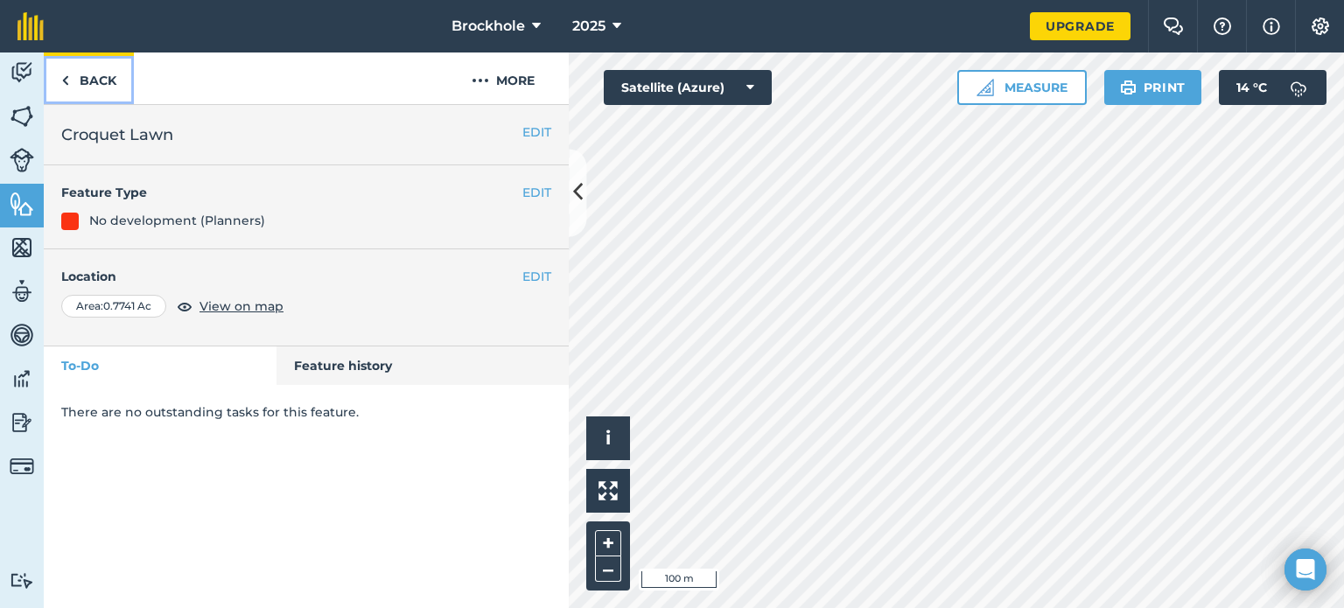
click at [74, 84] on link "Back" at bounding box center [89, 79] width 90 height 52
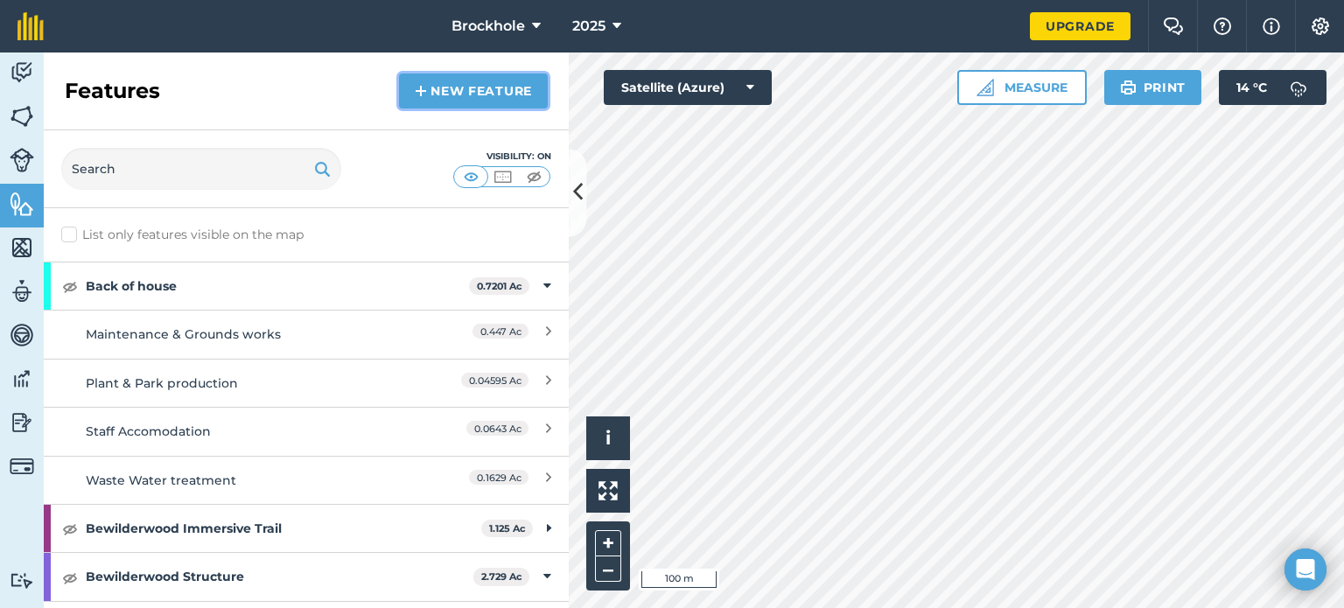
click at [475, 95] on link "New feature" at bounding box center [473, 91] width 149 height 35
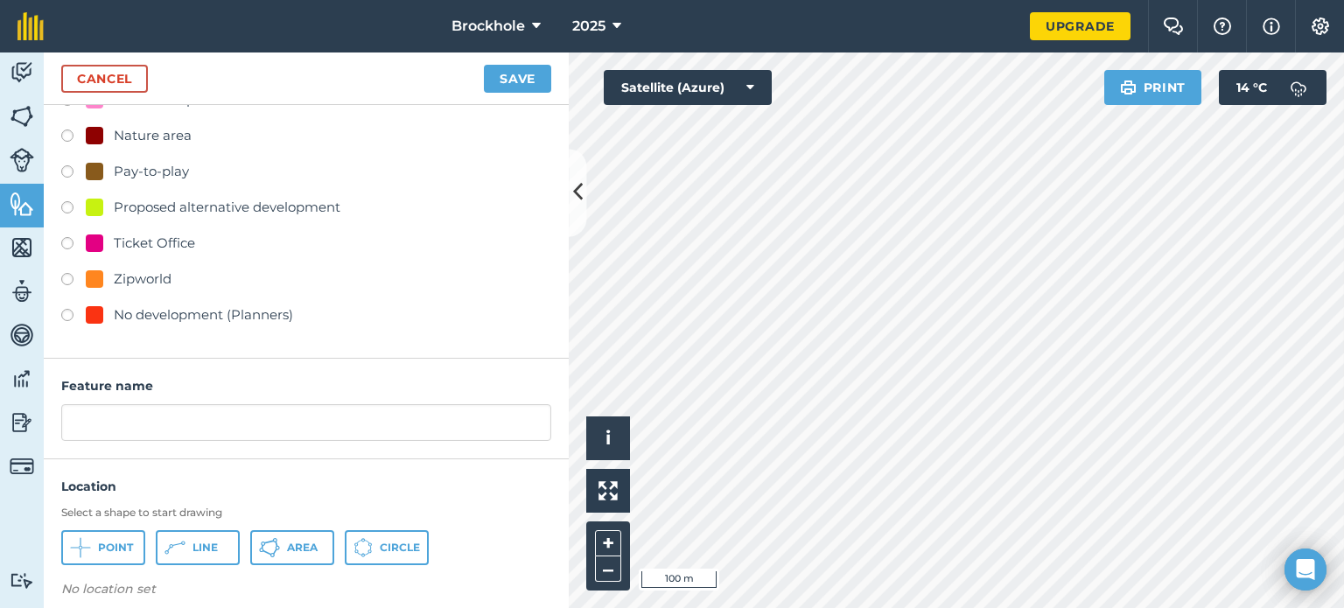
scroll to position [515, 0]
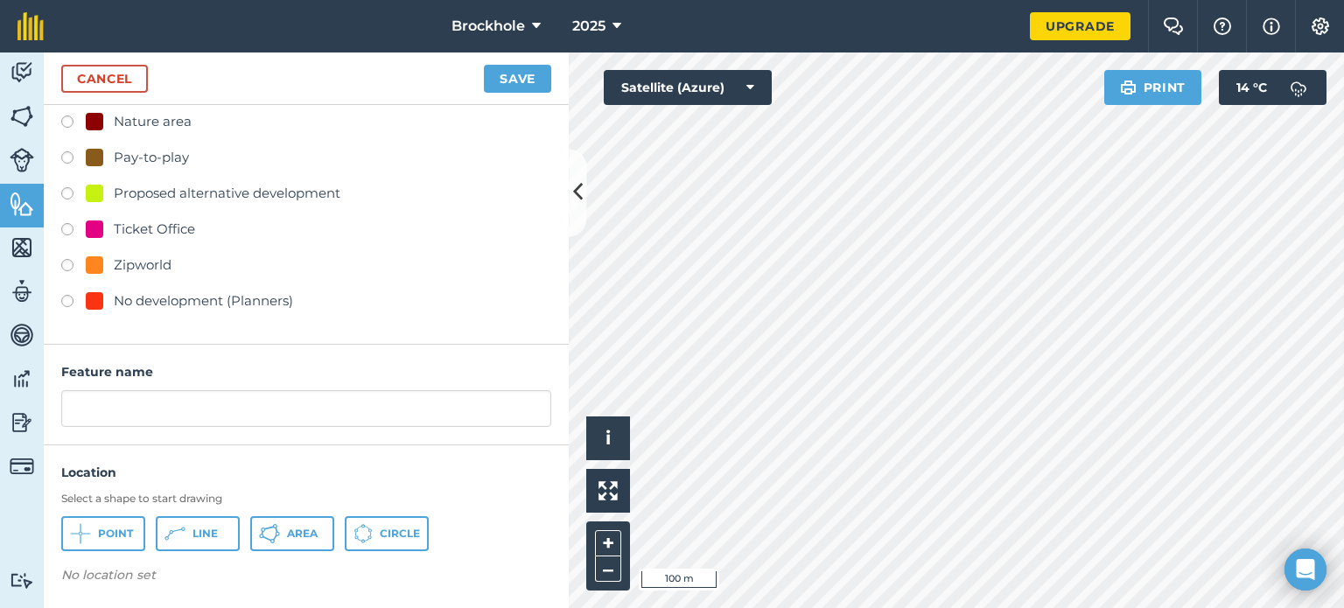
click at [180, 303] on div "No development (Planners)" at bounding box center [203, 301] width 179 height 21
radio input "true"
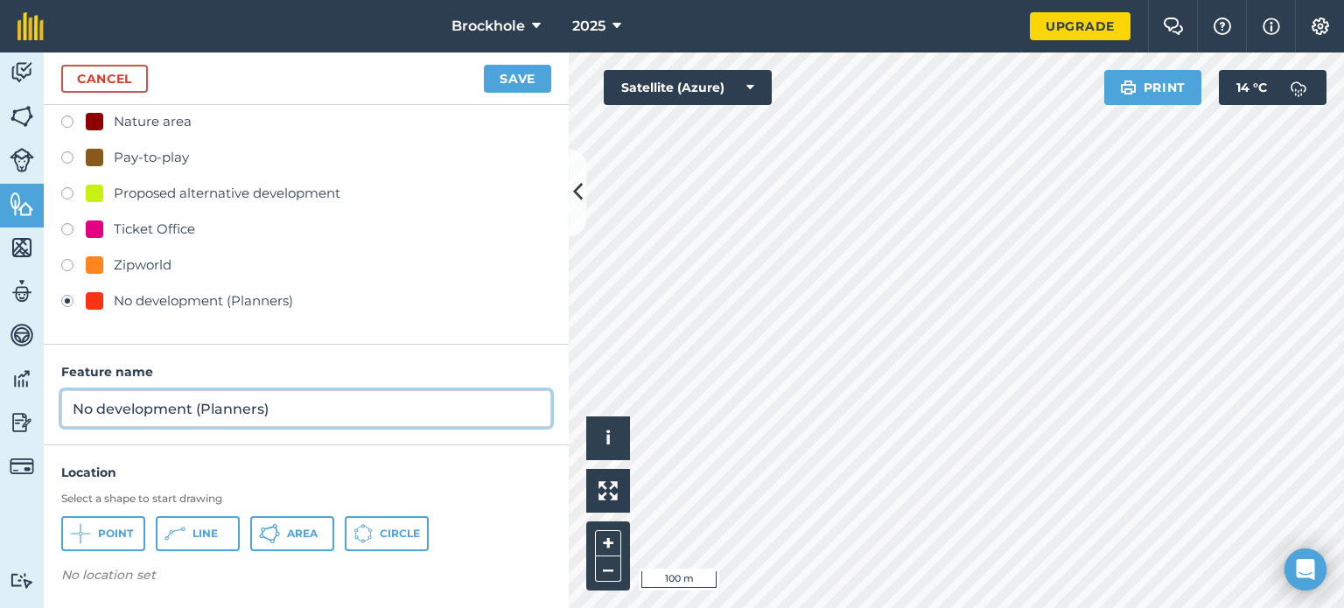
drag, startPoint x: 320, startPoint y: 412, endPoint x: 0, endPoint y: 412, distance: 320.3
click at [0, 412] on div "Activity Fields Livestock Features Maps Team Vehicles Data Reporting Billing Tu…" at bounding box center [672, 331] width 1344 height 556
type input "Approach"
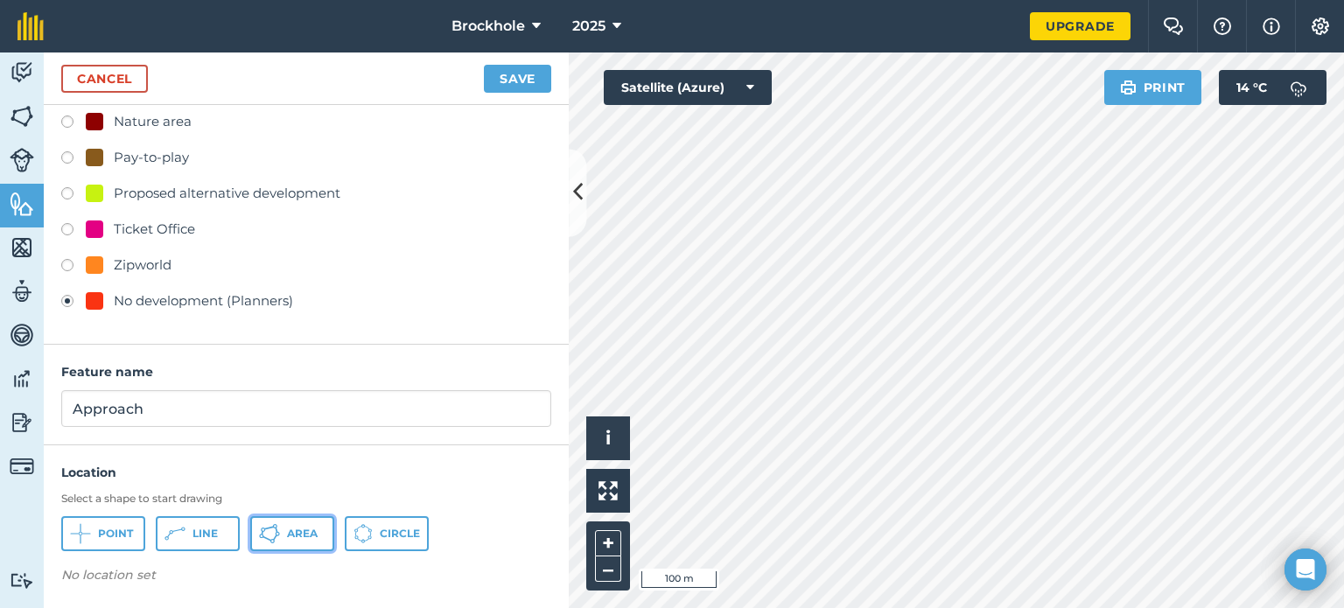
click at [276, 528] on icon at bounding box center [276, 529] width 3 height 5
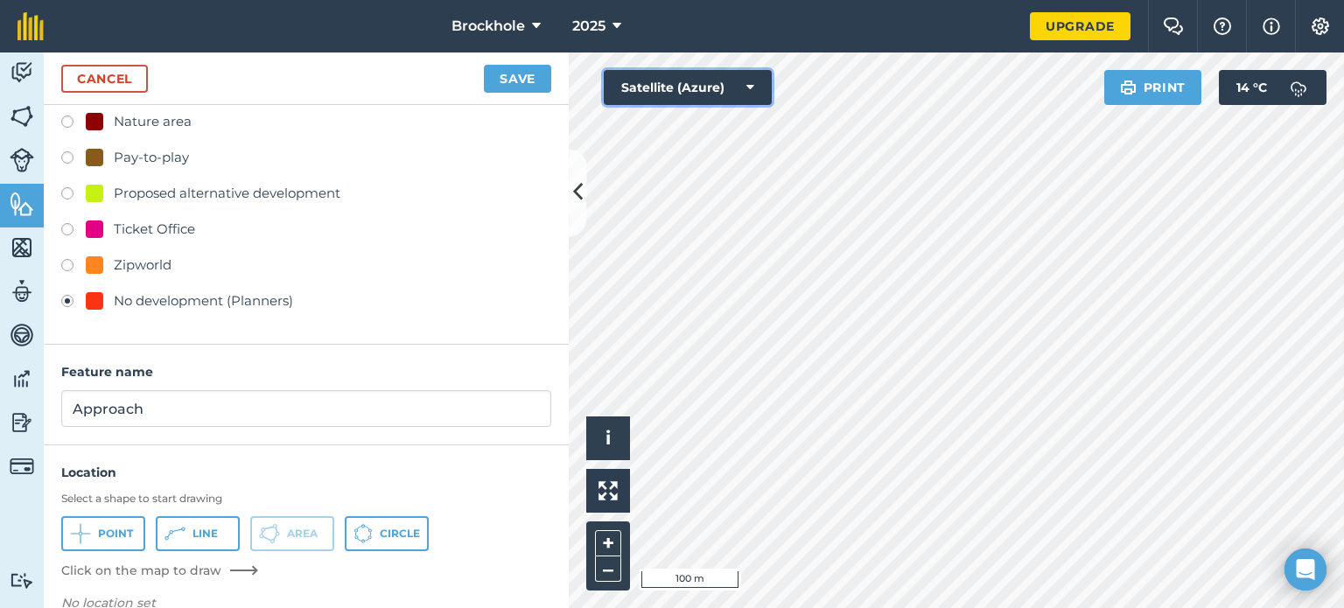
click at [720, 88] on button "Satellite (Azure)" at bounding box center [688, 87] width 168 height 35
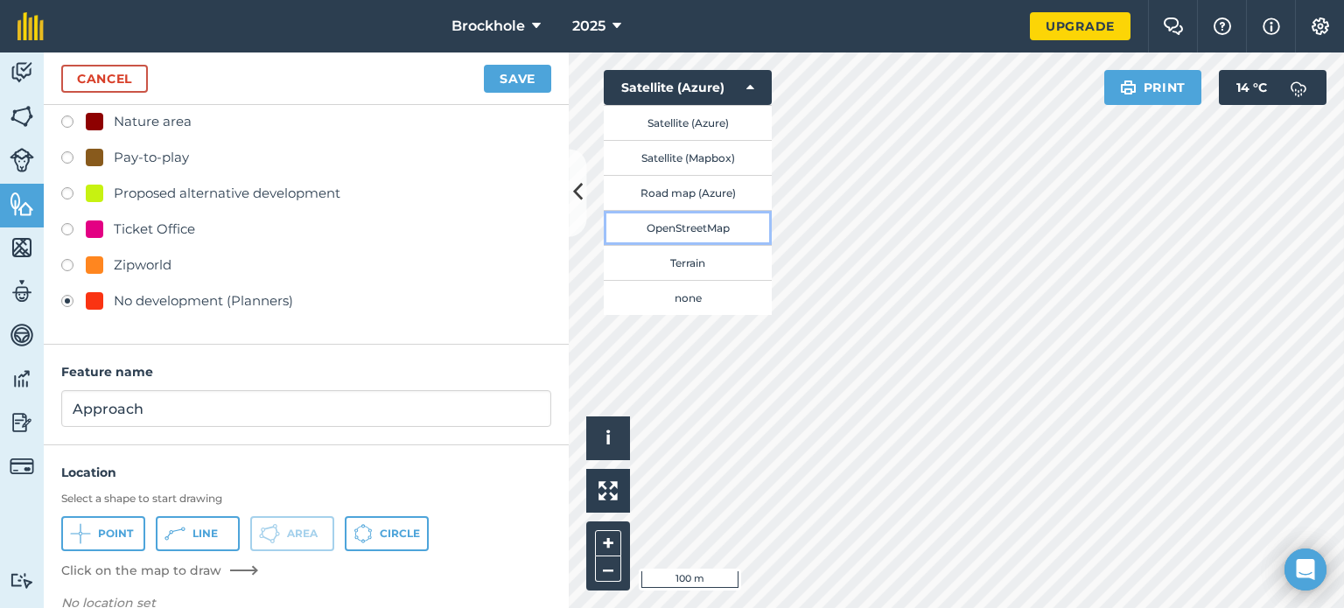
click at [699, 225] on button "OpenStreetMap" at bounding box center [688, 227] width 168 height 35
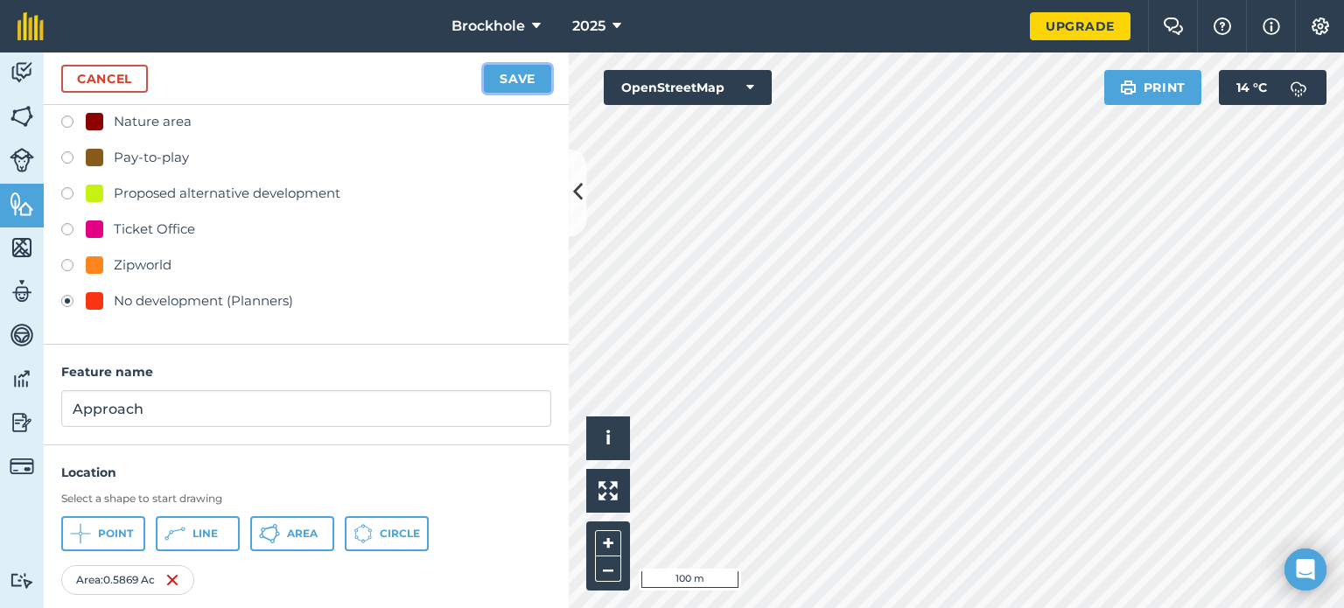
click at [529, 72] on button "Save" at bounding box center [517, 79] width 67 height 28
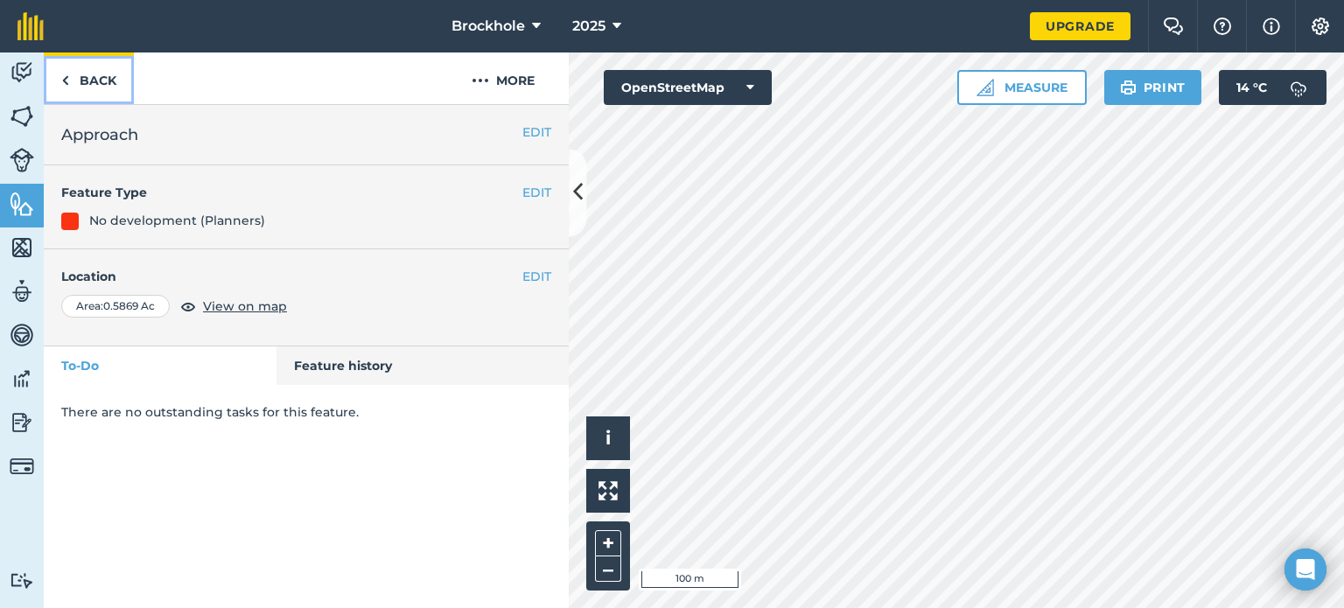
click at [96, 76] on link "Back" at bounding box center [89, 79] width 90 height 52
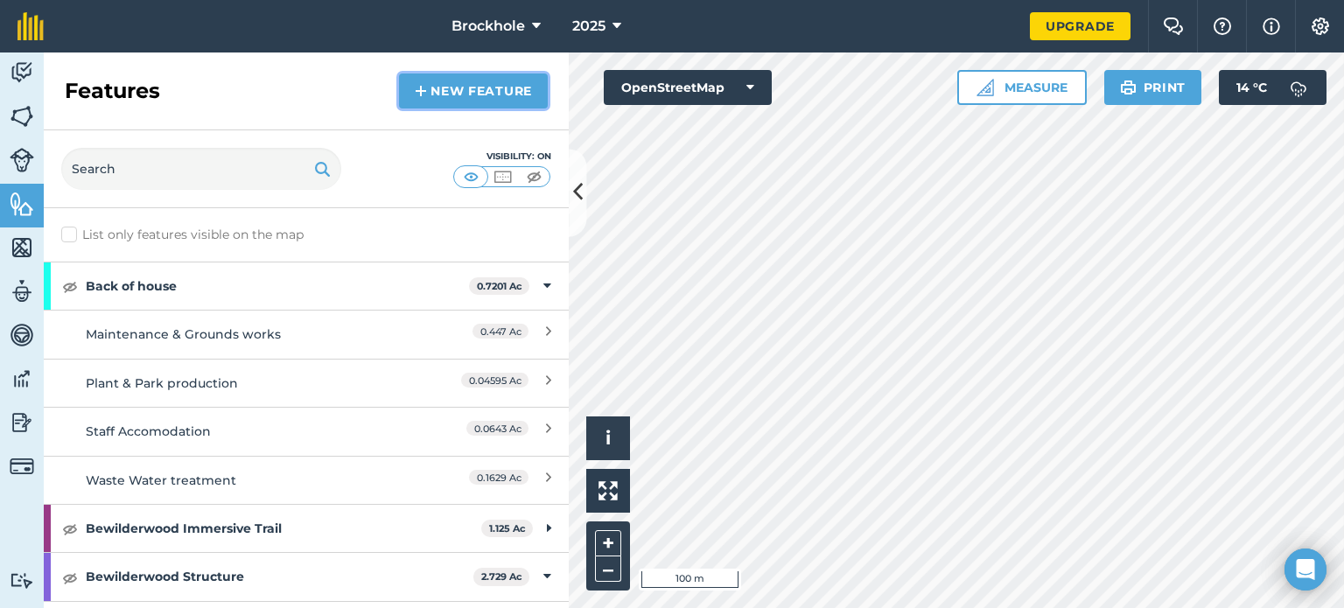
click at [431, 94] on link "New feature" at bounding box center [473, 91] width 149 height 35
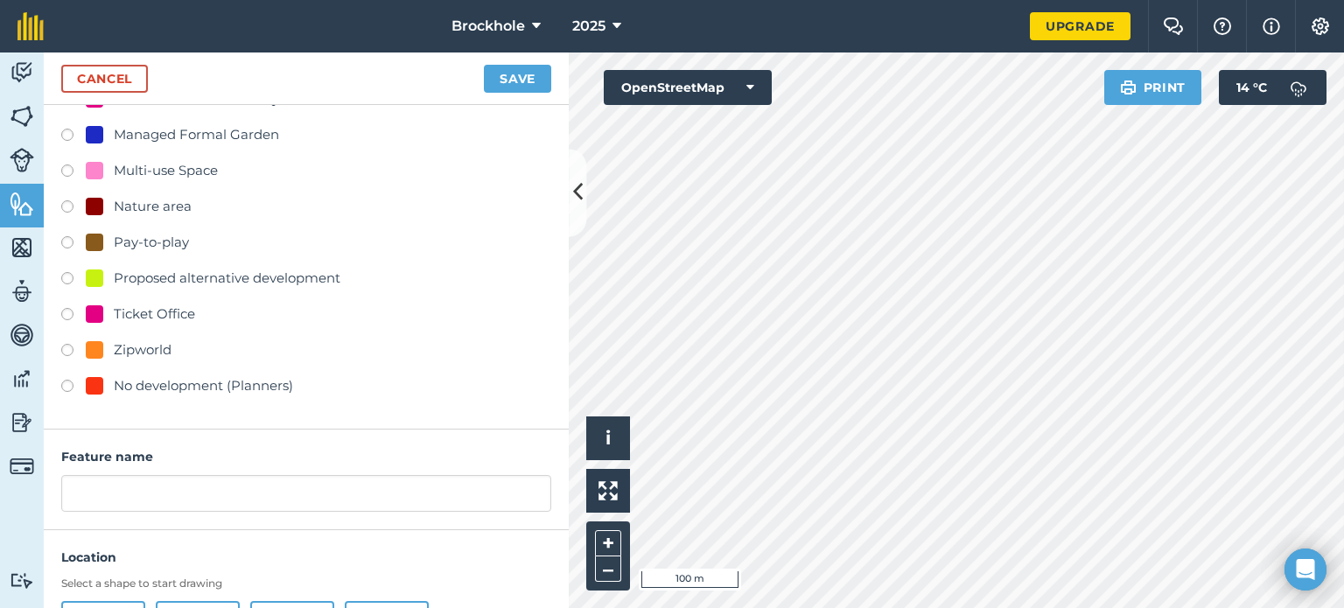
scroll to position [515, 0]
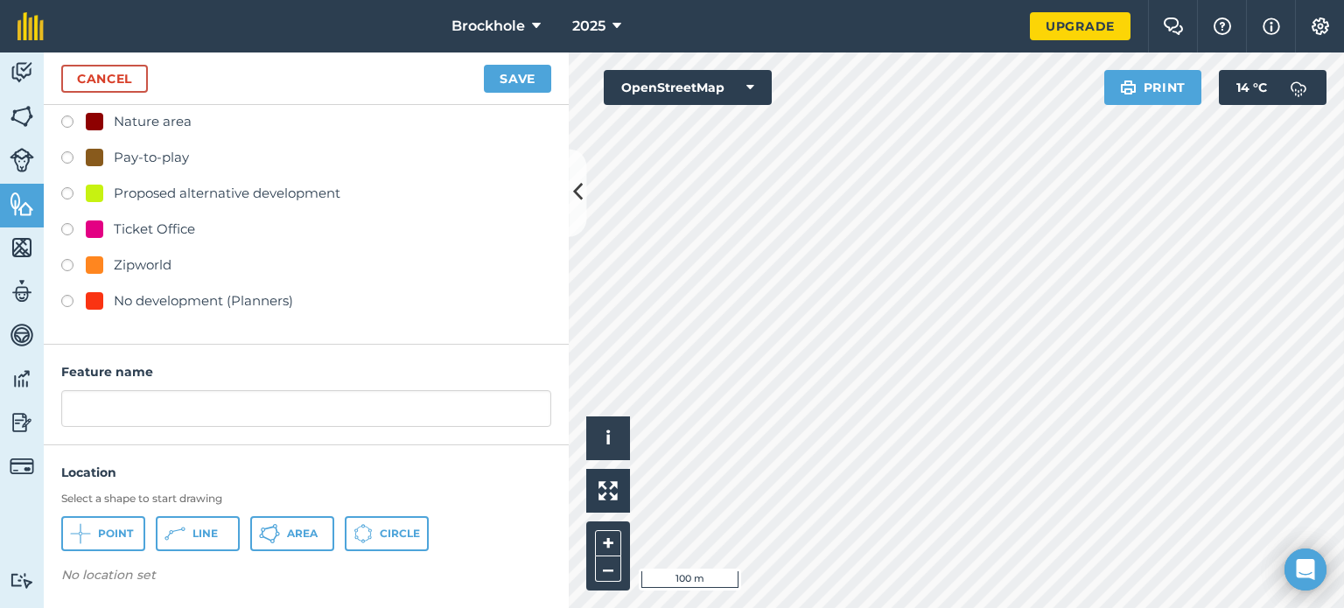
click at [67, 300] on label at bounding box center [73, 304] width 25 height 18
radio input "true"
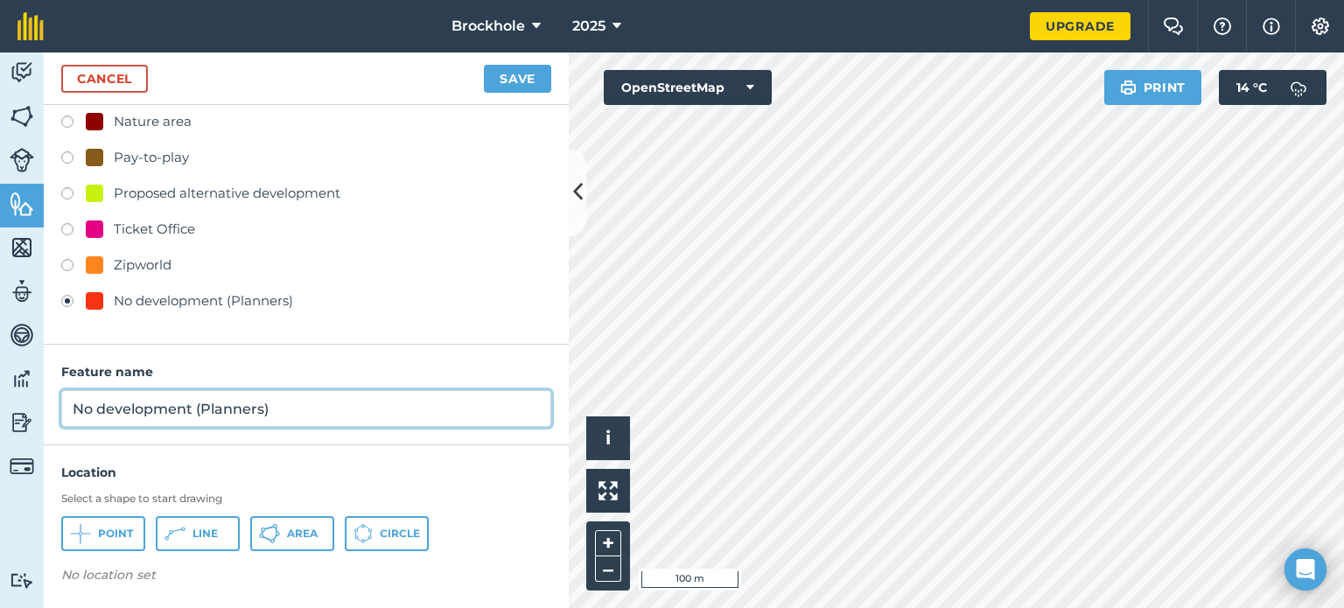
drag, startPoint x: 348, startPoint y: 403, endPoint x: 0, endPoint y: 360, distance: 350.9
click at [0, 360] on div "Activity Fields Livestock Features Maps Team Vehicles Data Reporting Billing Tu…" at bounding box center [672, 331] width 1344 height 556
type input "Ancient woodland"
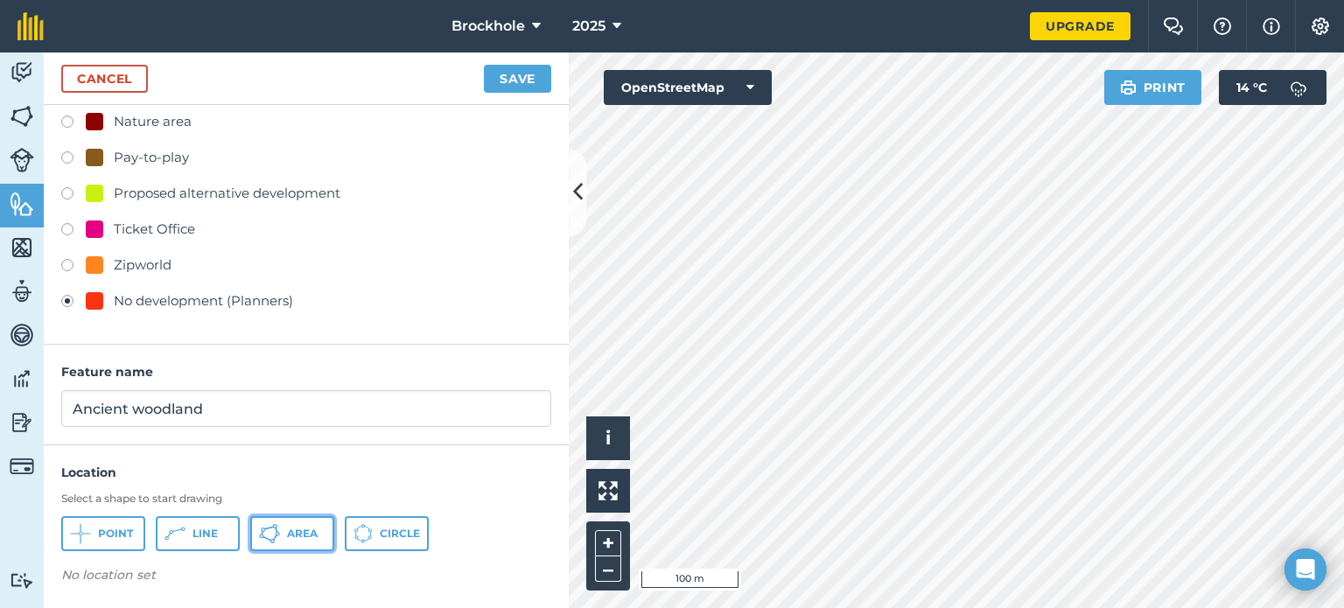
click at [285, 534] on button "Area" at bounding box center [292, 533] width 84 height 35
click at [517, 81] on button "Save" at bounding box center [517, 79] width 67 height 28
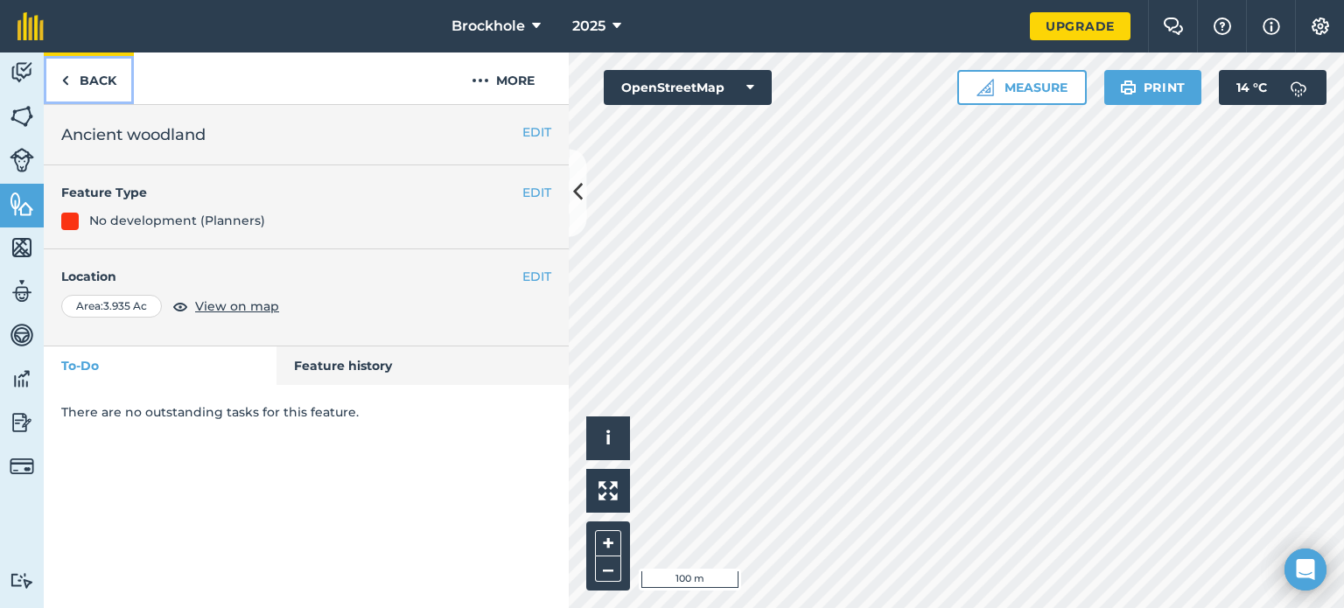
click at [88, 70] on link "Back" at bounding box center [89, 79] width 90 height 52
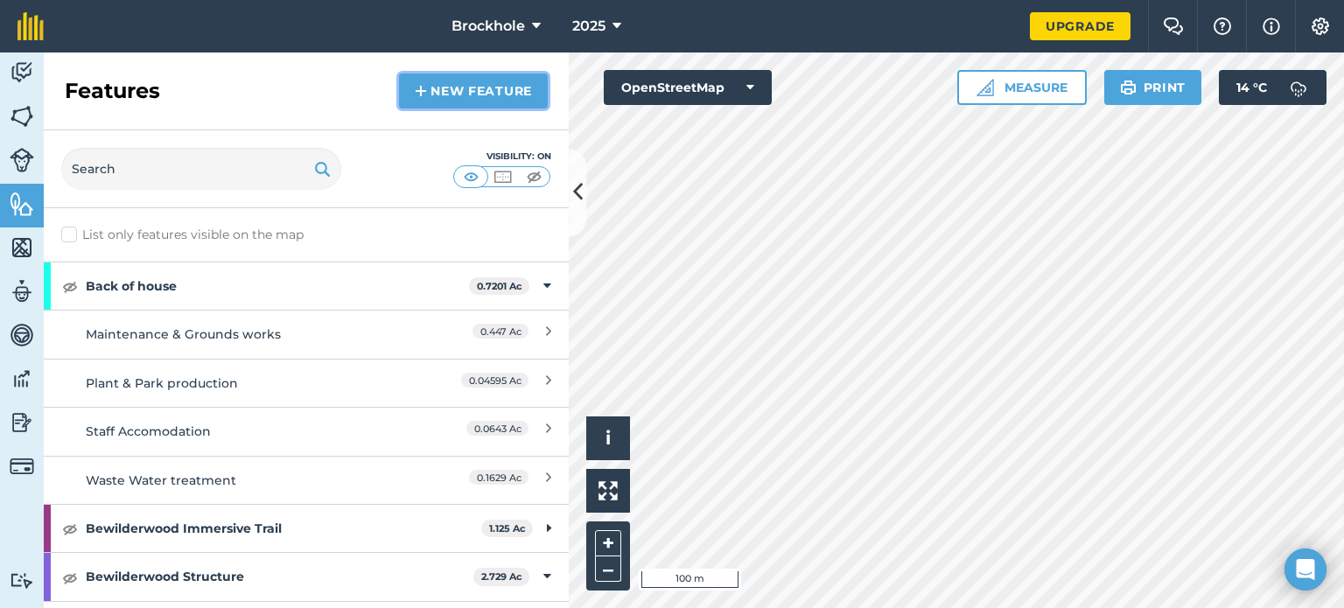
click at [480, 100] on link "New feature" at bounding box center [473, 91] width 149 height 35
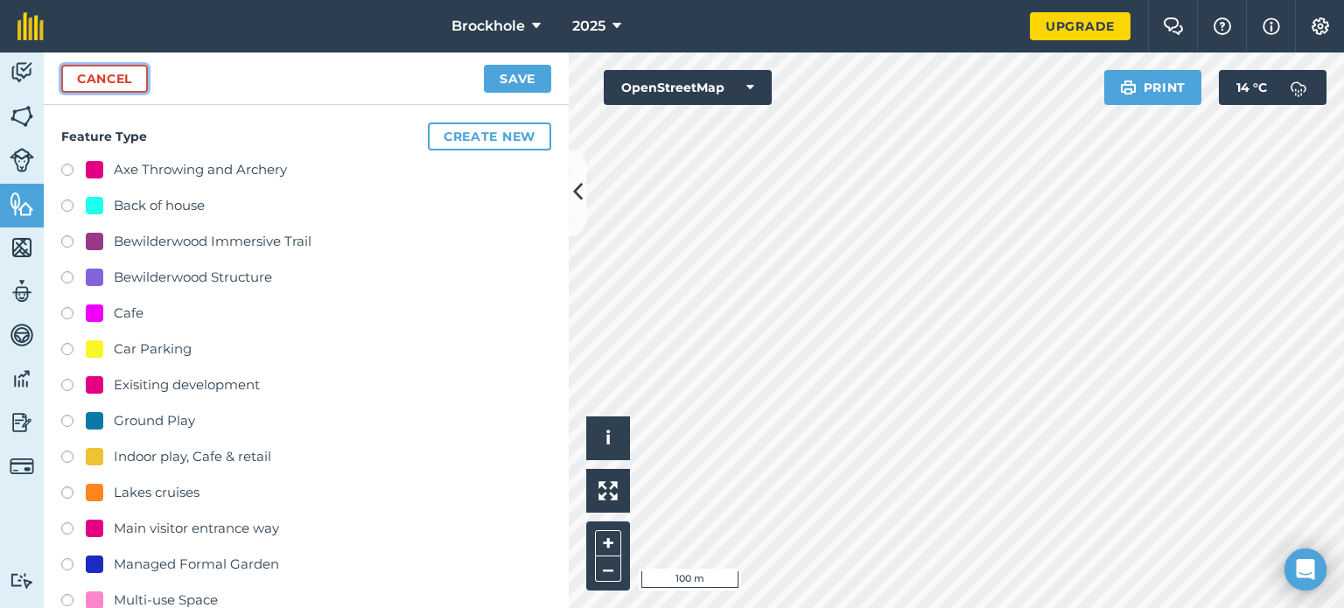
click at [102, 85] on link "Cancel" at bounding box center [104, 79] width 87 height 28
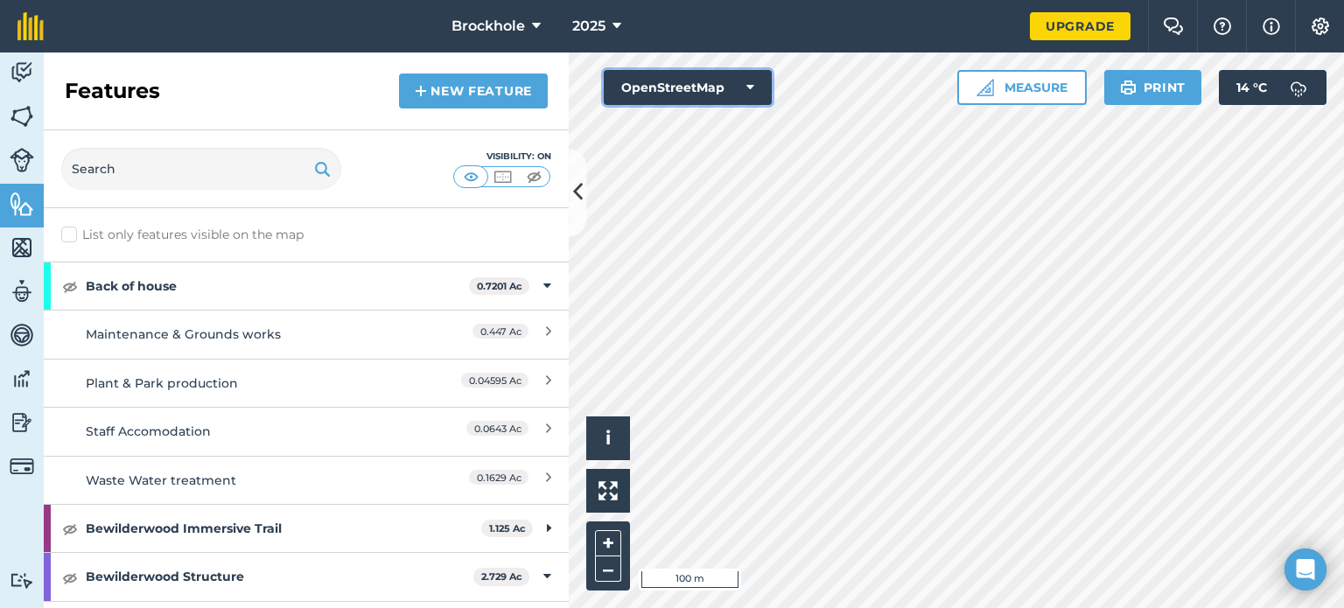
click at [634, 87] on button "OpenStreetMap" at bounding box center [688, 87] width 168 height 35
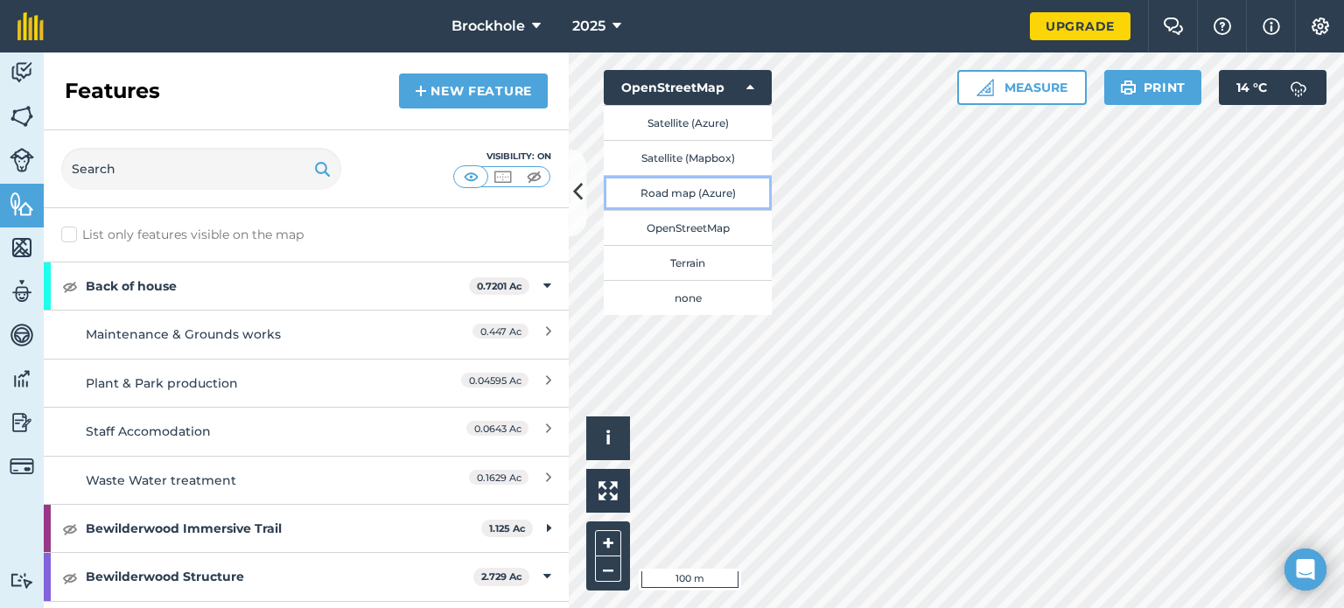
click at [661, 199] on button "Road map (Azure)" at bounding box center [688, 192] width 168 height 35
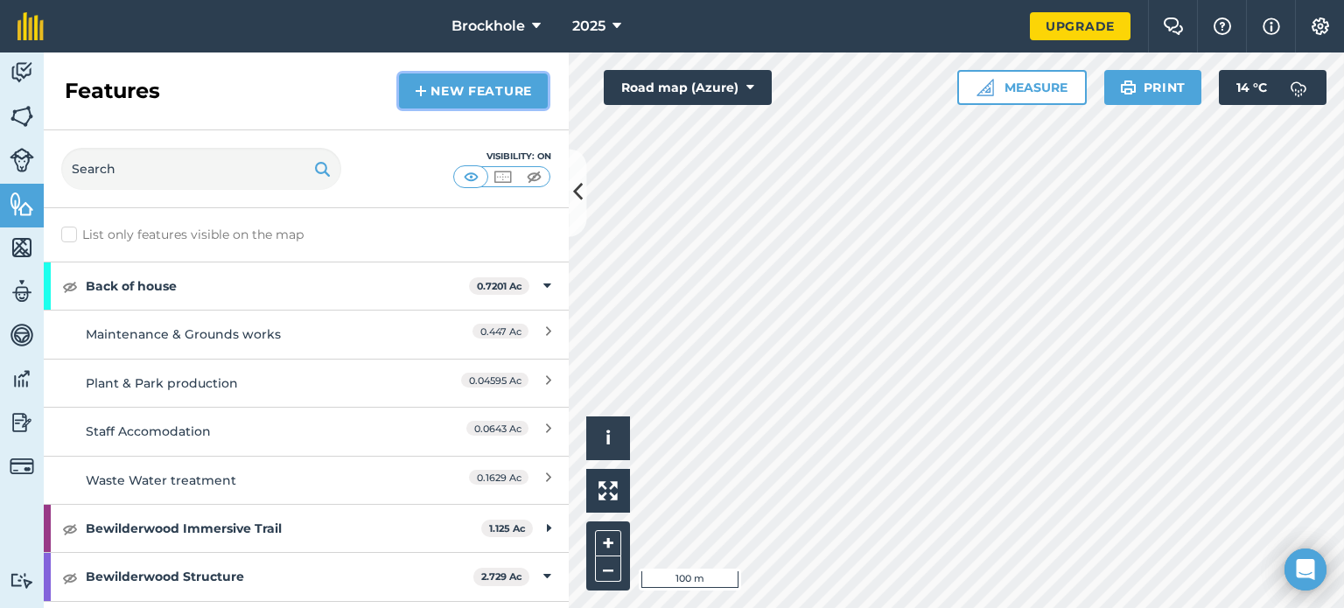
click at [432, 85] on link "New feature" at bounding box center [473, 91] width 149 height 35
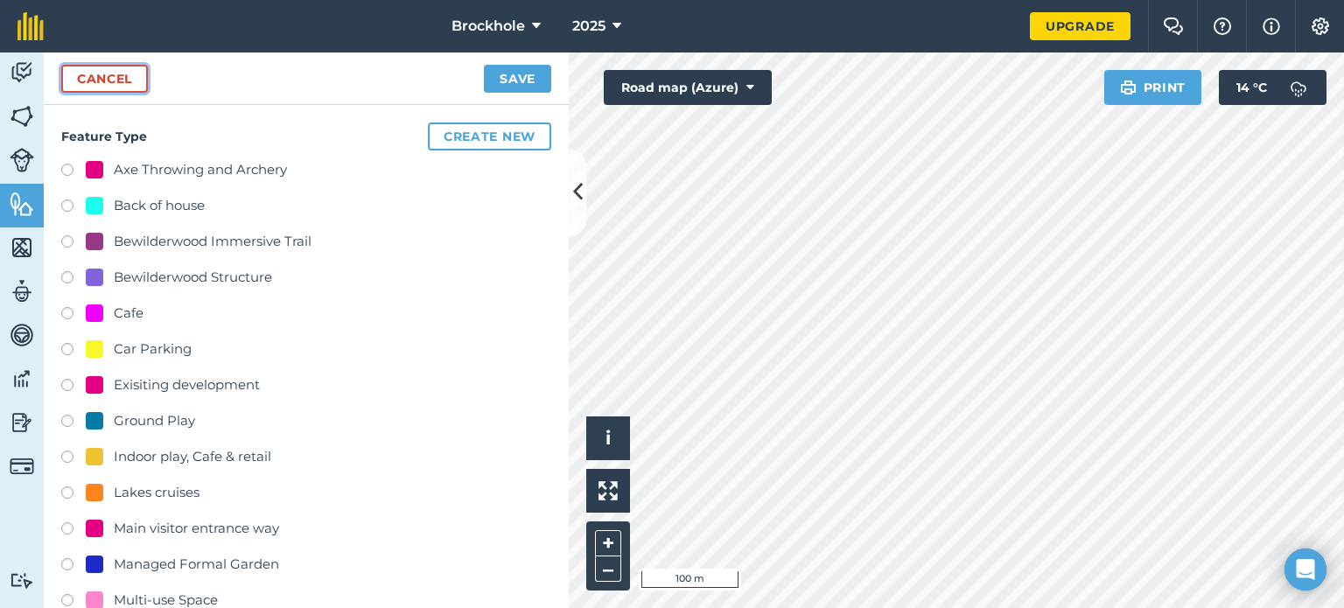
click at [115, 72] on link "Cancel" at bounding box center [104, 79] width 87 height 28
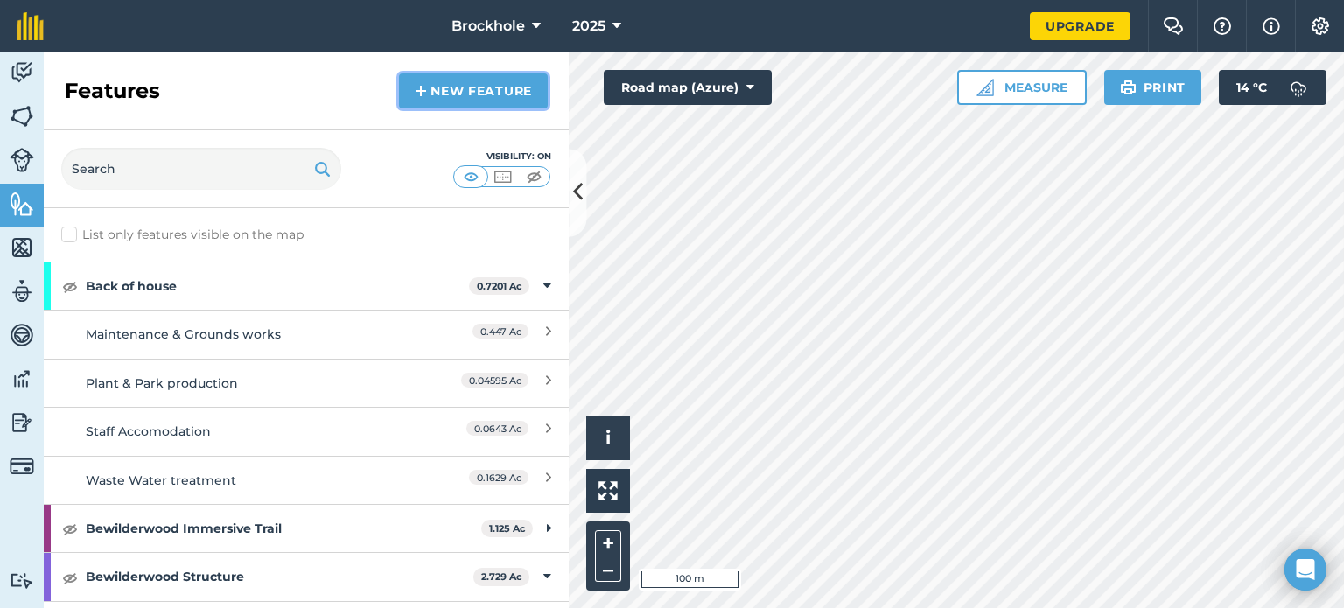
click at [447, 90] on link "New feature" at bounding box center [473, 91] width 149 height 35
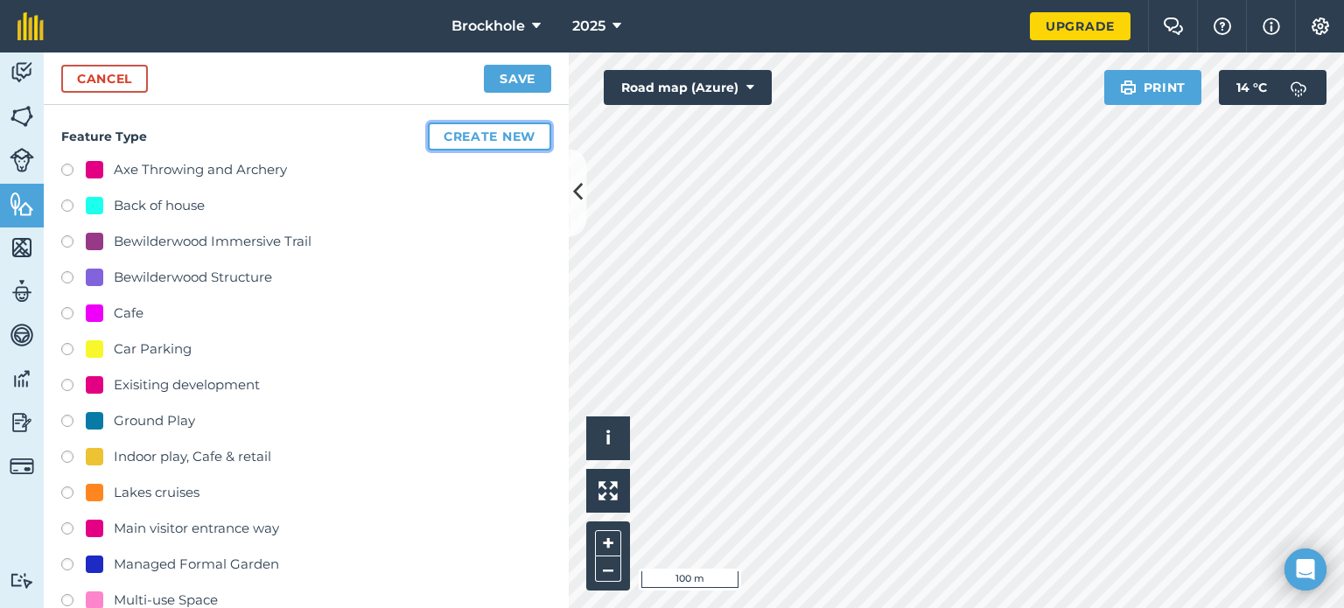
click at [441, 137] on button "Create new" at bounding box center [489, 137] width 123 height 28
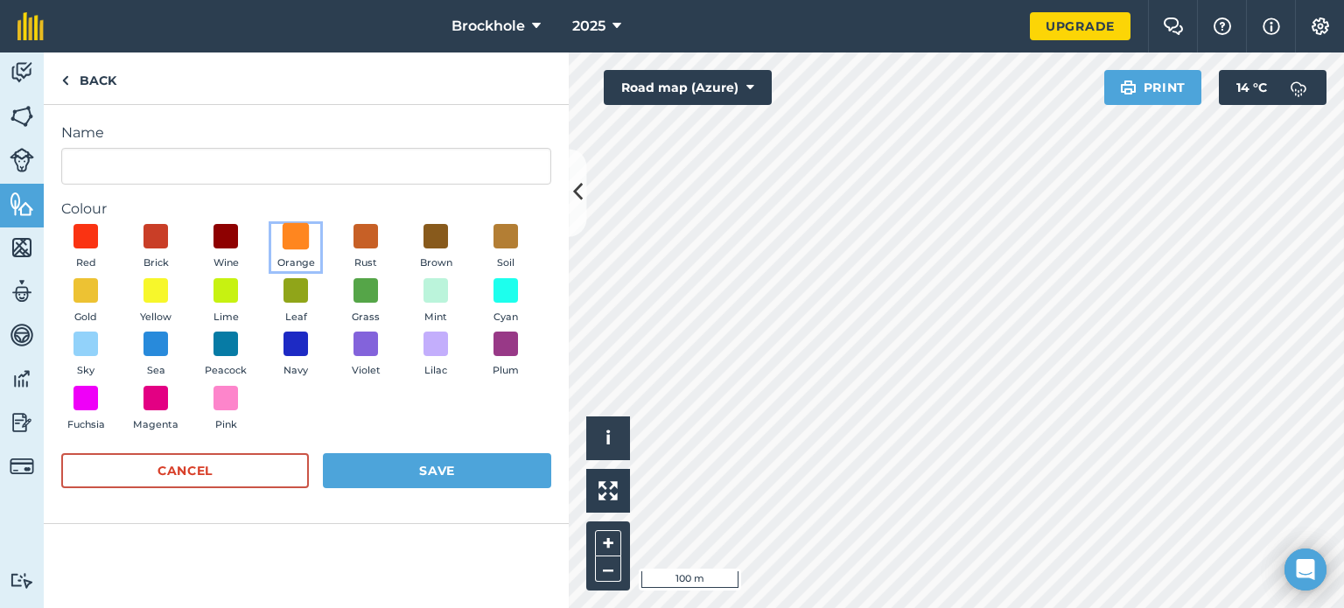
click at [291, 238] on span at bounding box center [296, 236] width 27 height 27
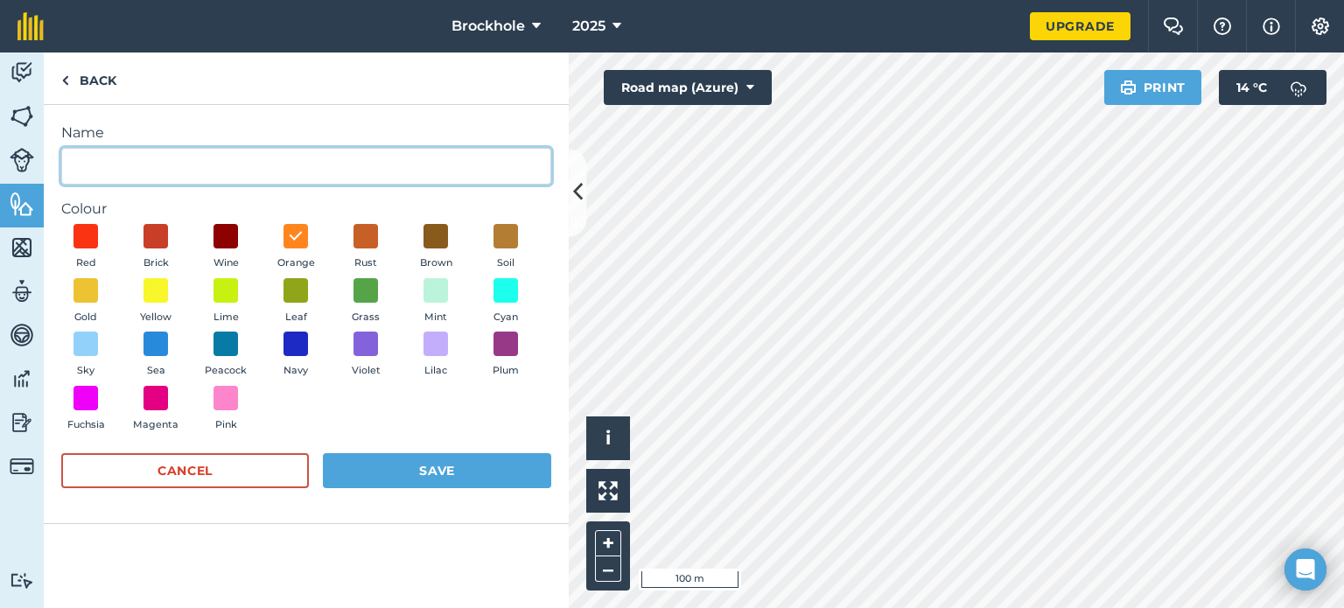
click at [212, 168] on input "Name" at bounding box center [306, 166] width 490 height 37
type input "Reservations from planners"
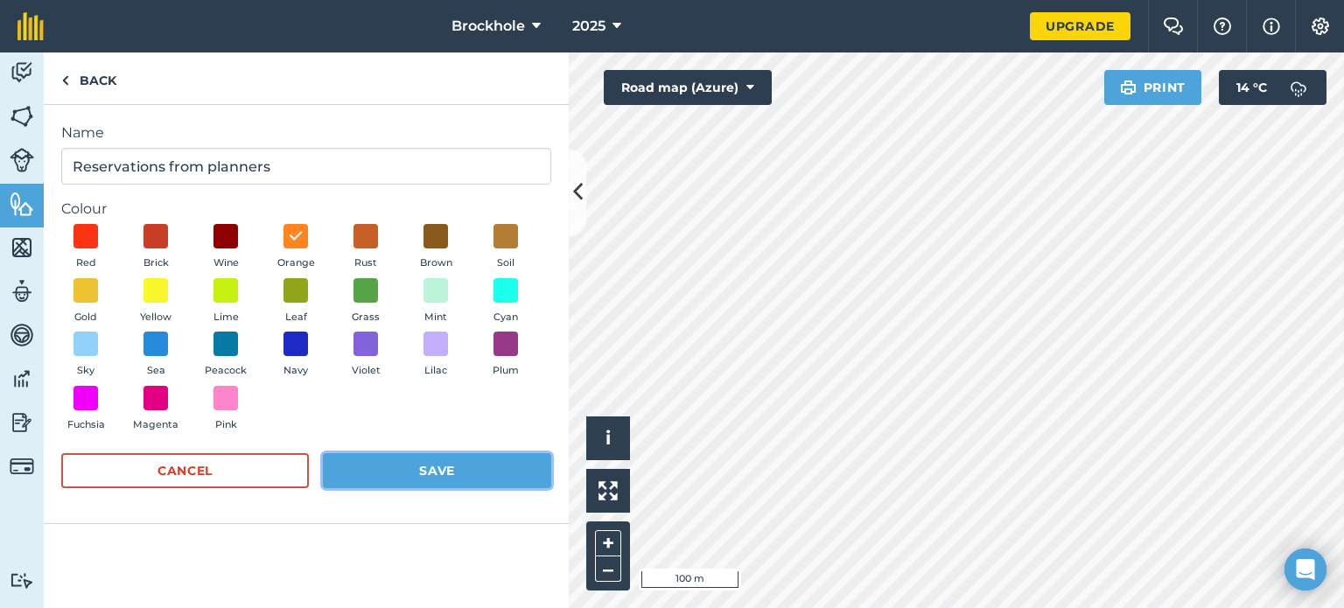
click at [399, 466] on button "Save" at bounding box center [437, 470] width 228 height 35
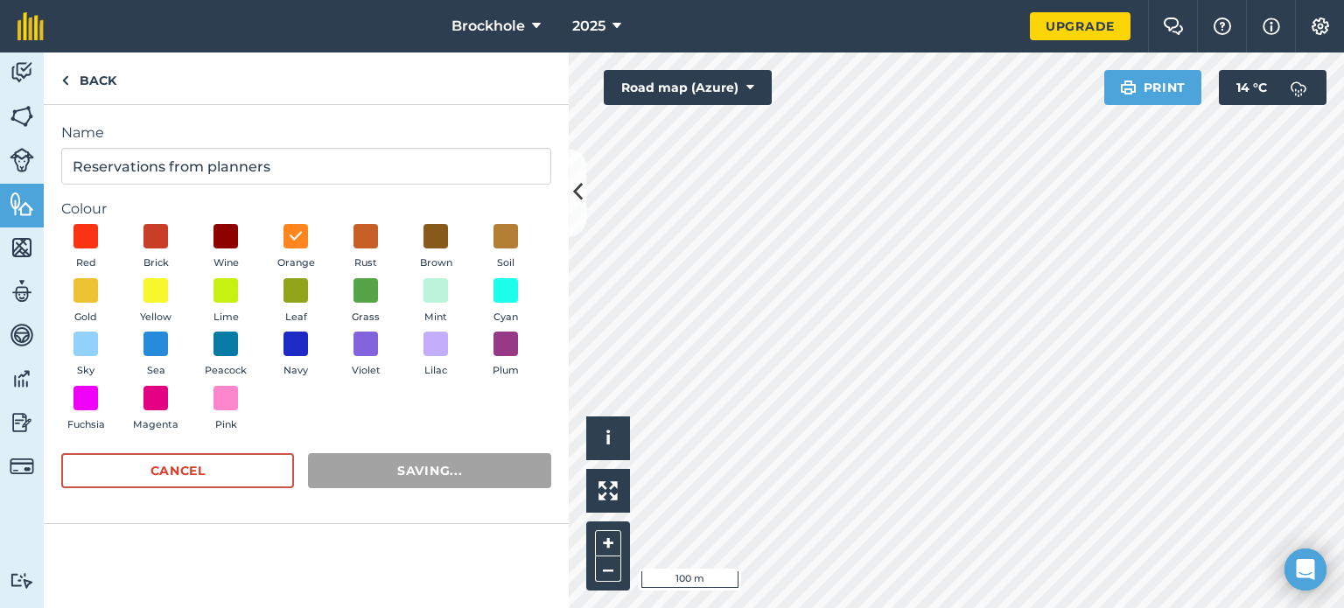
radio input "true"
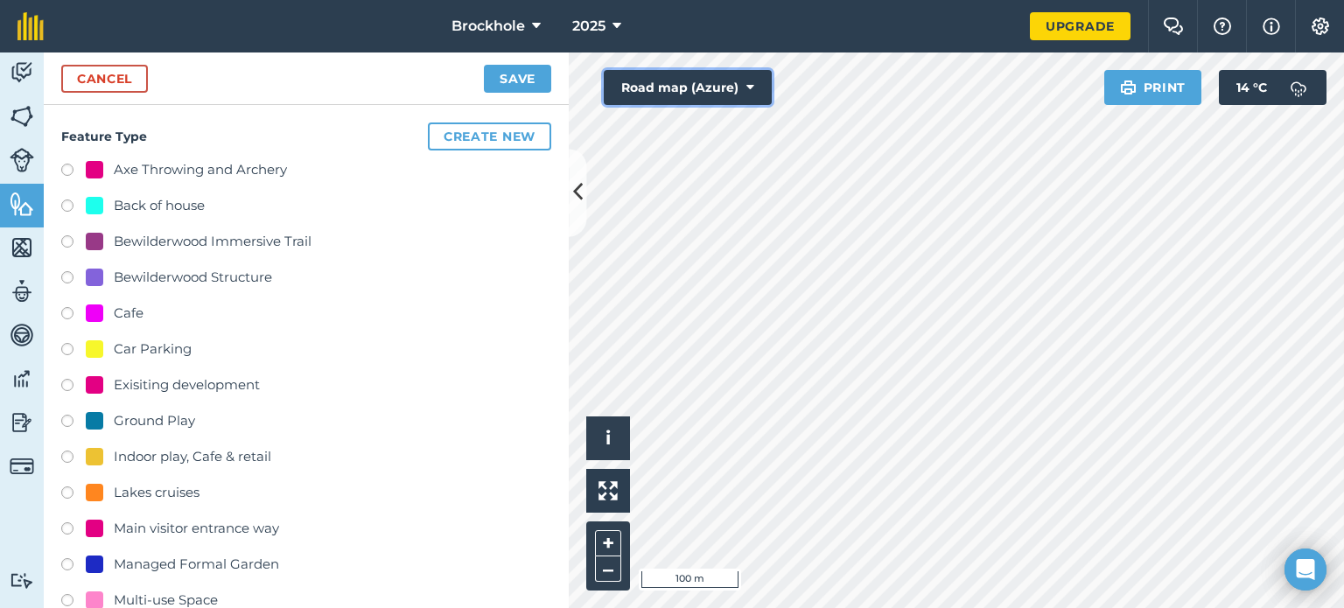
click at [665, 87] on button "Road map (Azure)" at bounding box center [688, 87] width 168 height 35
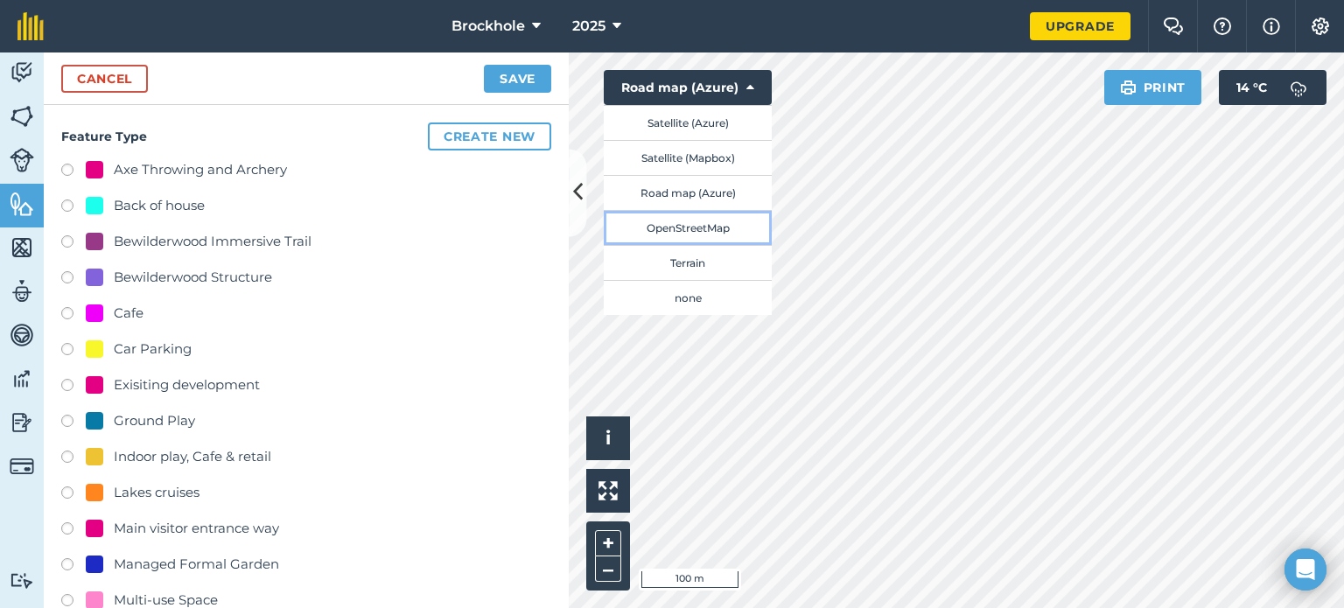
click at [671, 221] on button "OpenStreetMap" at bounding box center [688, 227] width 168 height 35
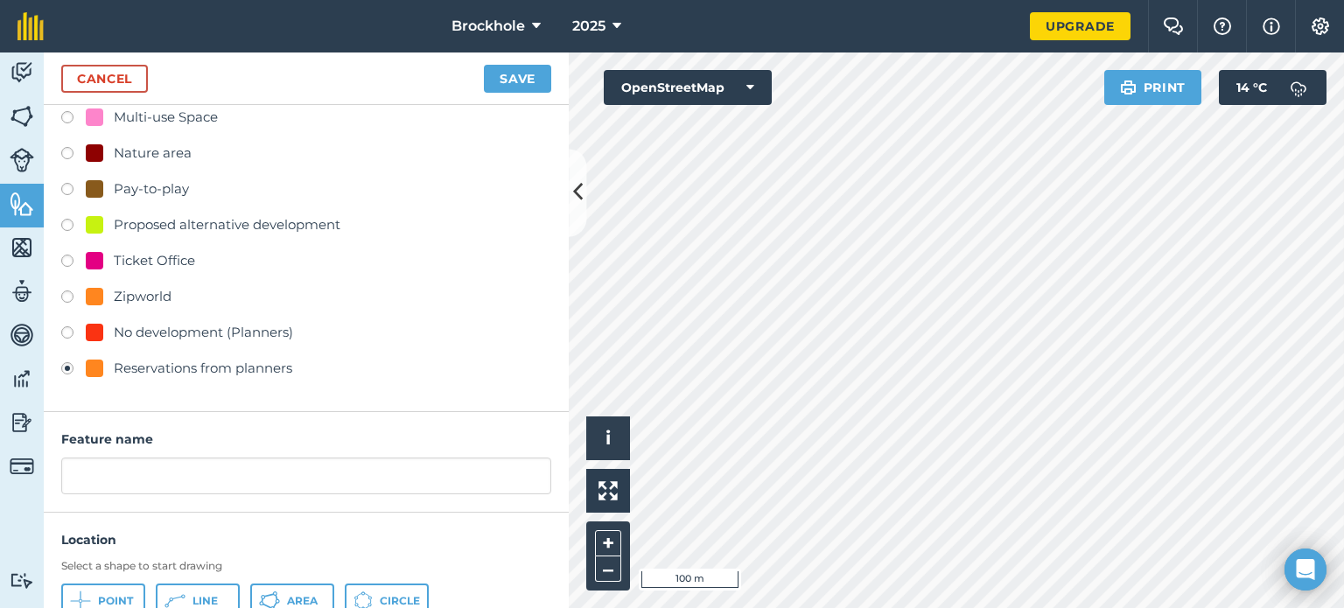
scroll to position [550, 0]
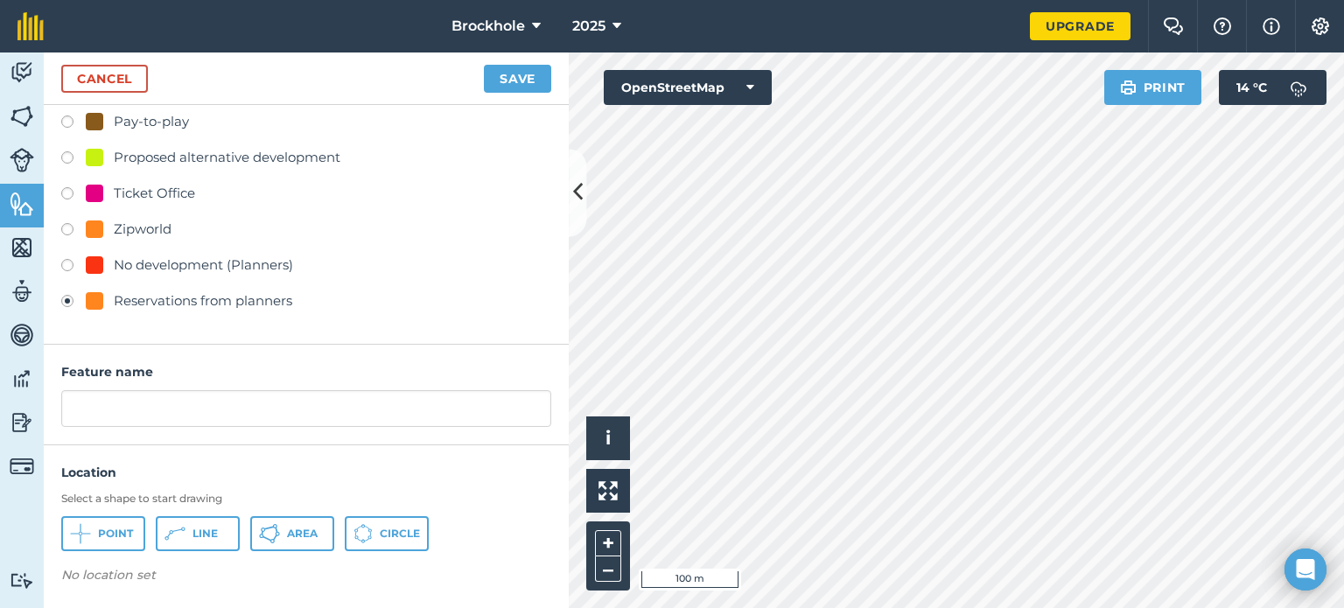
click at [293, 551] on div "Location Select a shape to start drawing Point Line Area Circle No location set" at bounding box center [306, 527] width 525 height 129
click at [302, 562] on div "Location Select a shape to start drawing Point Line Area Circle No location set" at bounding box center [306, 527] width 525 height 129
click at [229, 445] on div "Location Select a shape to start drawing Point Line Area Circle No location set" at bounding box center [306, 527] width 525 height 165
click at [217, 435] on div "Feature name" at bounding box center [306, 395] width 525 height 101
click at [168, 438] on div "Feature name" at bounding box center [306, 395] width 525 height 101
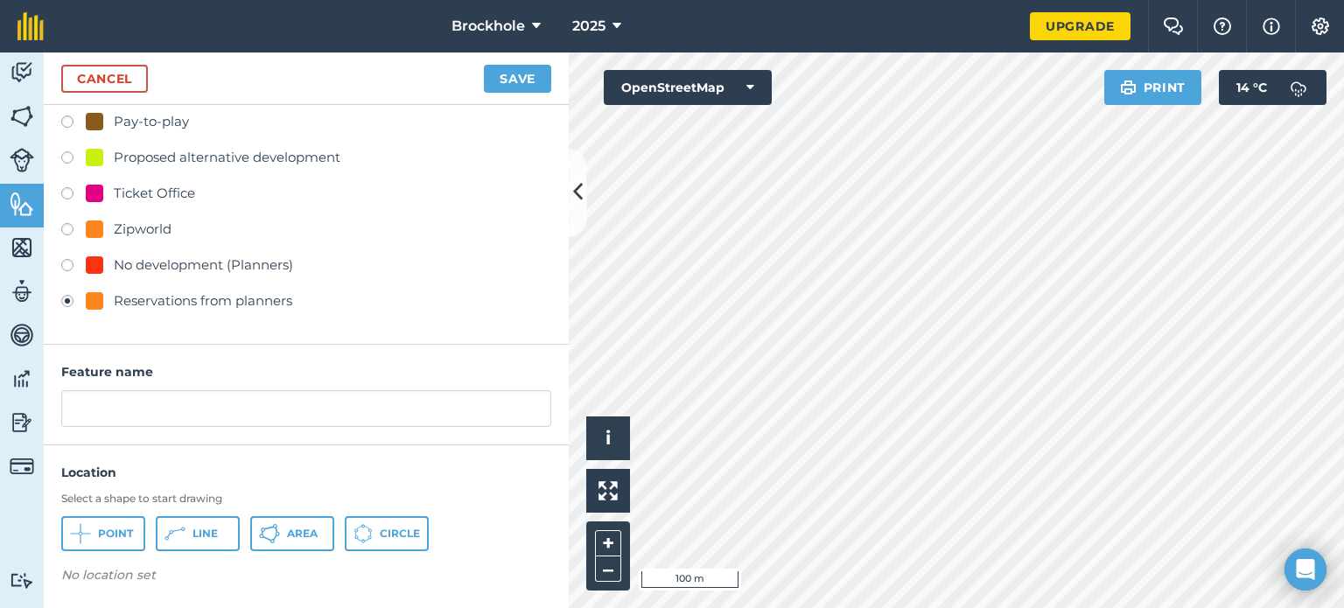
click at [67, 295] on label at bounding box center [73, 304] width 25 height 18
click at [98, 426] on div "Feature name" at bounding box center [306, 395] width 525 height 101
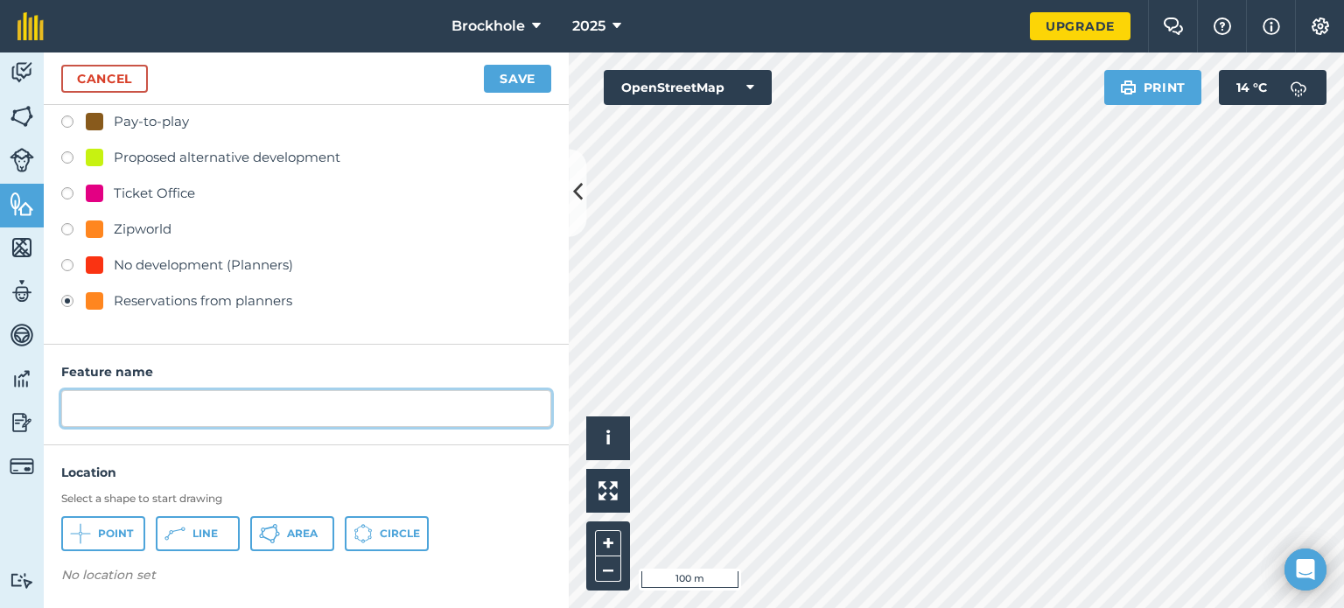
click at [95, 417] on input "text" at bounding box center [306, 408] width 490 height 37
type input "Path through trees"
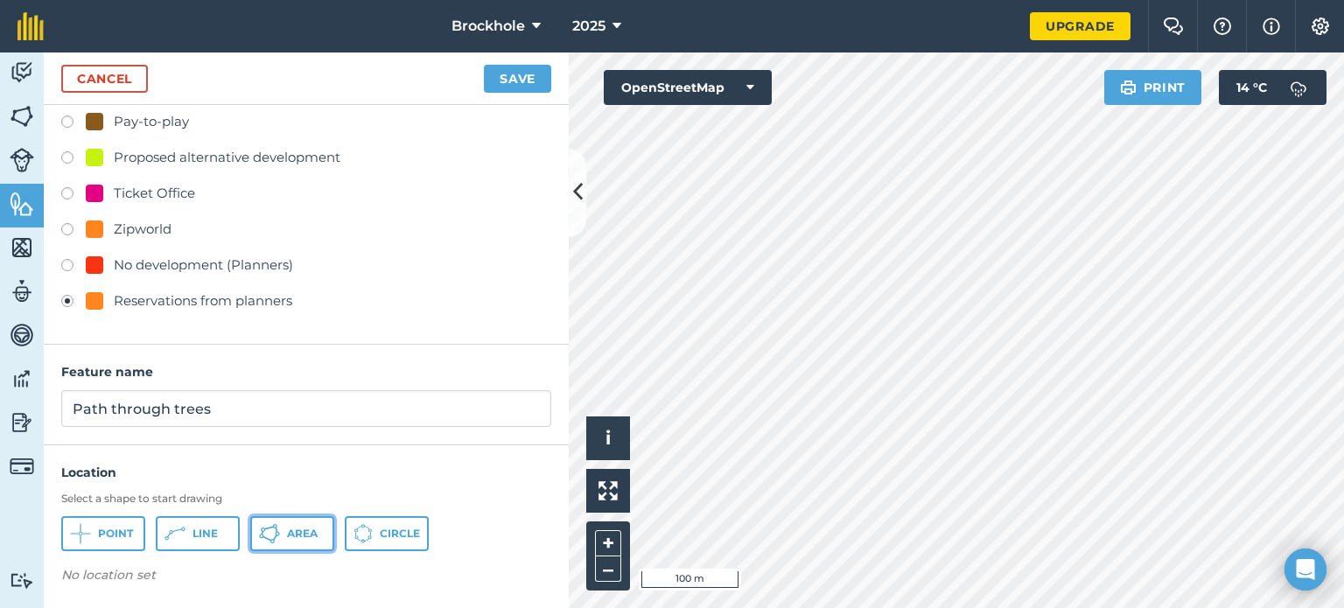
click at [307, 531] on span "Area" at bounding box center [302, 534] width 31 height 14
click at [511, 76] on button "Save" at bounding box center [517, 79] width 67 height 28
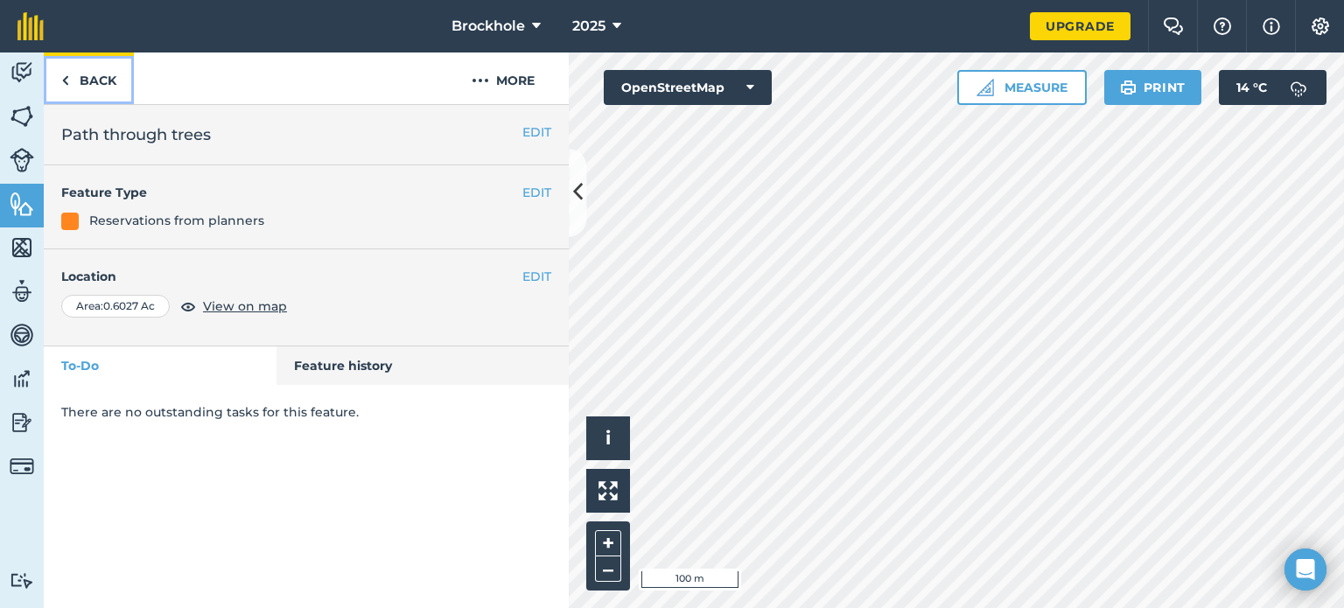
click at [79, 81] on link "Back" at bounding box center [89, 79] width 90 height 52
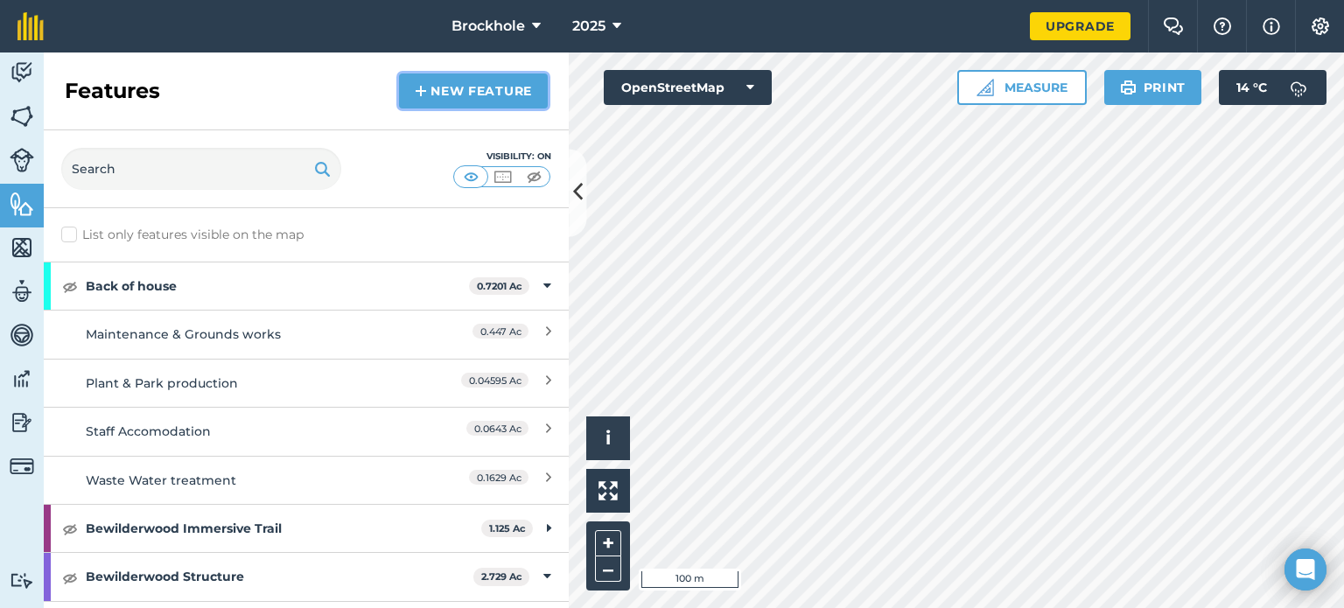
click at [417, 97] on img at bounding box center [421, 91] width 12 height 21
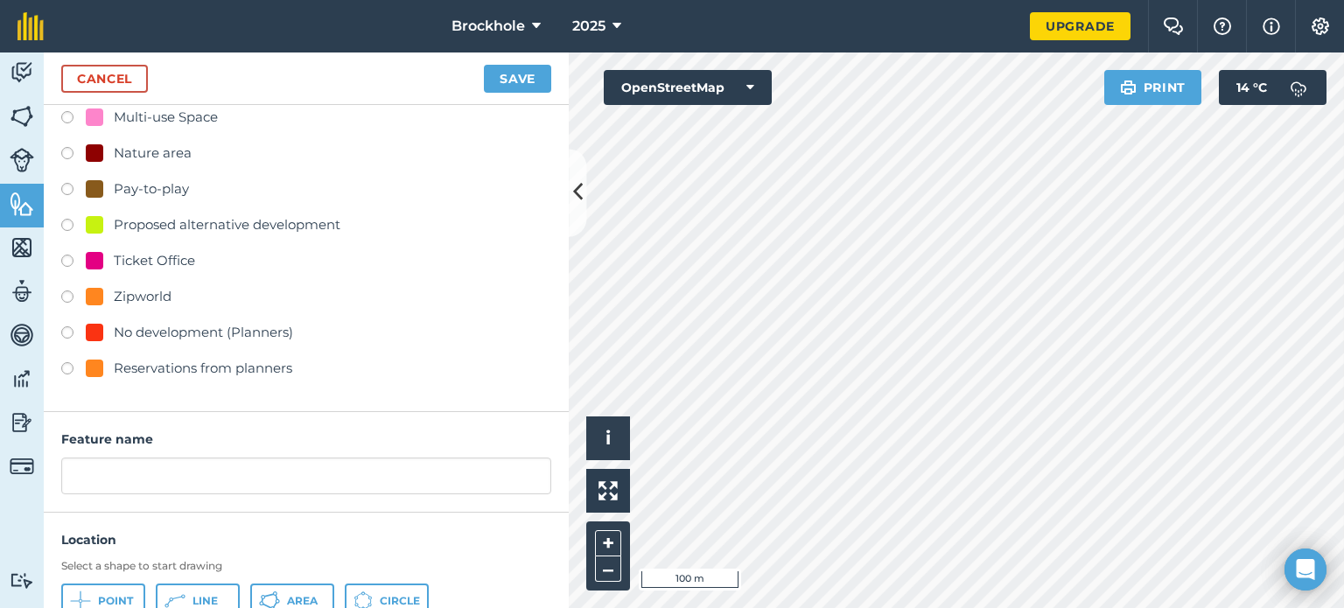
scroll to position [550, 0]
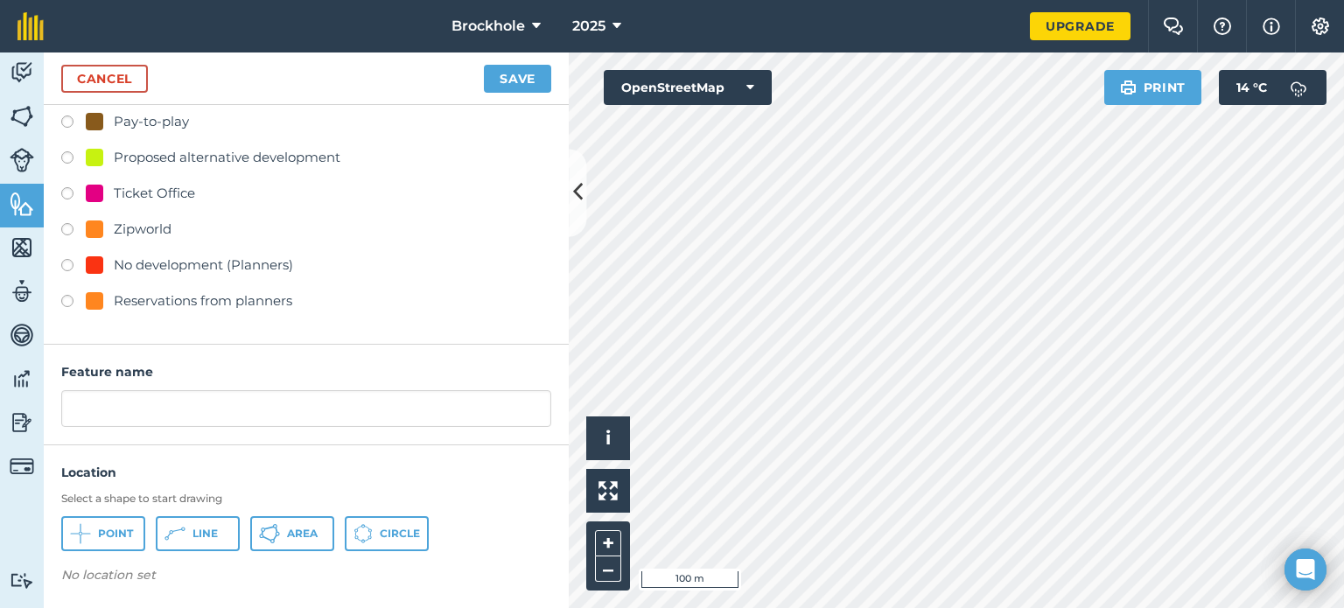
click at [167, 299] on div "Reservations from planners" at bounding box center [203, 301] width 179 height 21
radio input "true"
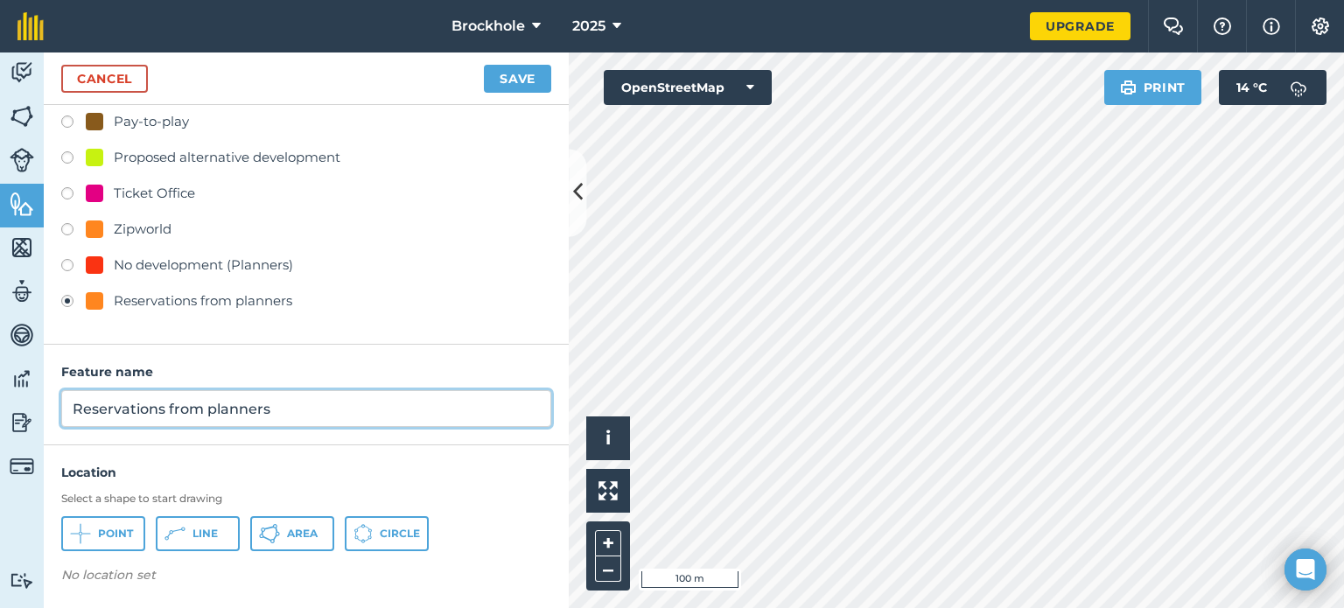
drag, startPoint x: 319, startPoint y: 413, endPoint x: 0, endPoint y: 372, distance: 321.2
click at [0, 379] on div "Activity Fields Livestock Features Maps Team Vehicles Data Reporting Billing Tu…" at bounding box center [672, 331] width 1344 height 556
type input "Scrub woodland near waste water treatment"
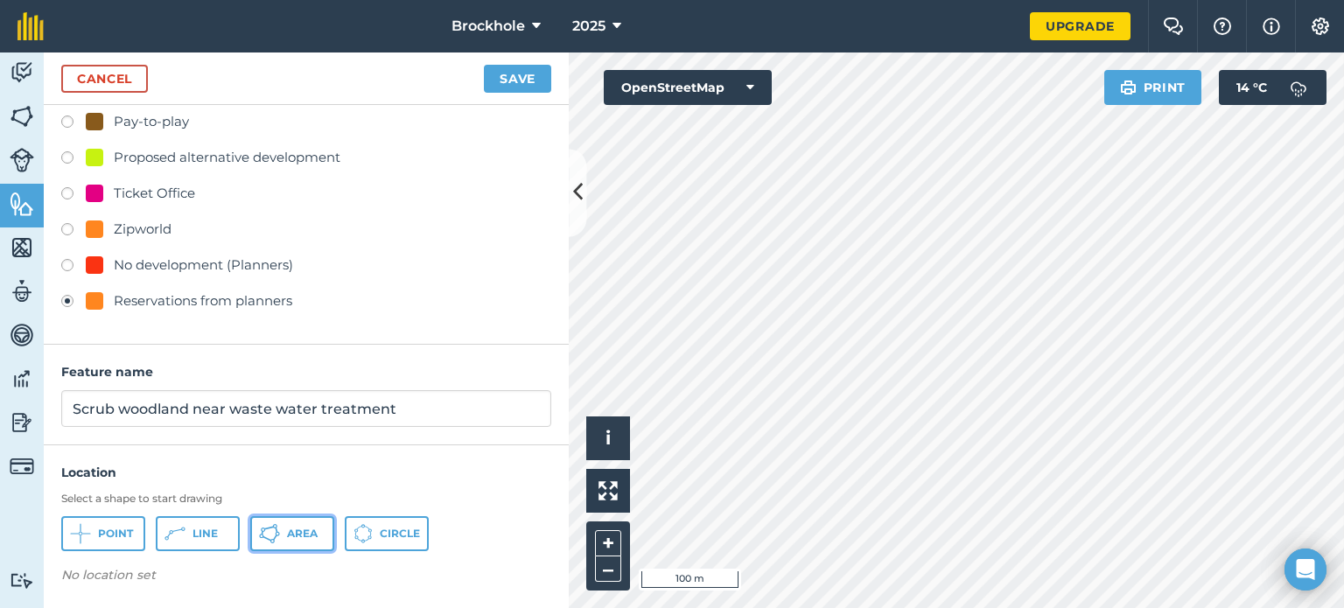
click at [299, 528] on span "Area" at bounding box center [302, 534] width 31 height 14
click at [526, 77] on button "Save" at bounding box center [517, 79] width 67 height 28
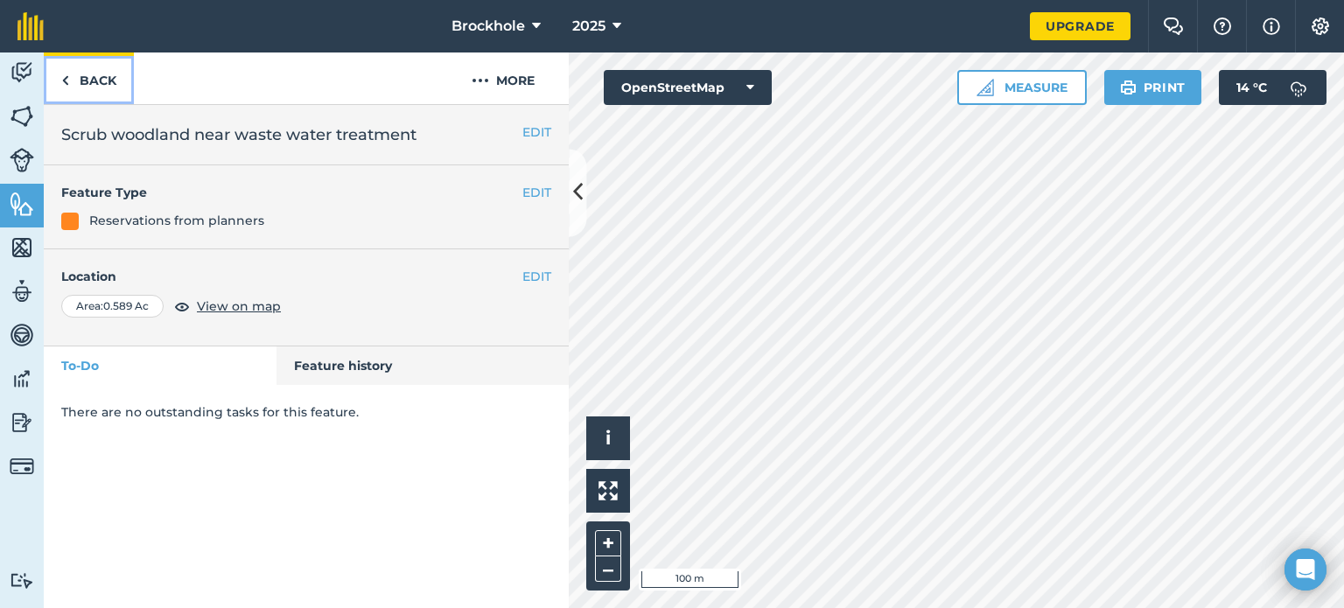
click at [116, 73] on link "Back" at bounding box center [89, 79] width 90 height 52
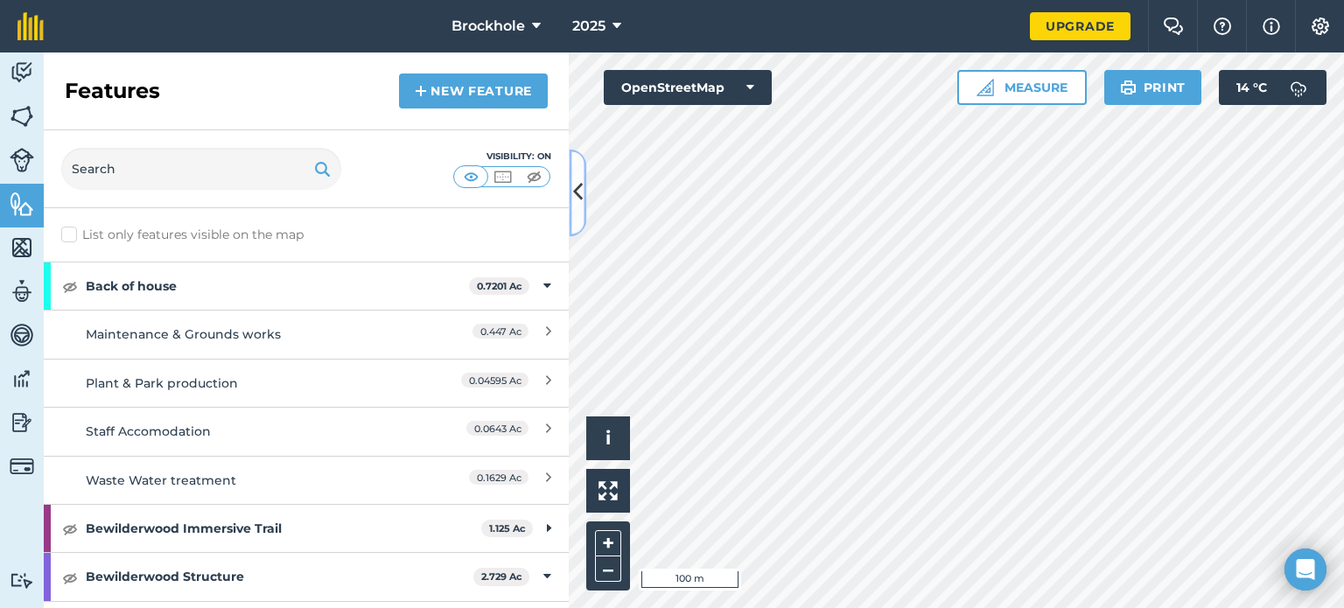
click at [578, 189] on icon at bounding box center [578, 193] width 10 height 31
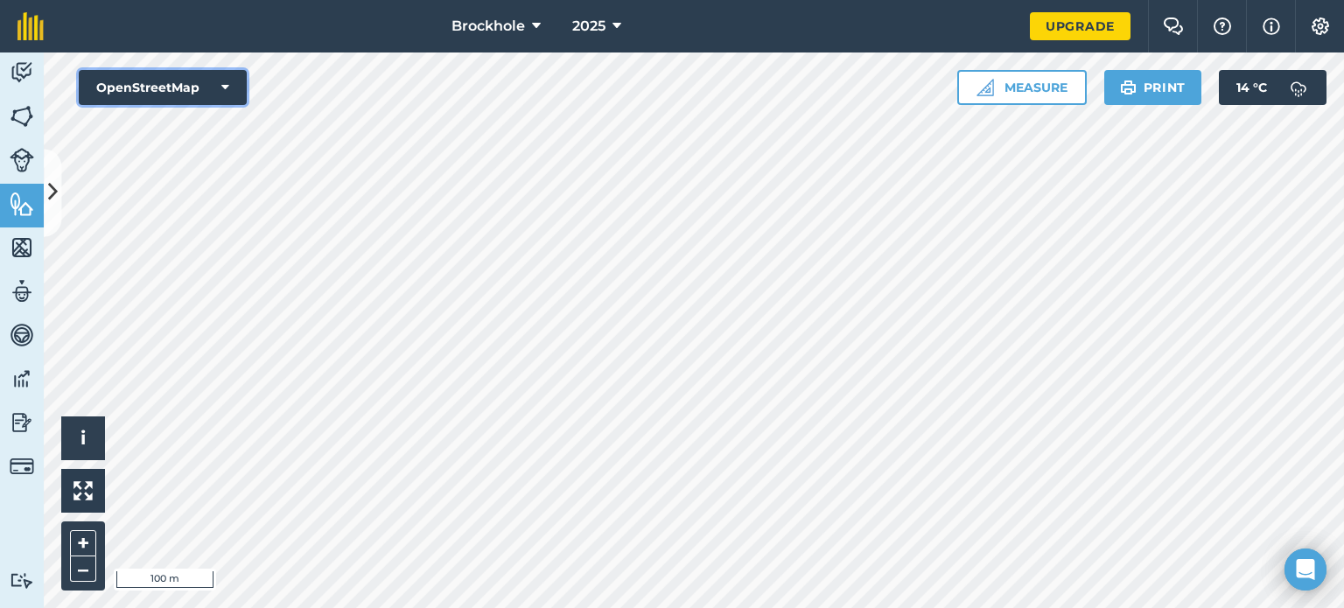
click at [158, 74] on button "OpenStreetMap" at bounding box center [163, 87] width 168 height 35
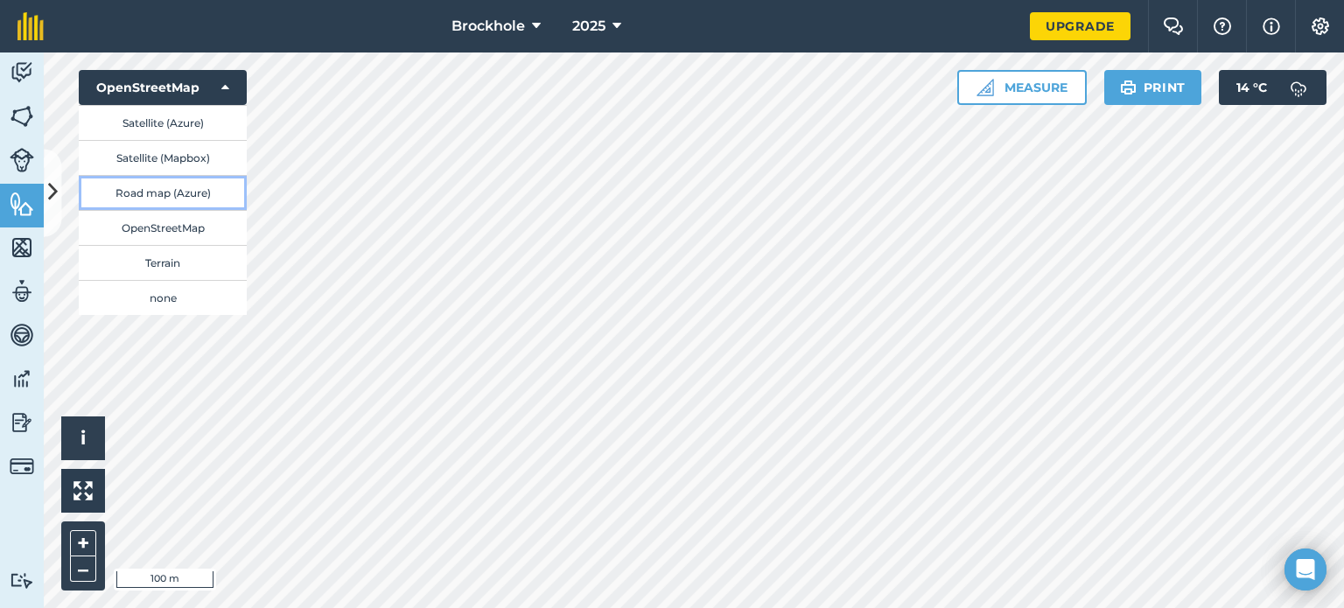
click at [158, 206] on button "Road map (Azure)" at bounding box center [163, 192] width 168 height 35
